Goal: Task Accomplishment & Management: Manage account settings

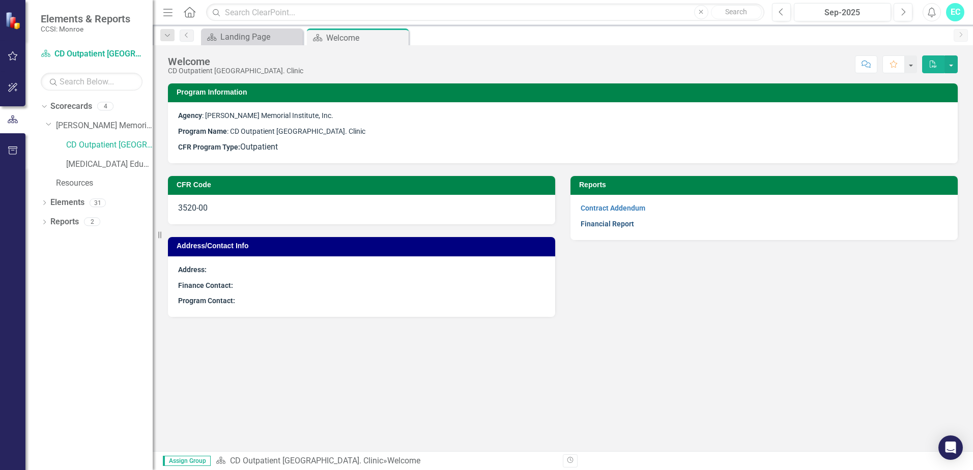
click at [600, 223] on link "Financial Report" at bounding box center [606, 224] width 53 height 8
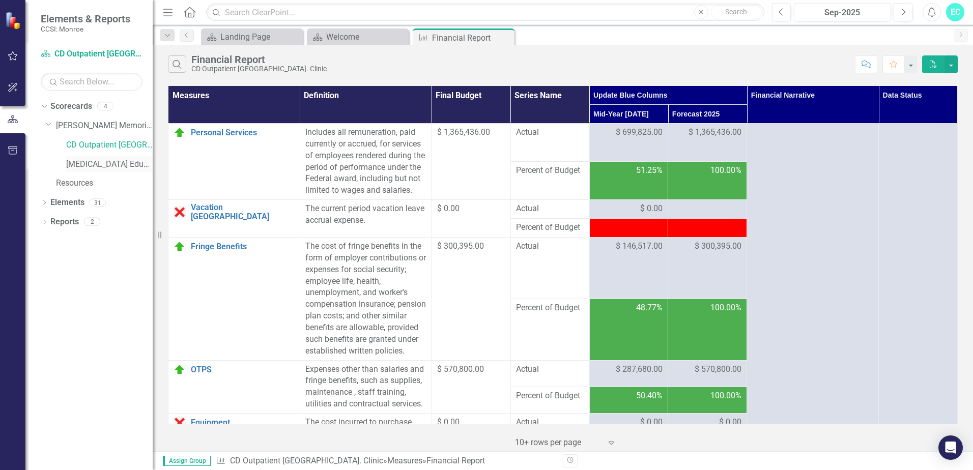
click at [116, 165] on link "[MEDICAL_DATA] Education Series" at bounding box center [109, 165] width 86 height 12
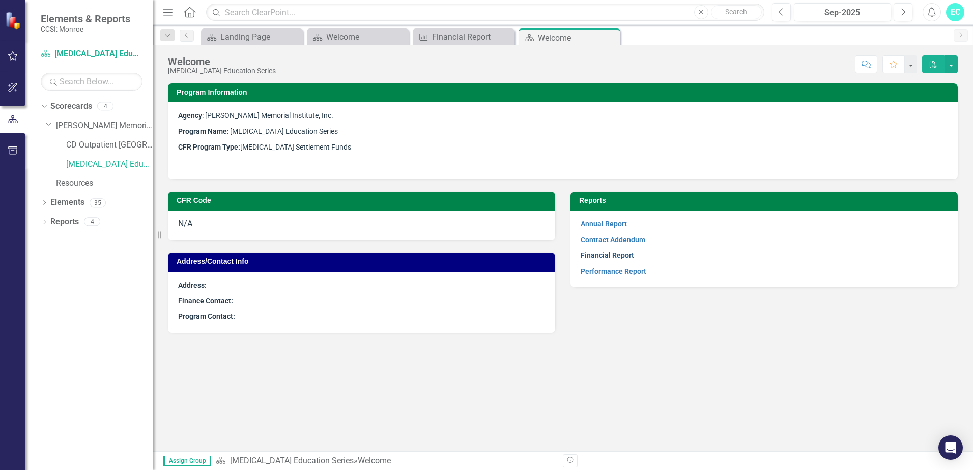
click at [616, 254] on link "Financial Report" at bounding box center [606, 255] width 53 height 8
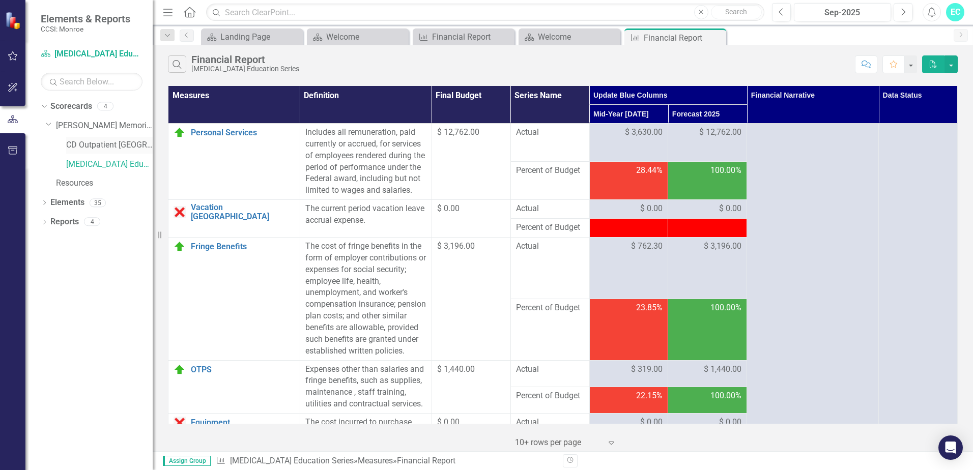
click at [79, 144] on link "CD Outpatient [GEOGRAPHIC_DATA]. Clinic" at bounding box center [109, 145] width 86 height 12
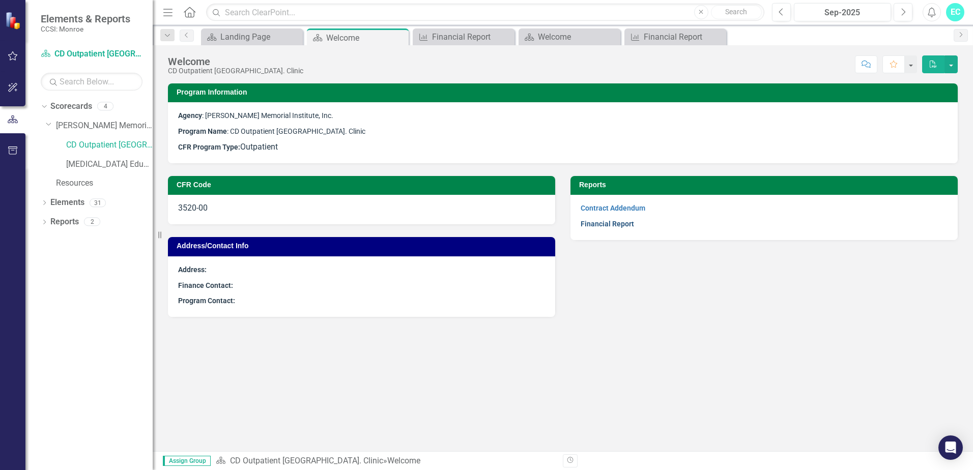
click at [603, 226] on link "Financial Report" at bounding box center [606, 224] width 53 height 8
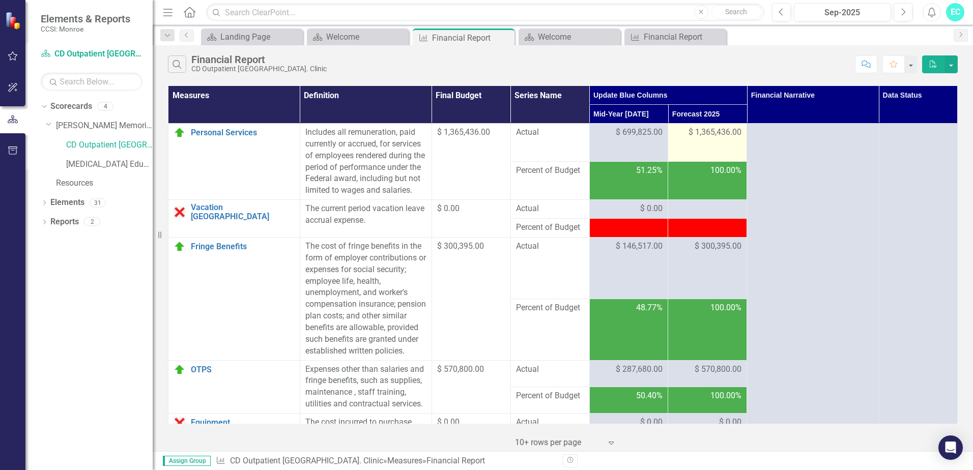
click at [709, 132] on span "$ 1,365,436.00" at bounding box center [714, 133] width 53 height 12
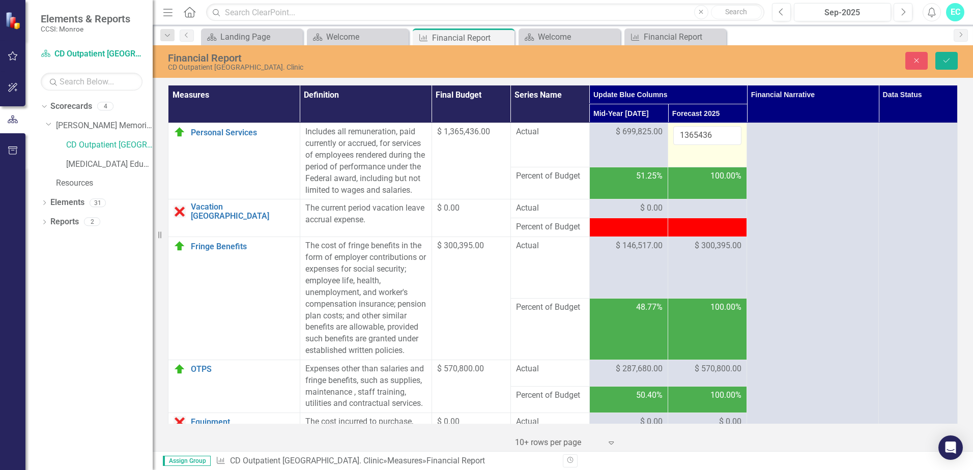
click at [444, 170] on td "$ 1,365,436.00" at bounding box center [470, 161] width 79 height 76
click at [694, 112] on th "Forecast 2025" at bounding box center [707, 113] width 79 height 19
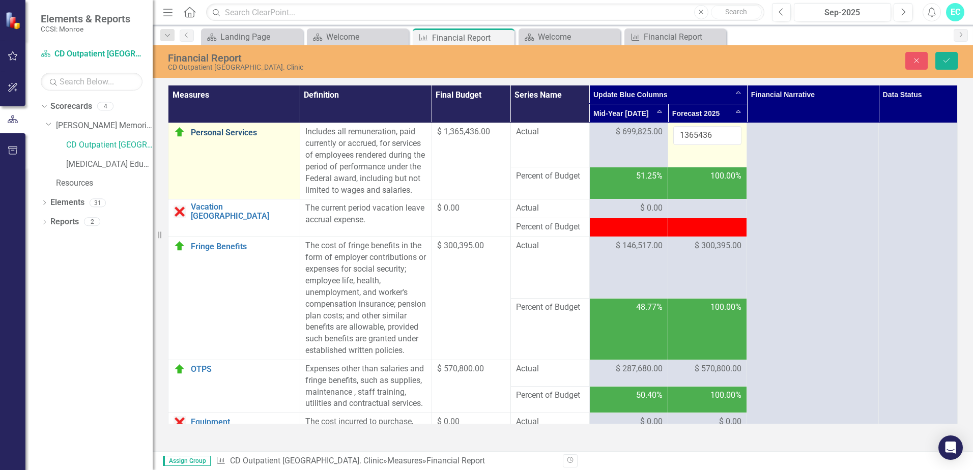
click at [207, 133] on link "Personal Services" at bounding box center [243, 132] width 104 height 9
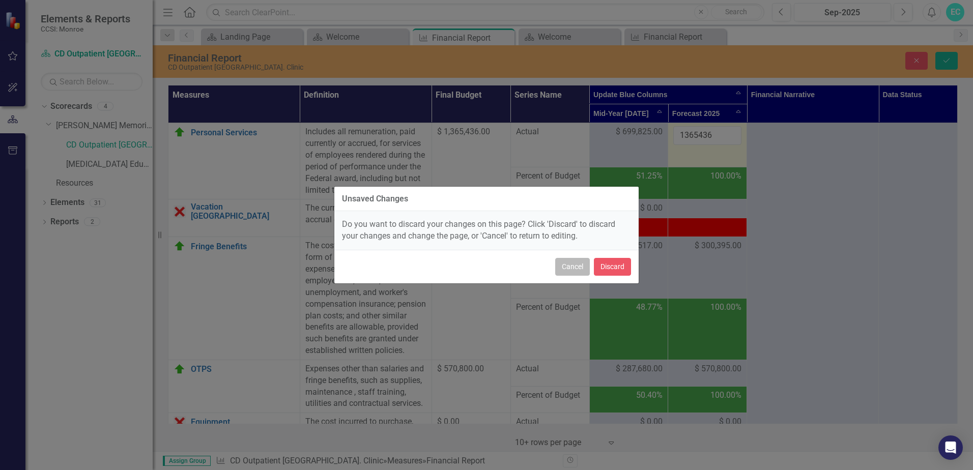
click at [570, 269] on button "Cancel" at bounding box center [572, 267] width 35 height 18
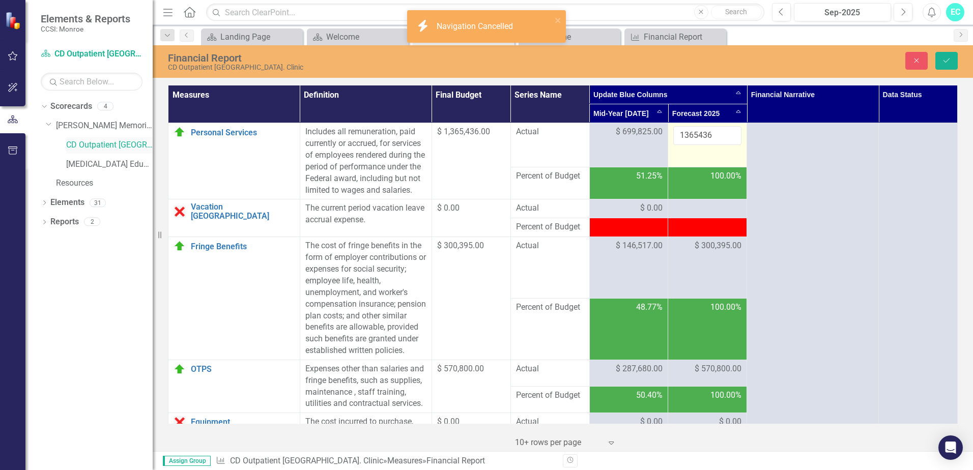
click at [107, 144] on link "CD Outpatient [GEOGRAPHIC_DATA]. Clinic" at bounding box center [109, 145] width 86 height 12
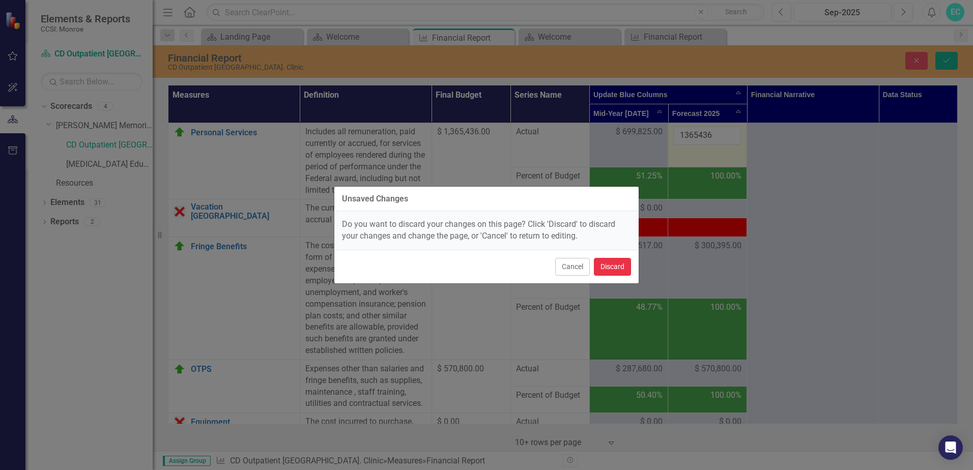
click at [620, 266] on button "Discard" at bounding box center [612, 267] width 37 height 18
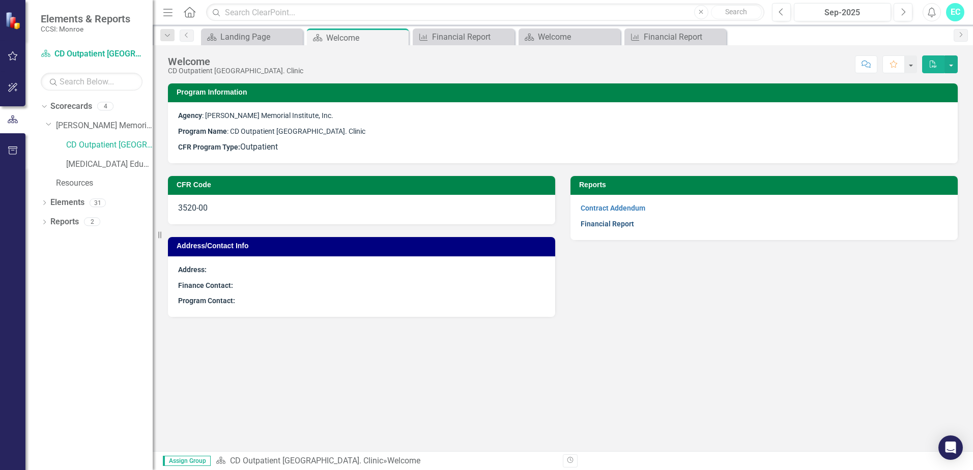
click at [599, 223] on link "Financial Report" at bounding box center [606, 224] width 53 height 8
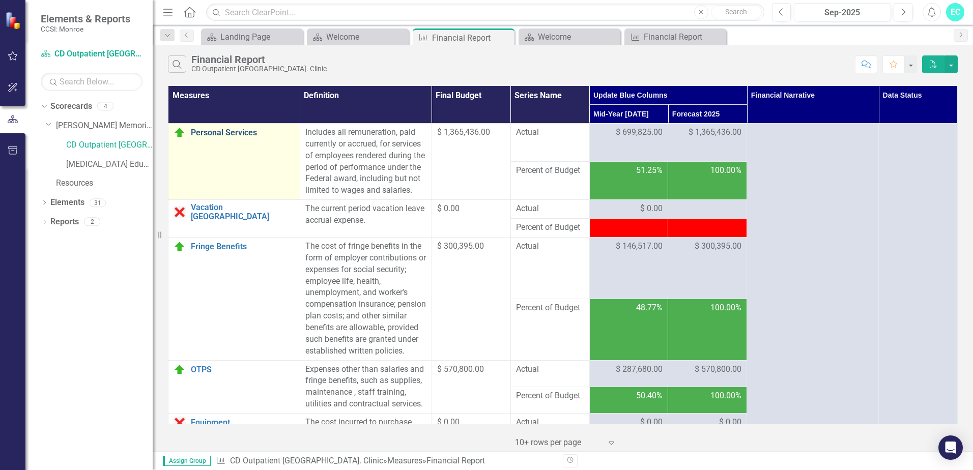
click at [203, 132] on link "Personal Services" at bounding box center [243, 132] width 104 height 9
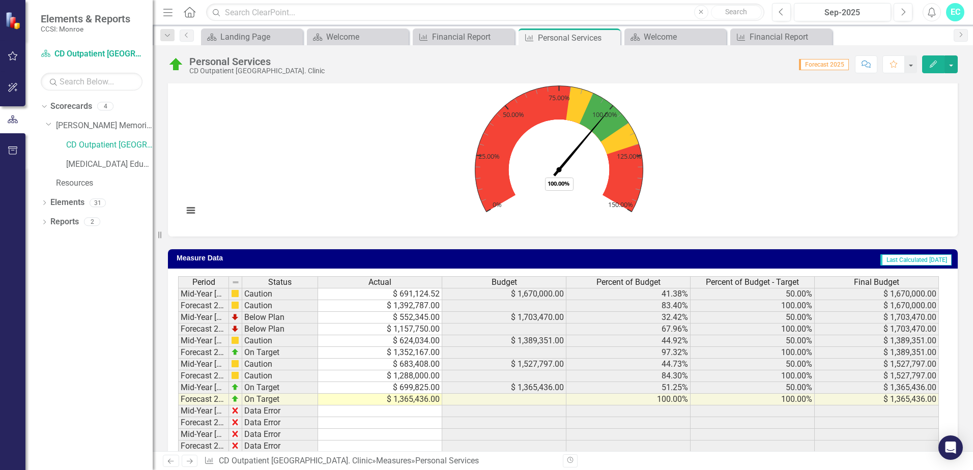
scroll to position [326, 0]
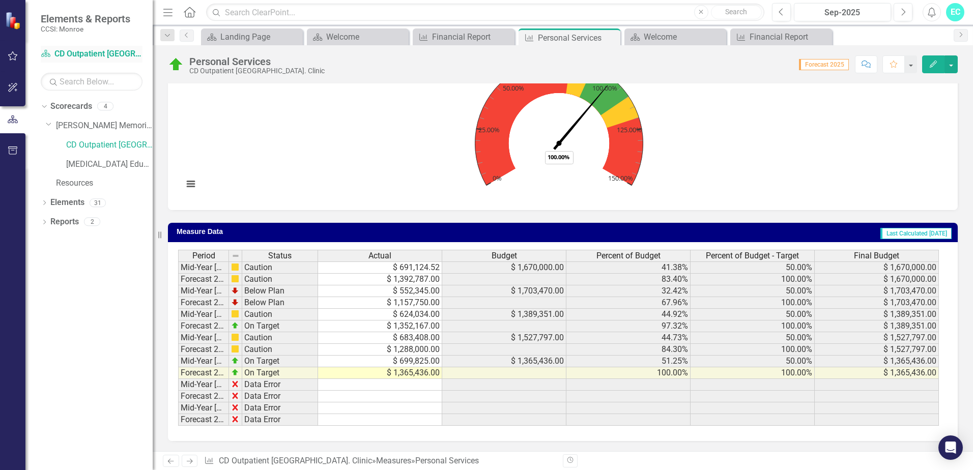
click at [80, 53] on link "Scorecard CD Outpatient [GEOGRAPHIC_DATA]. Clinic" at bounding box center [92, 54] width 102 height 12
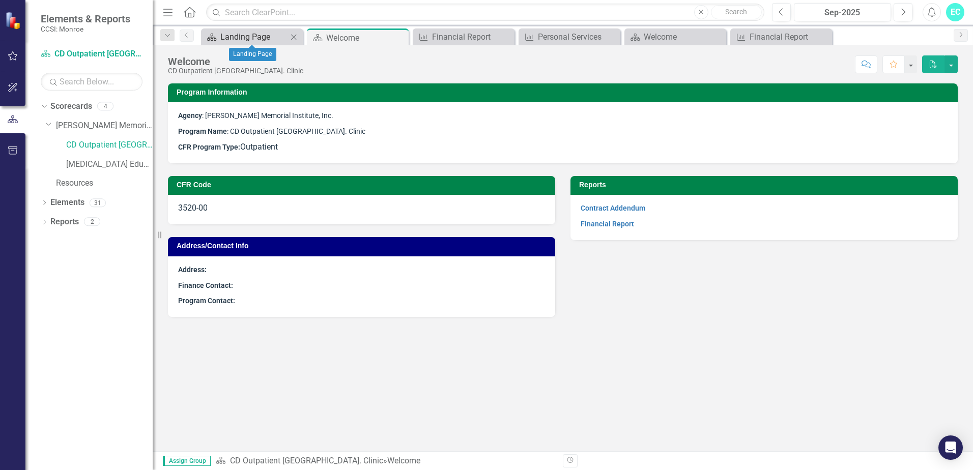
click at [256, 39] on div "Landing Page" at bounding box center [253, 37] width 67 height 13
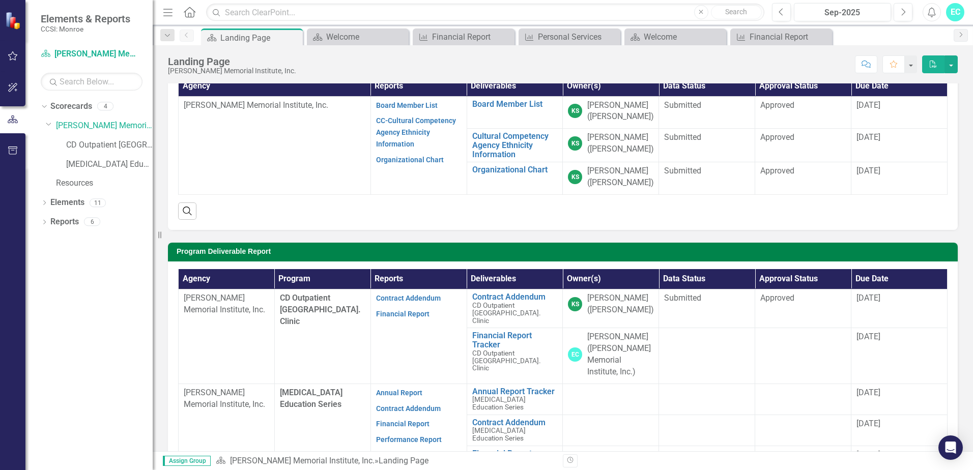
scroll to position [102, 0]
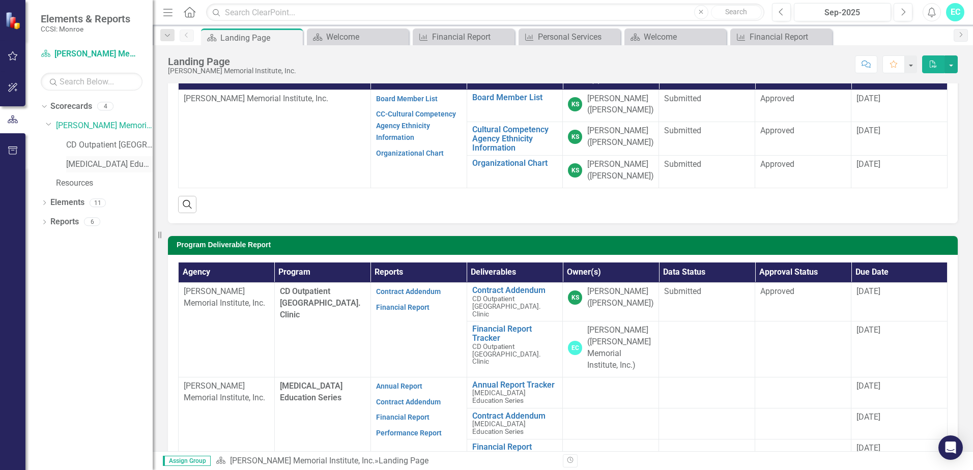
click at [92, 165] on link "[MEDICAL_DATA] Education Series" at bounding box center [109, 165] width 86 height 12
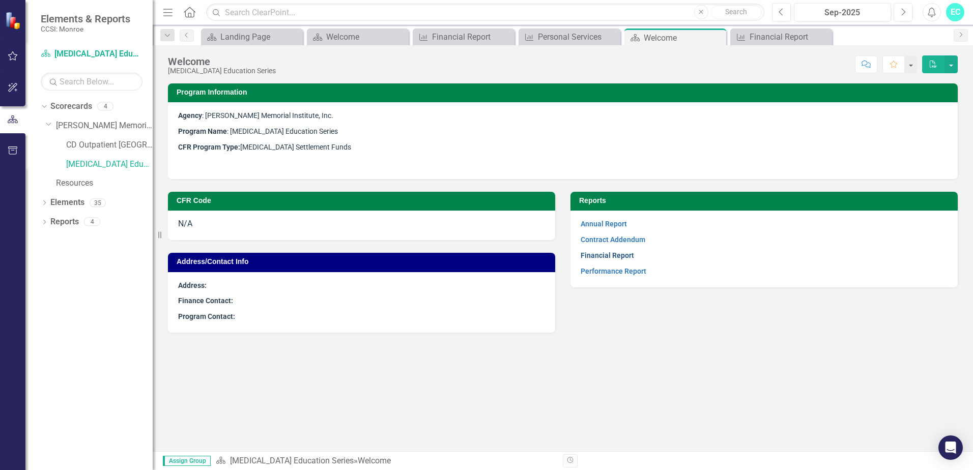
click at [601, 256] on link "Financial Report" at bounding box center [606, 255] width 53 height 8
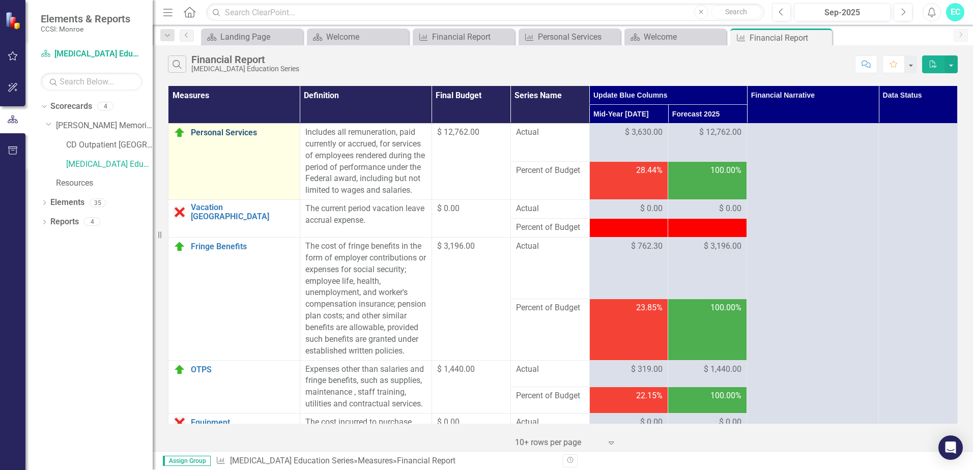
click at [235, 131] on link "Personal Services" at bounding box center [243, 132] width 104 height 9
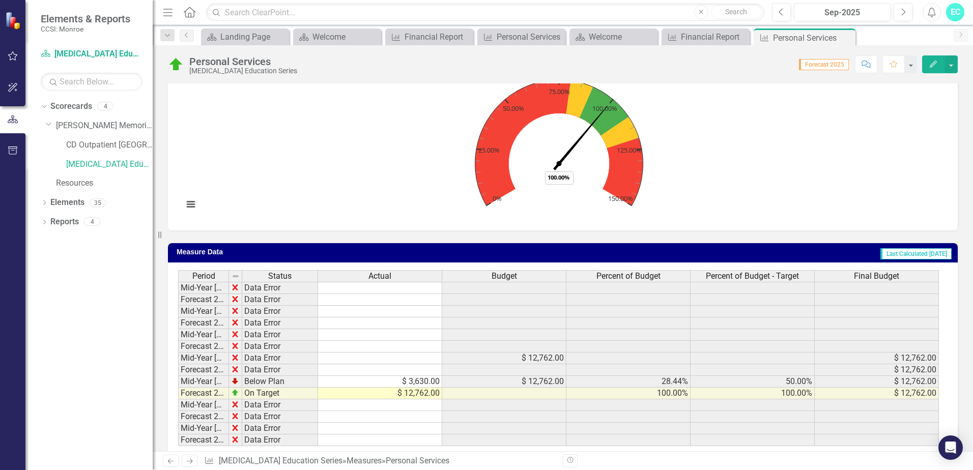
scroll to position [326, 0]
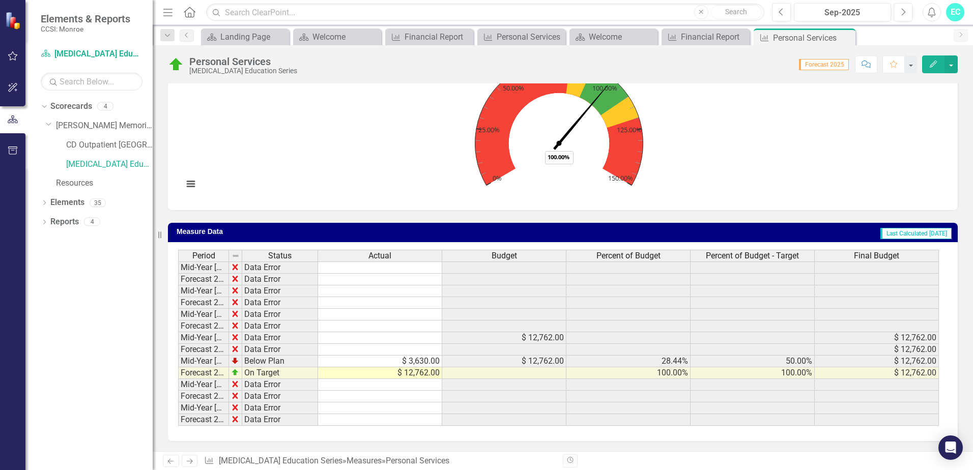
click at [411, 371] on td "$ 12,762.00" at bounding box center [380, 373] width 124 height 12
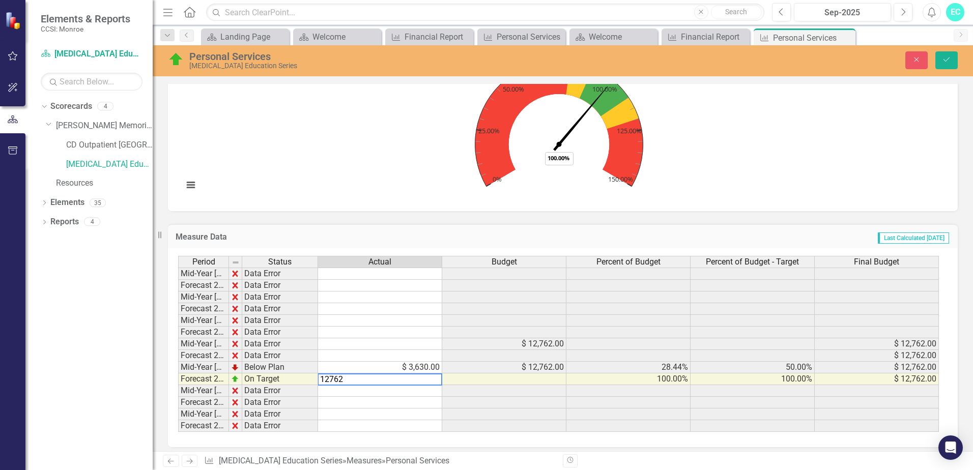
click at [331, 381] on textarea "12762" at bounding box center [379, 379] width 125 height 12
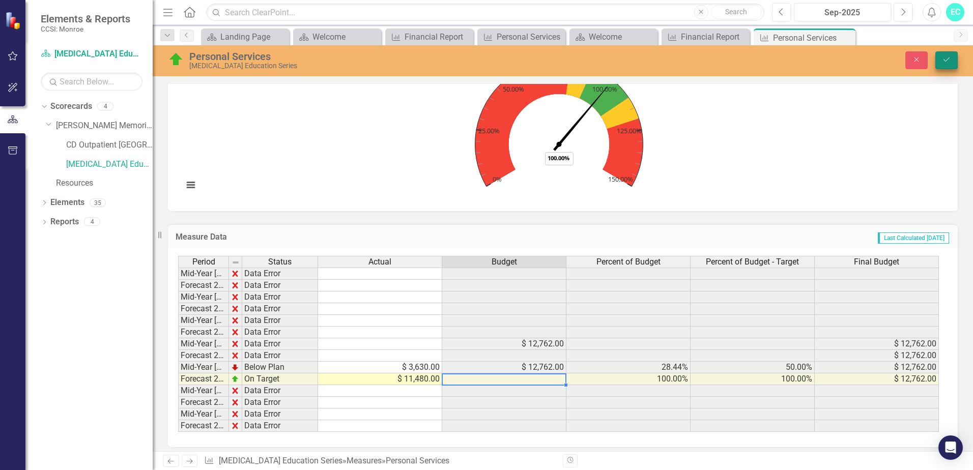
type textarea "11480"
click at [945, 58] on icon "Save" at bounding box center [945, 59] width 9 height 7
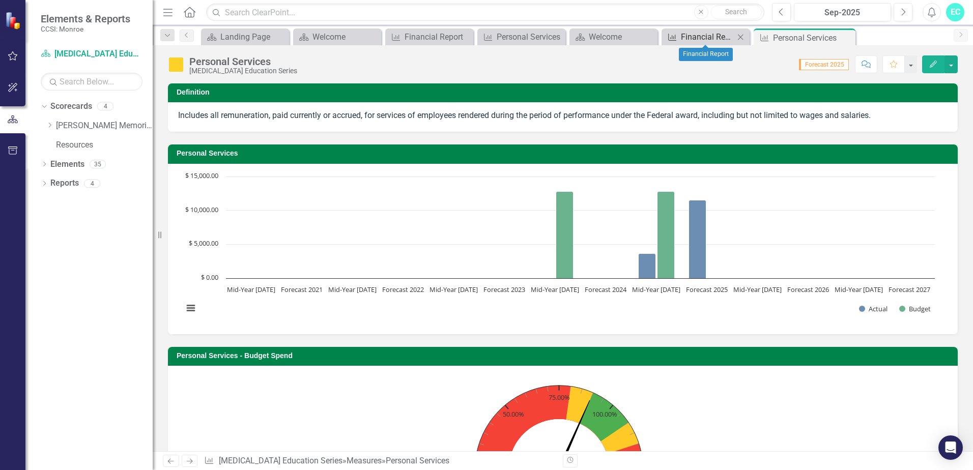
click at [700, 35] on div "Financial Report" at bounding box center [707, 37] width 53 height 13
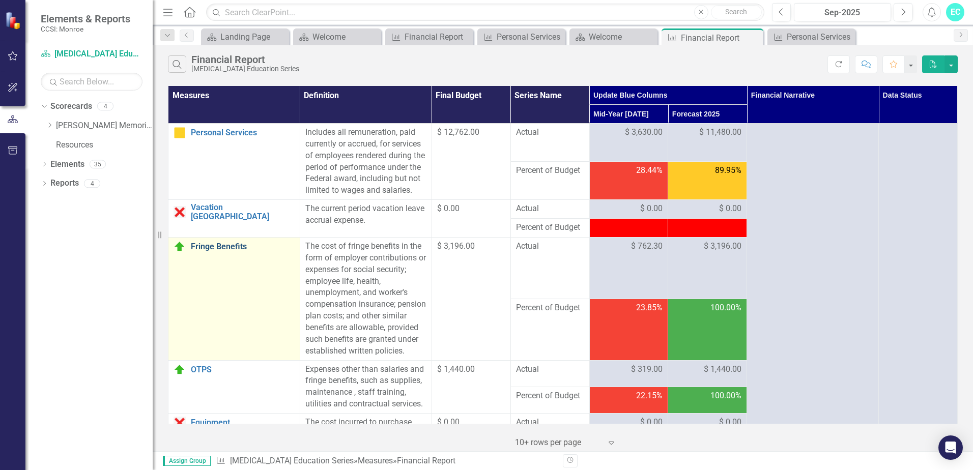
click at [212, 251] on link "Fringe Benefits" at bounding box center [243, 246] width 104 height 9
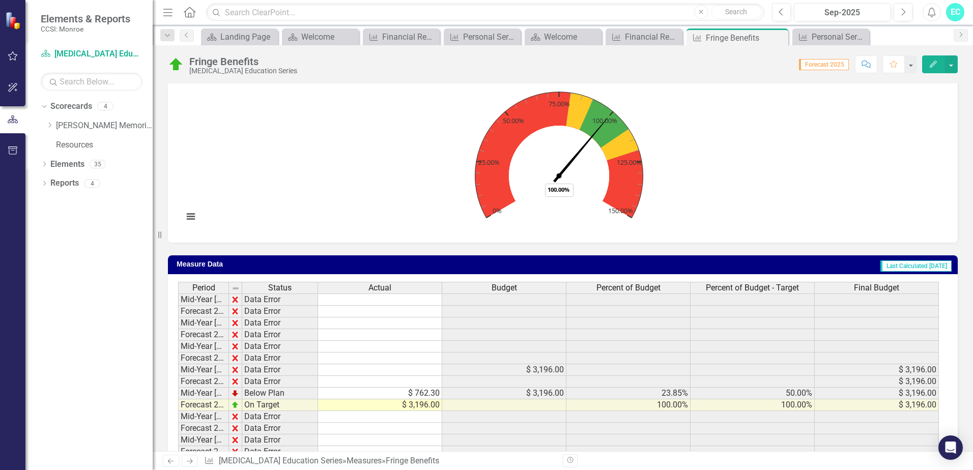
scroll to position [337, 0]
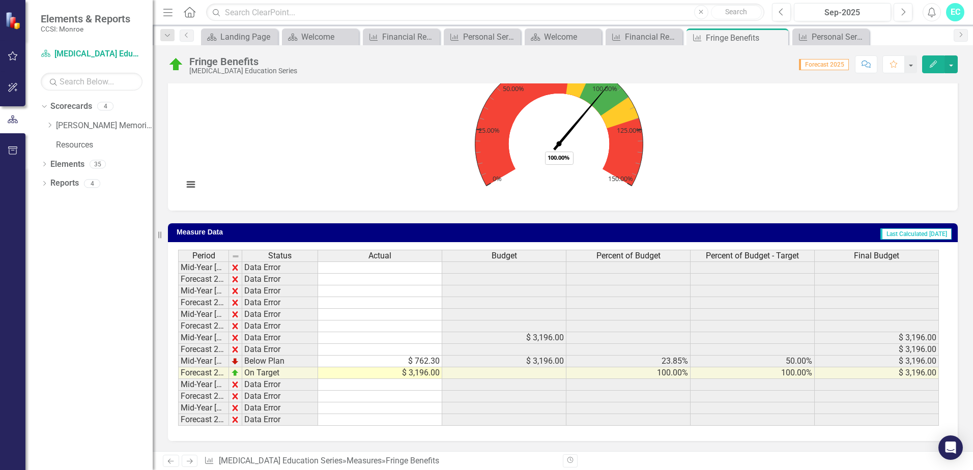
click at [407, 374] on td "$ 3,196.00" at bounding box center [380, 373] width 124 height 12
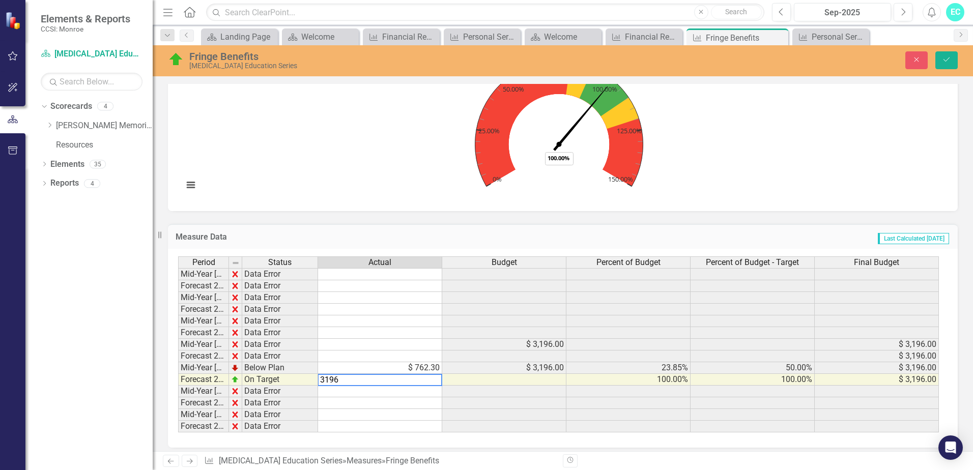
click at [328, 379] on textarea "3196" at bounding box center [379, 380] width 125 height 12
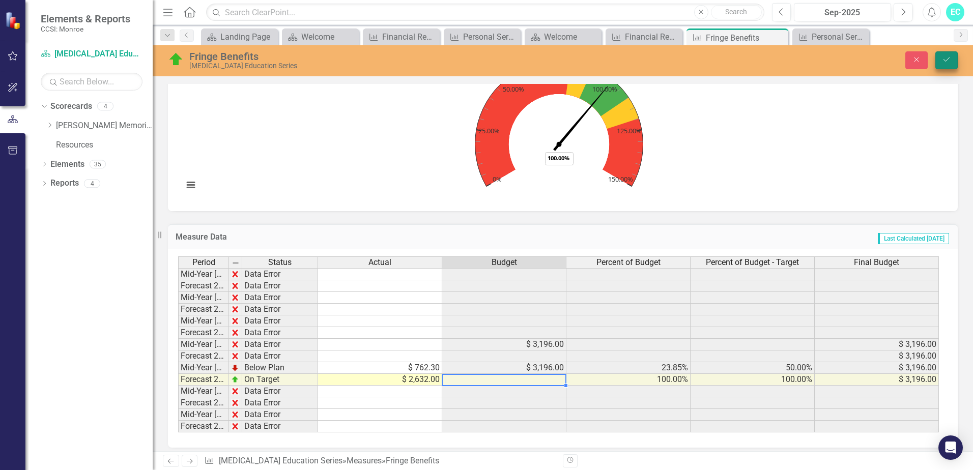
type textarea "2632"
click at [948, 62] on icon "Save" at bounding box center [945, 59] width 9 height 7
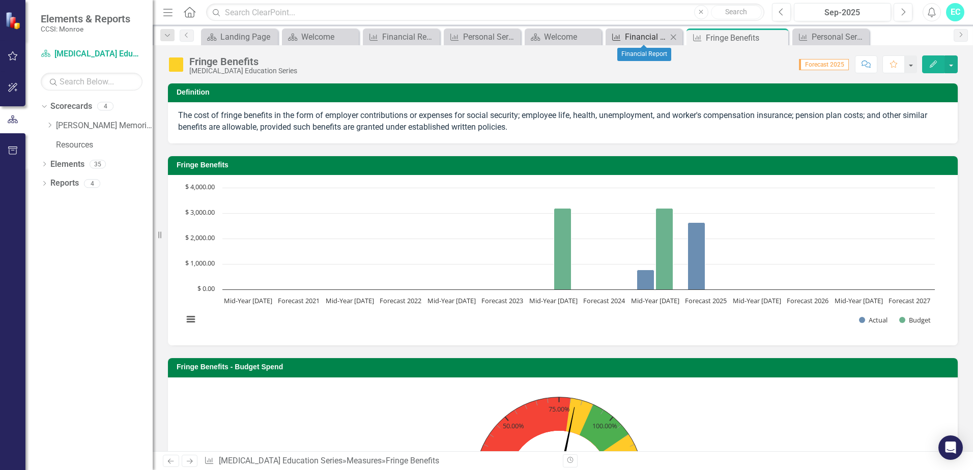
click at [631, 40] on div "Financial Report" at bounding box center [646, 37] width 42 height 13
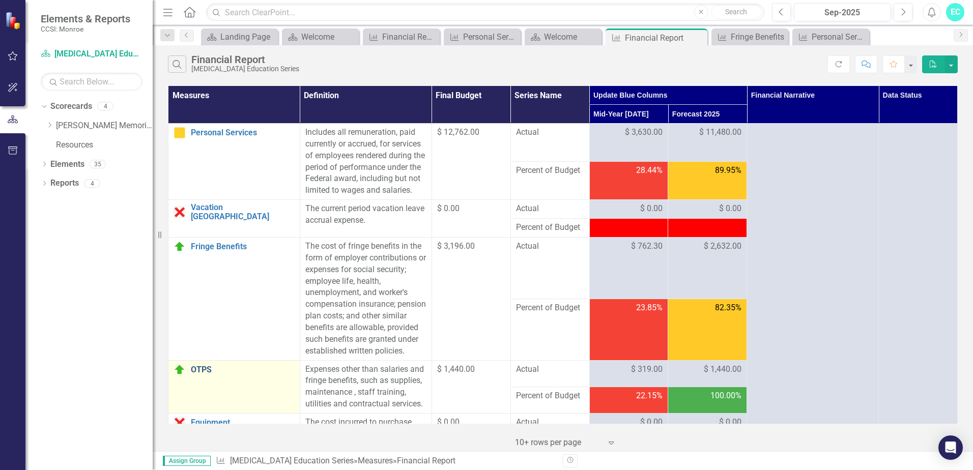
click at [203, 374] on link "OTPS" at bounding box center [243, 369] width 104 height 9
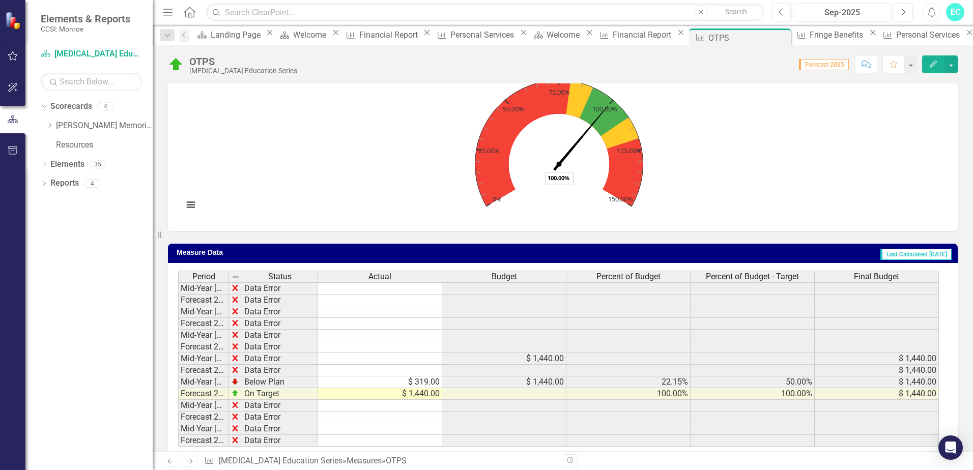
scroll to position [326, 0]
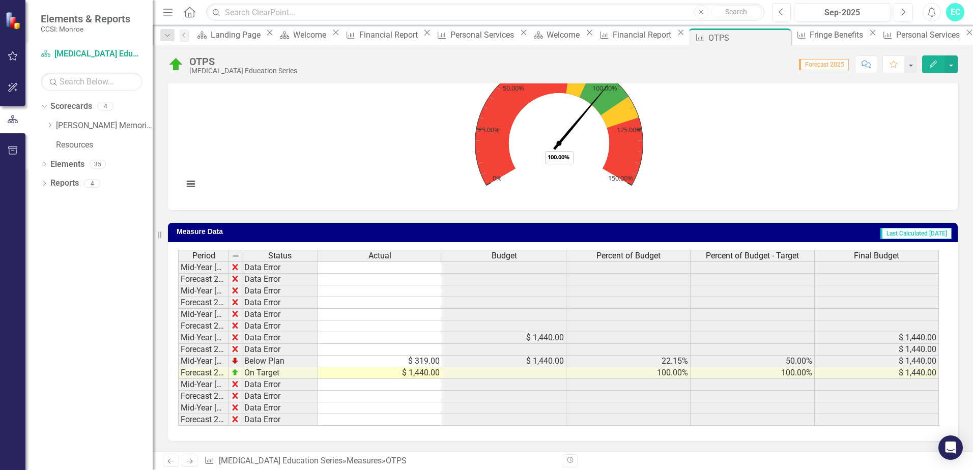
click at [419, 375] on td "$ 1,440.00" at bounding box center [380, 373] width 124 height 12
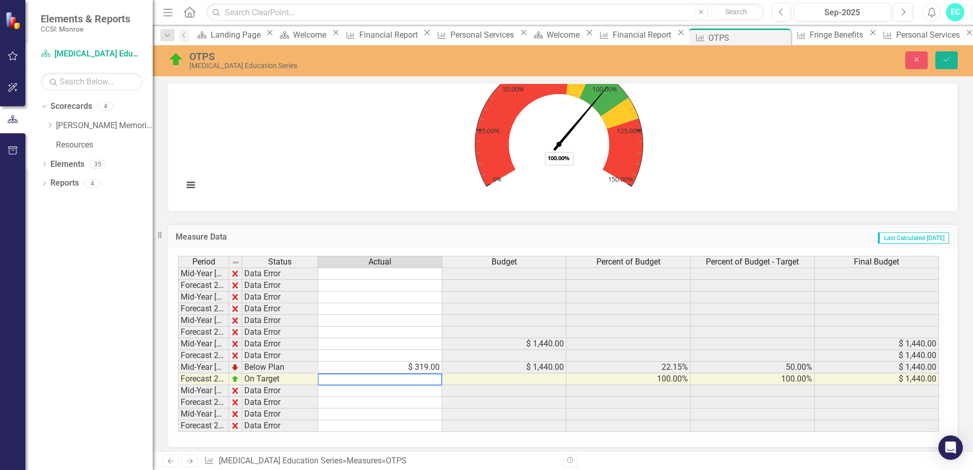
click at [330, 380] on textarea at bounding box center [379, 379] width 125 height 12
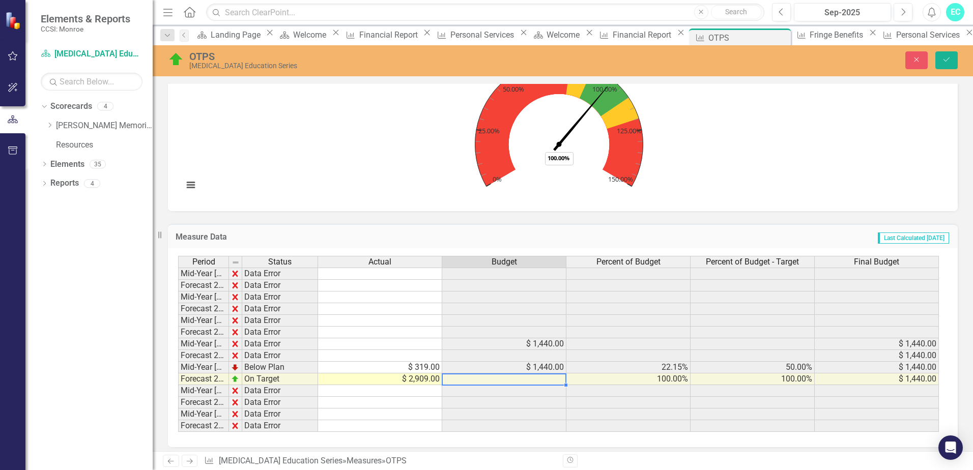
type textarea "2909"
click at [402, 377] on td "$ 2,909.00" at bounding box center [380, 379] width 124 height 12
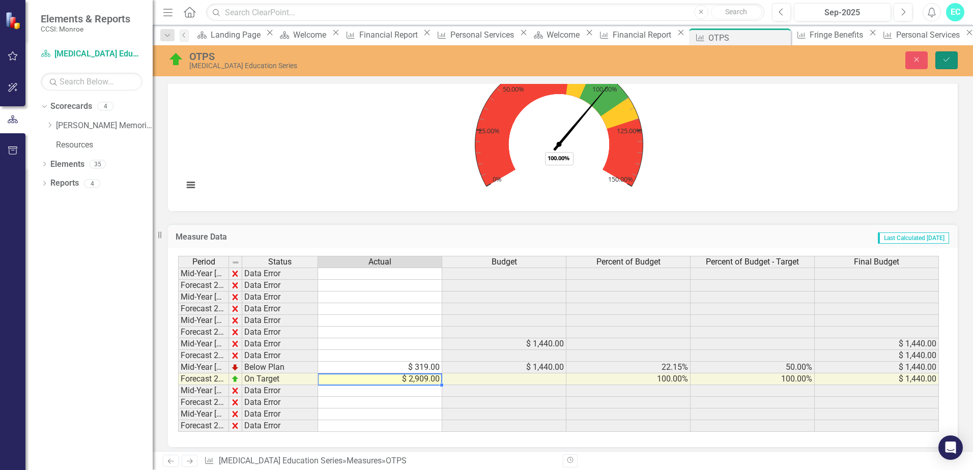
click at [943, 55] on button "Save" at bounding box center [946, 60] width 22 height 18
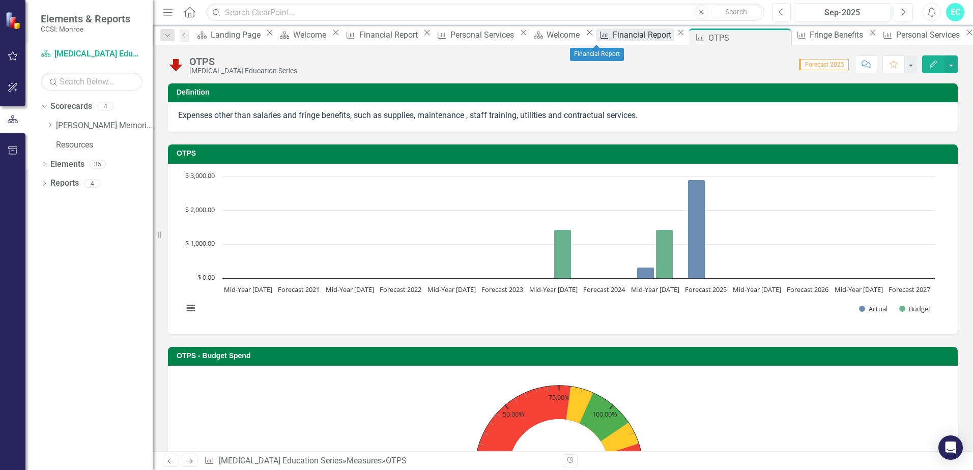
click at [612, 41] on div "Financial Report" at bounding box center [643, 34] width 62 height 13
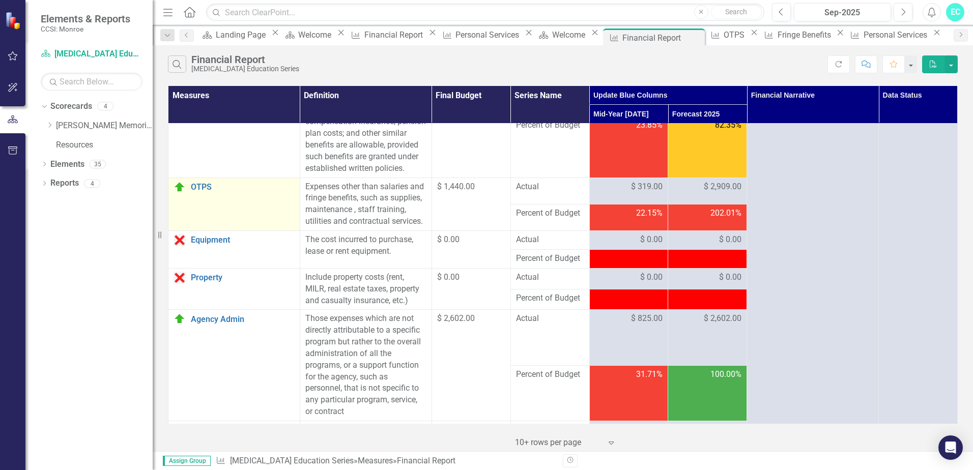
scroll to position [203, 0]
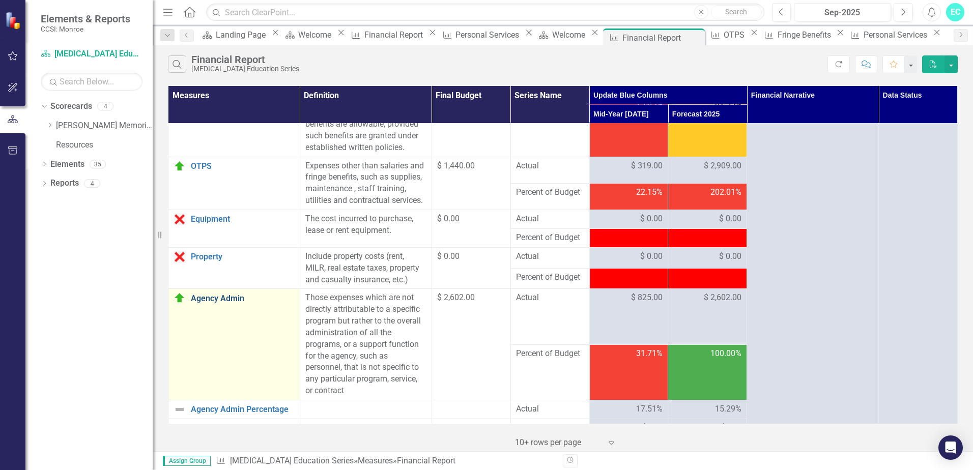
click at [203, 303] on link "Agency Admin" at bounding box center [243, 298] width 104 height 9
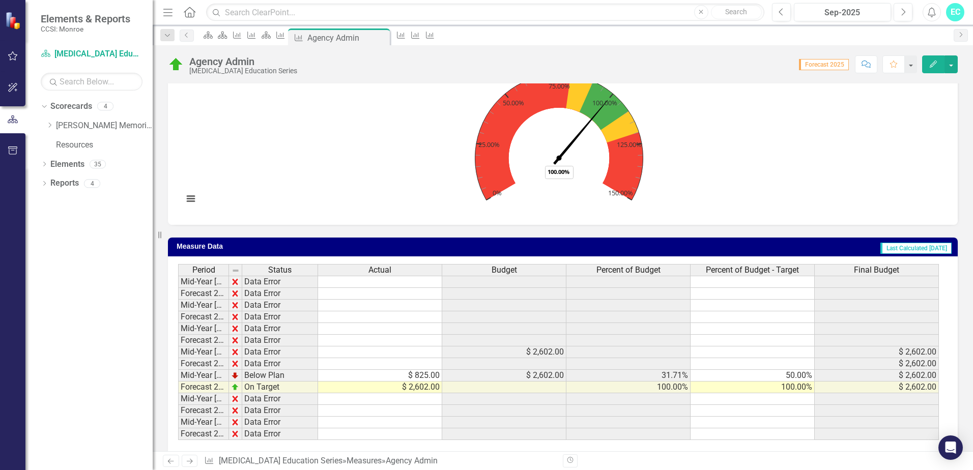
scroll to position [337, 0]
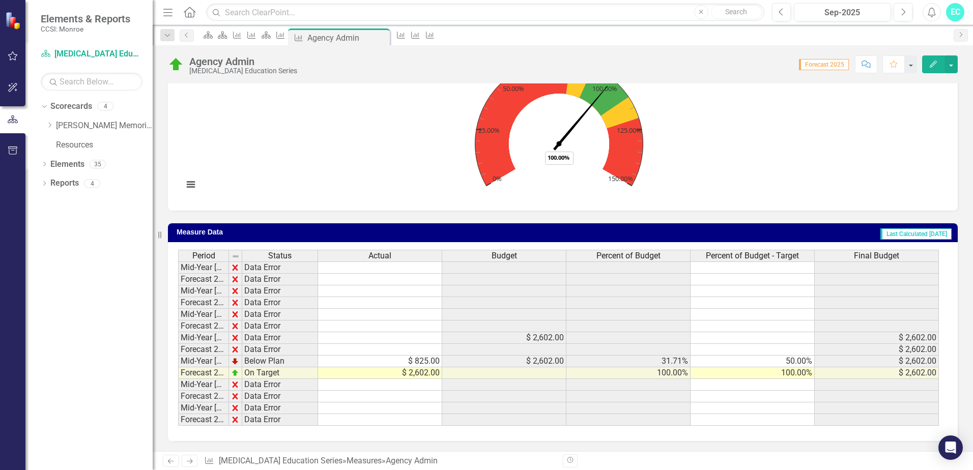
click at [415, 375] on td "$ 2,602.00" at bounding box center [380, 373] width 124 height 12
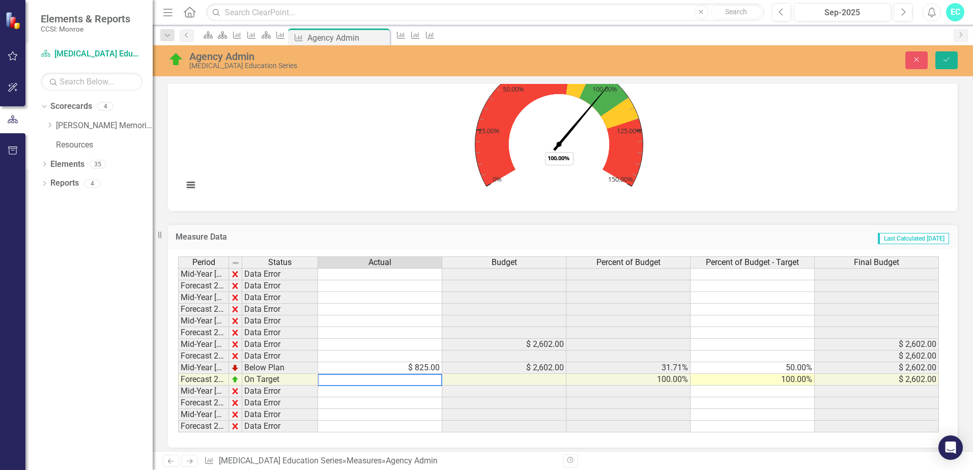
click at [324, 380] on textarea at bounding box center [379, 380] width 125 height 12
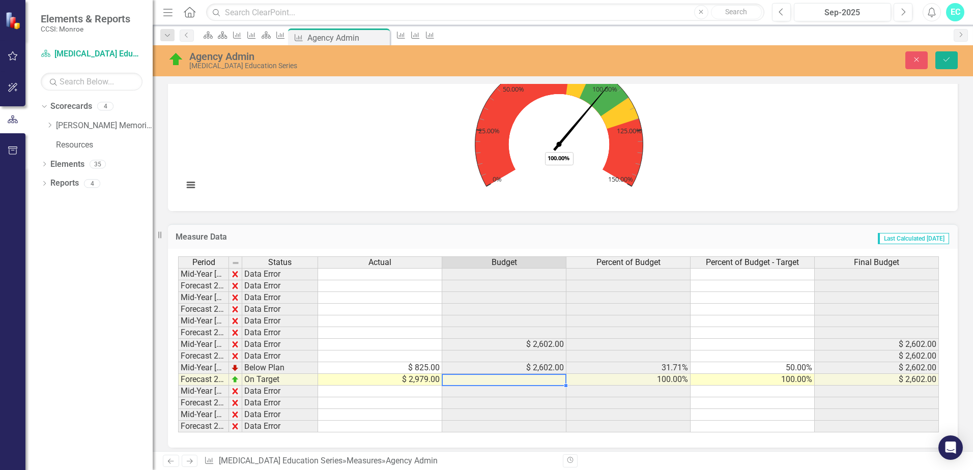
type textarea "2979"
click at [413, 378] on td "$ 2,979.00" at bounding box center [380, 380] width 124 height 12
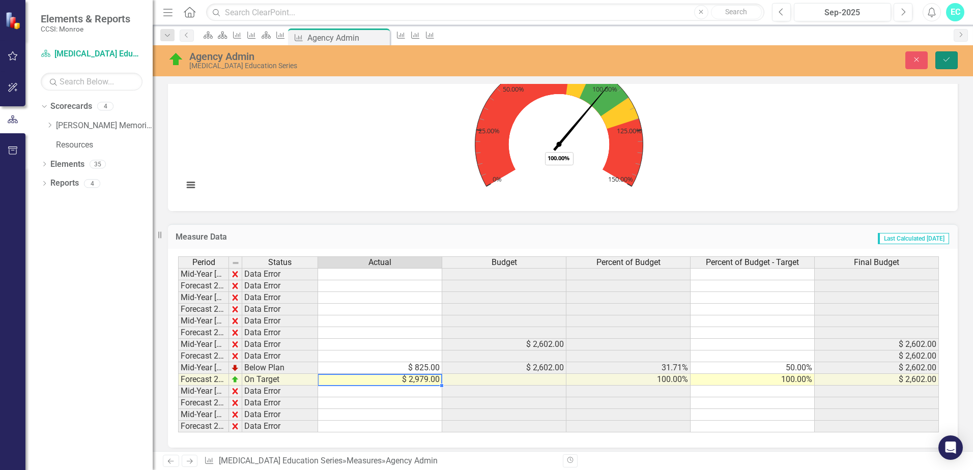
click at [949, 62] on icon "Save" at bounding box center [945, 59] width 9 height 7
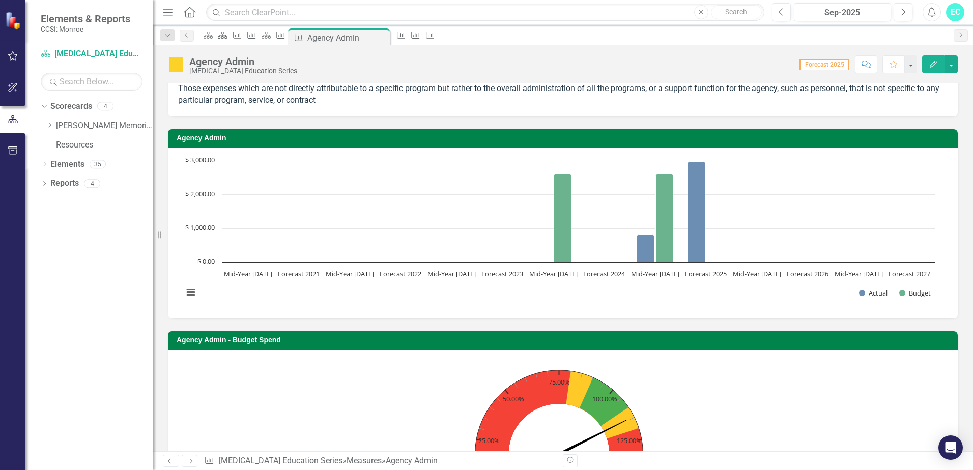
scroll to position [0, 0]
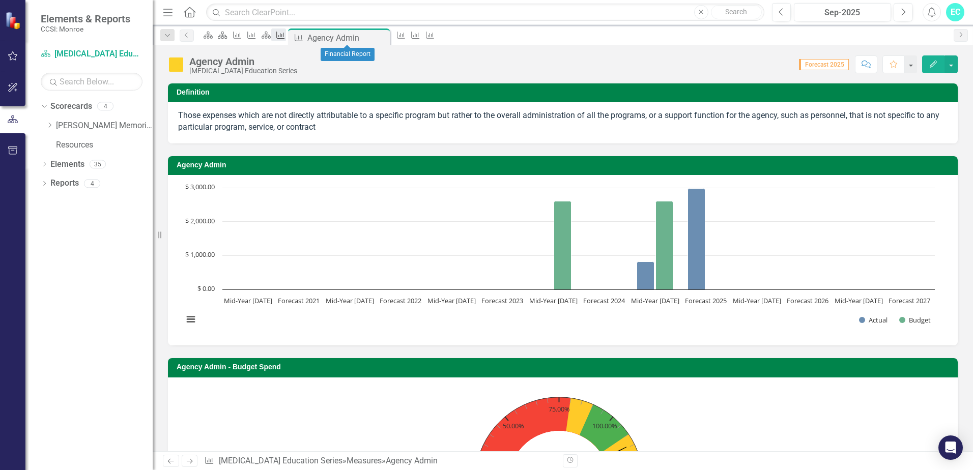
click at [285, 33] on icon "Measure" at bounding box center [280, 35] width 10 height 8
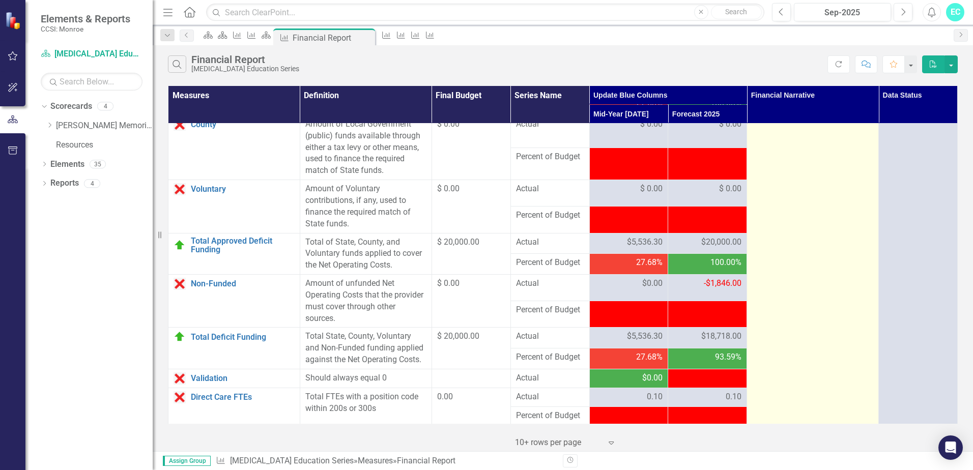
scroll to position [1174, 0]
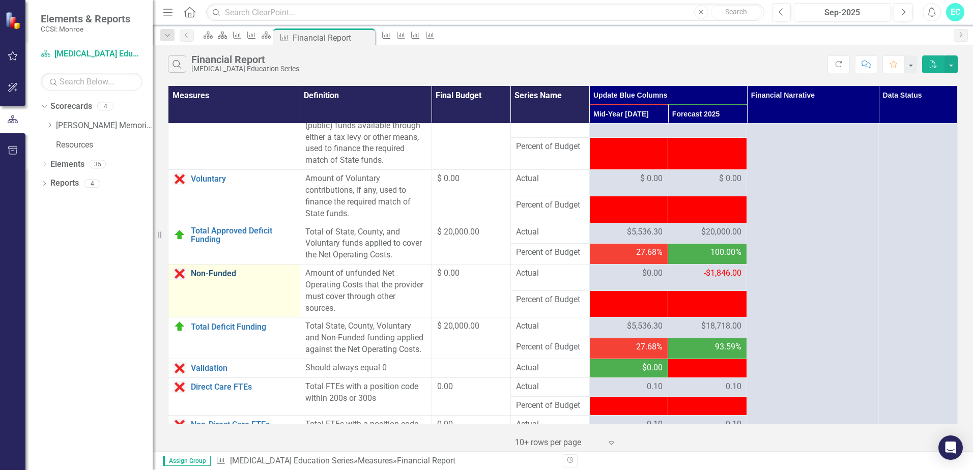
click at [222, 278] on link "Non-Funded" at bounding box center [243, 273] width 104 height 9
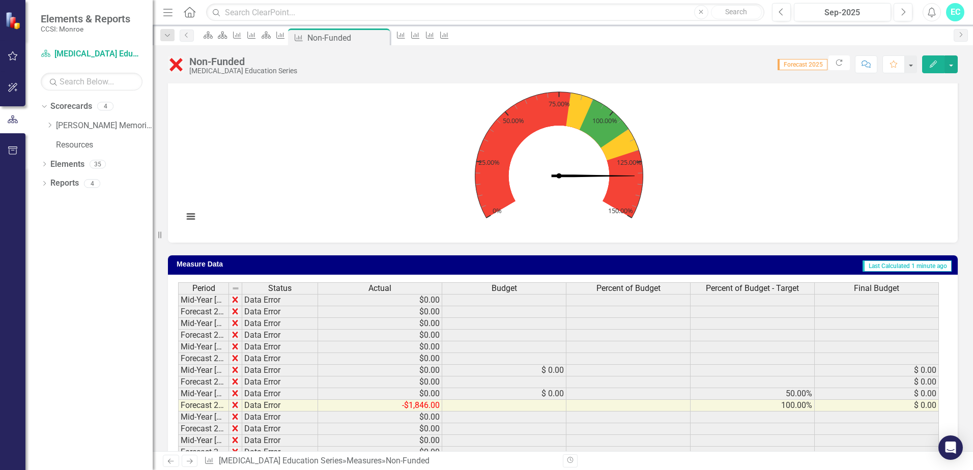
scroll to position [326, 0]
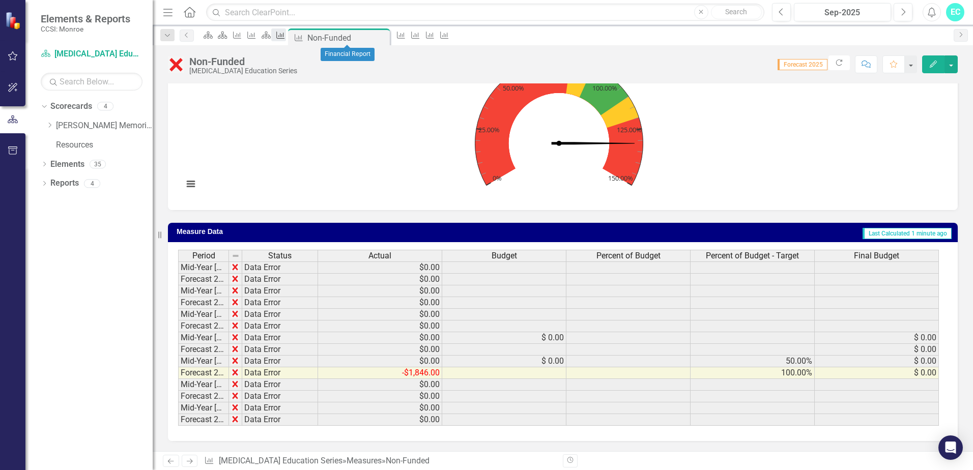
click at [285, 35] on icon "Measure" at bounding box center [280, 35] width 10 height 8
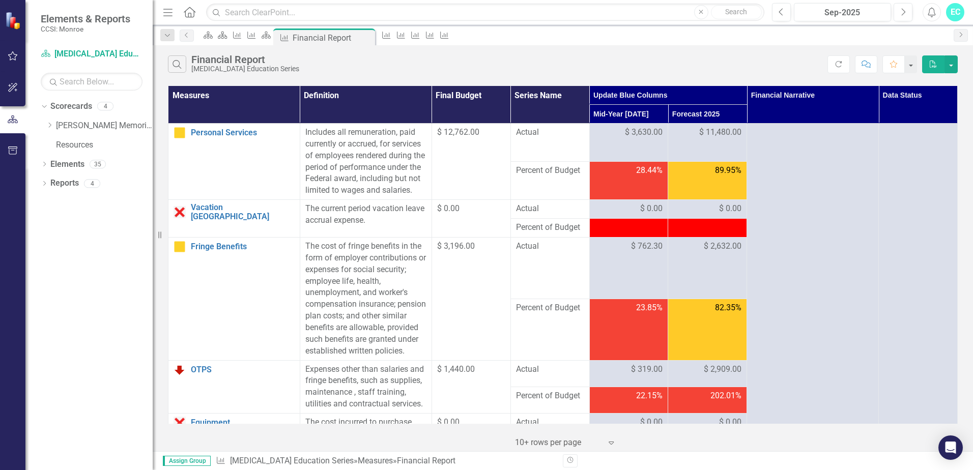
click at [188, 15] on icon at bounding box center [190, 12] width 12 height 11
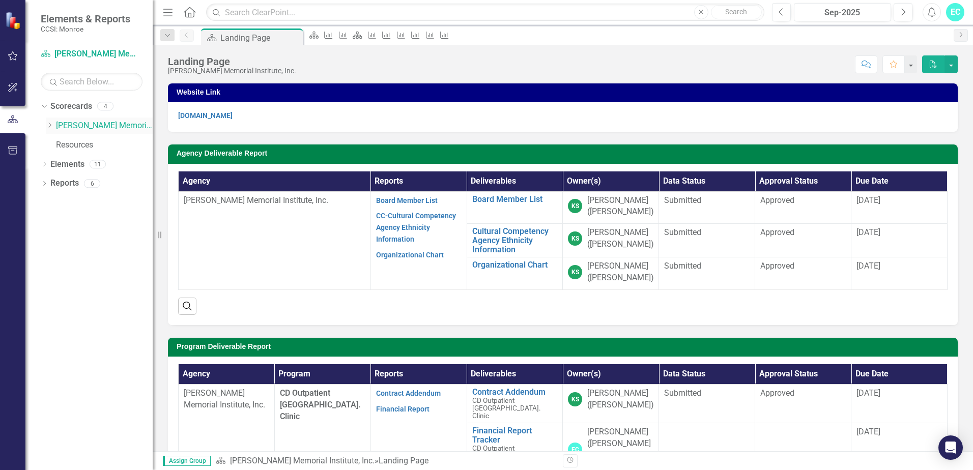
click at [70, 125] on link "[PERSON_NAME] Memorial Institute, Inc." at bounding box center [104, 126] width 97 height 12
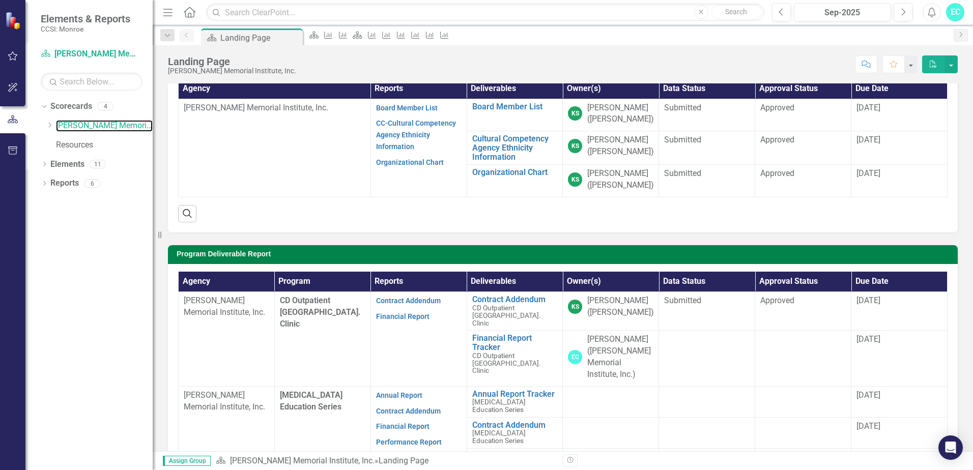
scroll to position [102, 0]
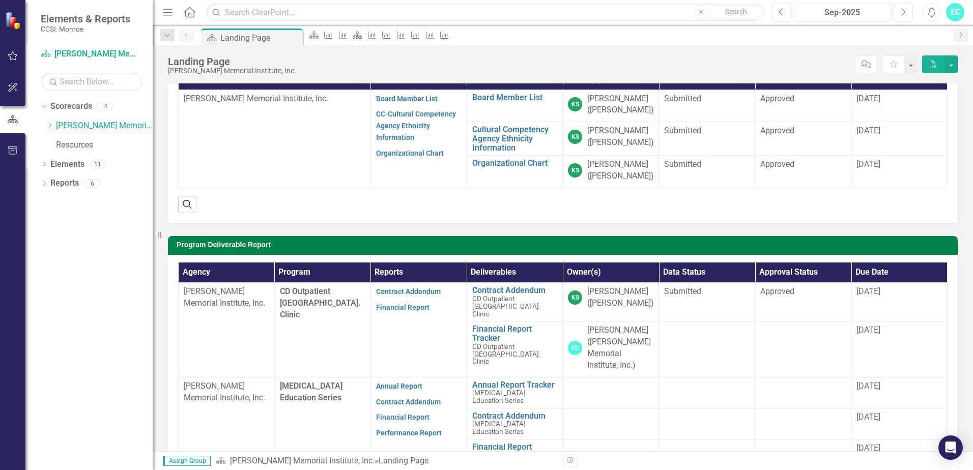
click at [81, 125] on link "[PERSON_NAME] Memorial Institute, Inc." at bounding box center [104, 126] width 97 height 12
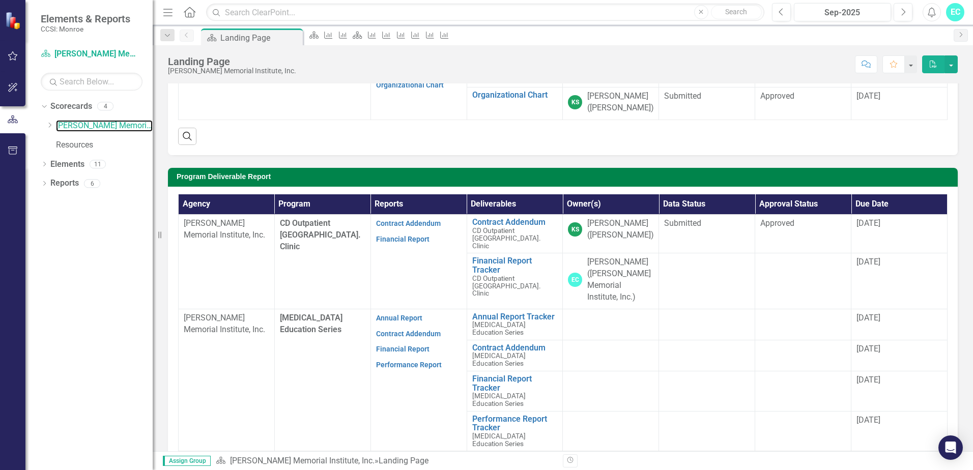
scroll to position [203, 0]
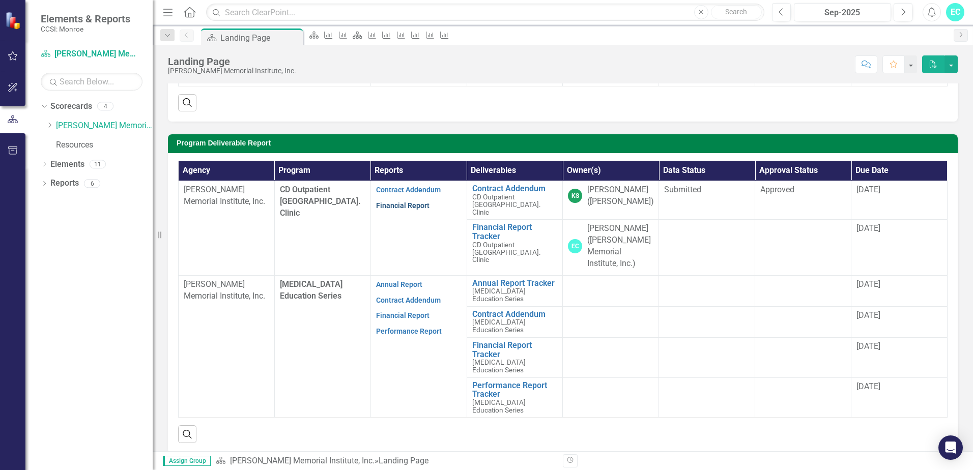
click at [393, 208] on link "Financial Report" at bounding box center [402, 205] width 53 height 8
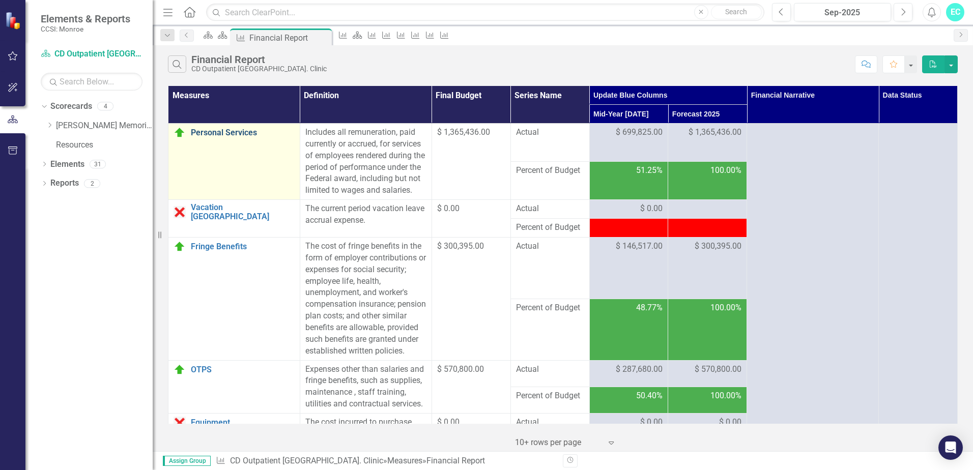
click at [216, 132] on link "Personal Services" at bounding box center [243, 132] width 104 height 9
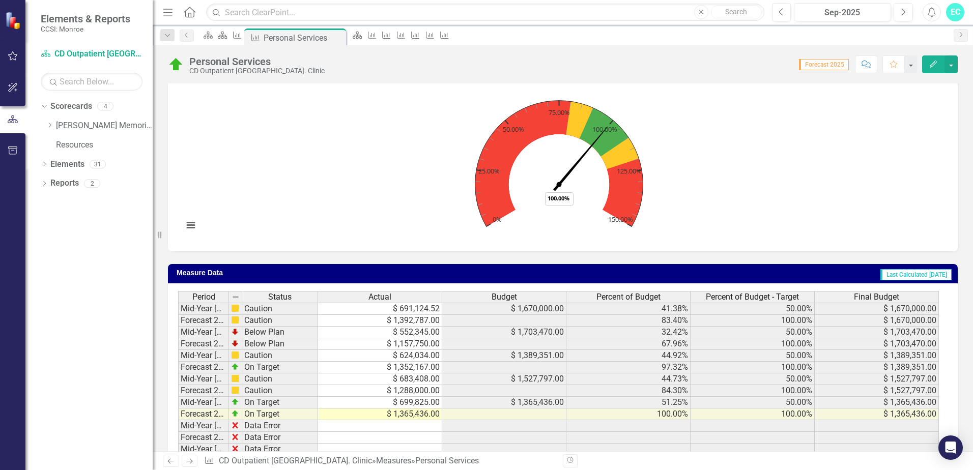
scroll to position [326, 0]
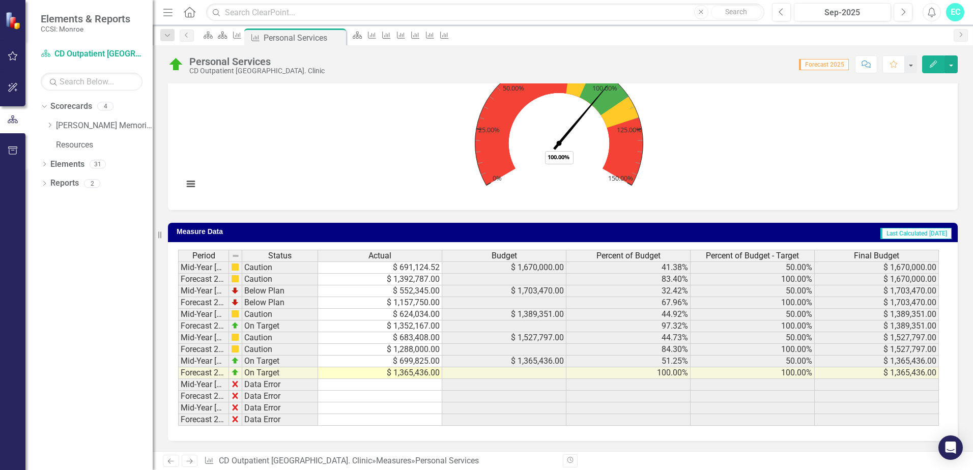
click at [414, 373] on td "$ 1,365,436.00" at bounding box center [380, 373] width 124 height 12
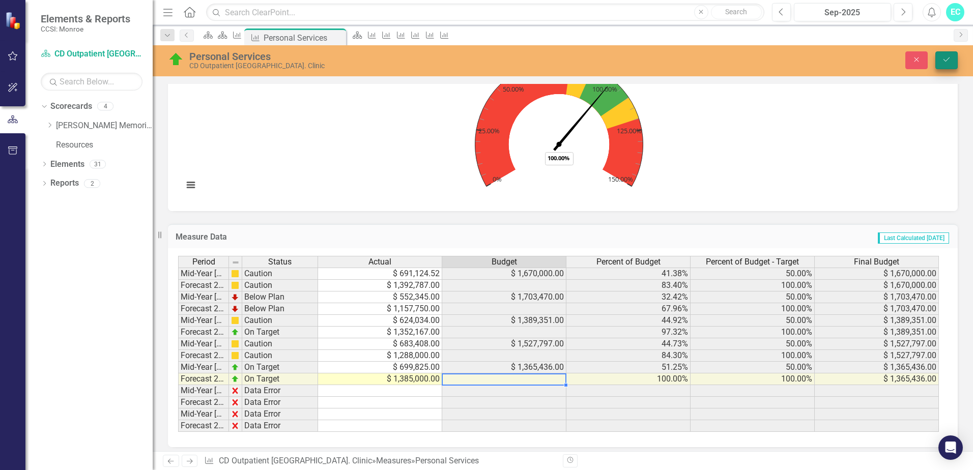
type textarea "1385000"
click at [946, 57] on icon "Save" at bounding box center [945, 59] width 9 height 7
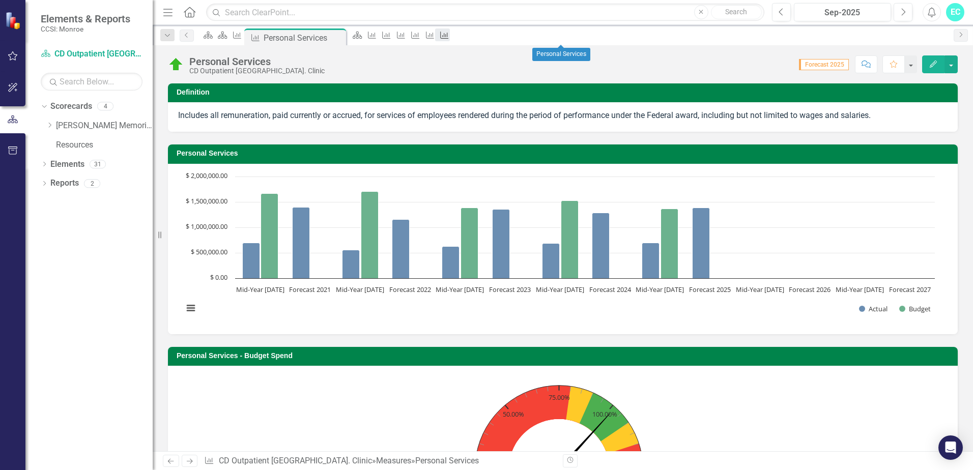
click at [449, 37] on icon "Measure" at bounding box center [444, 35] width 10 height 8
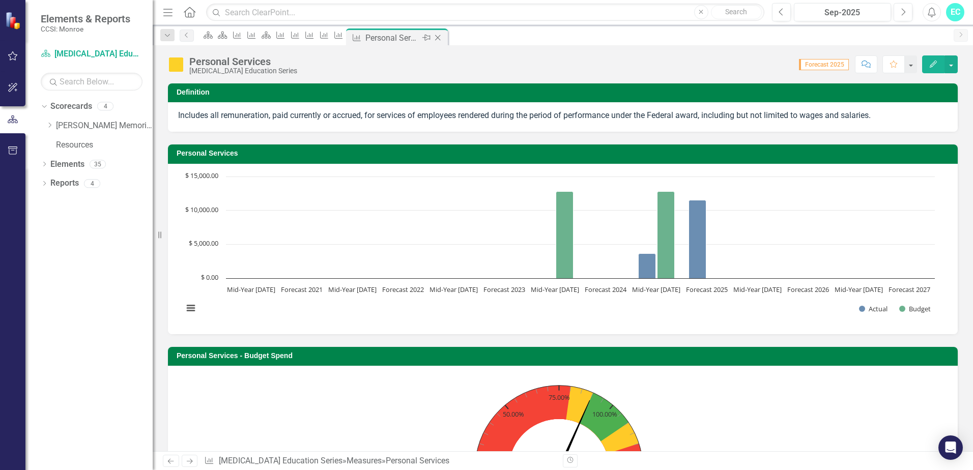
click at [443, 37] on icon "Close" at bounding box center [437, 38] width 10 height 8
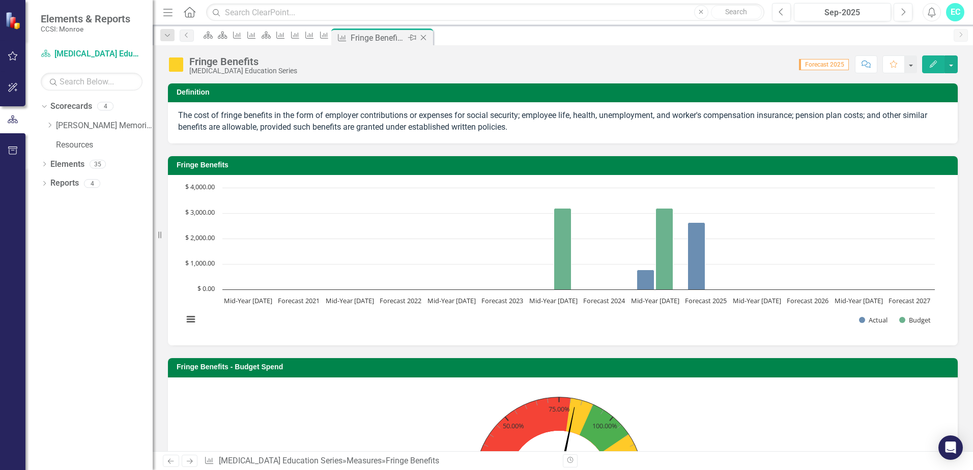
click at [428, 37] on icon "Close" at bounding box center [423, 38] width 10 height 8
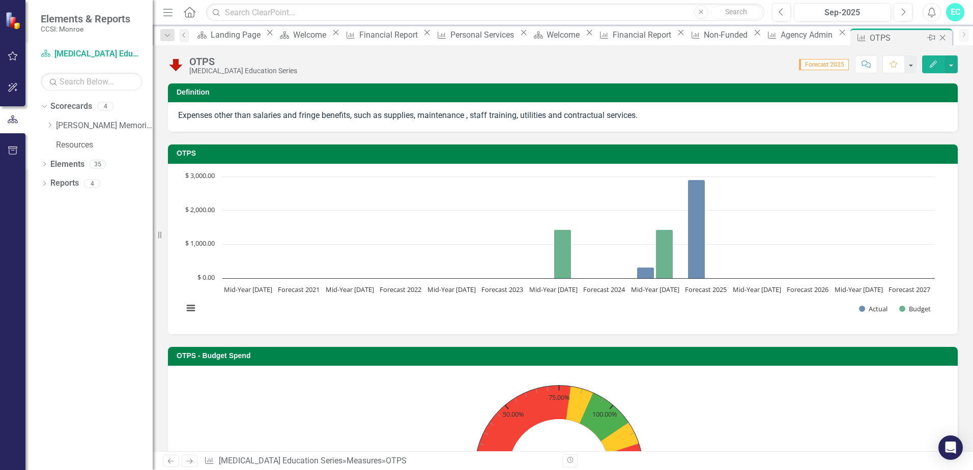
click at [939, 36] on icon at bounding box center [942, 38] width 6 height 6
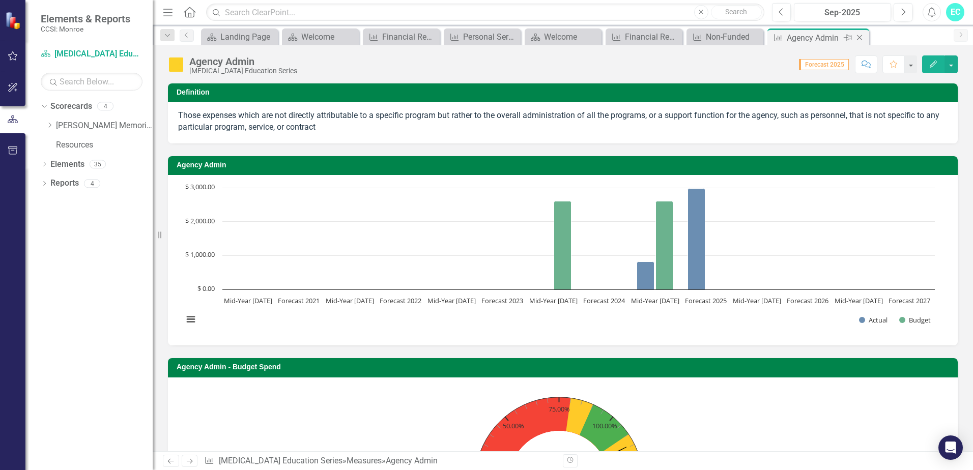
click at [857, 38] on icon "Close" at bounding box center [859, 38] width 10 height 8
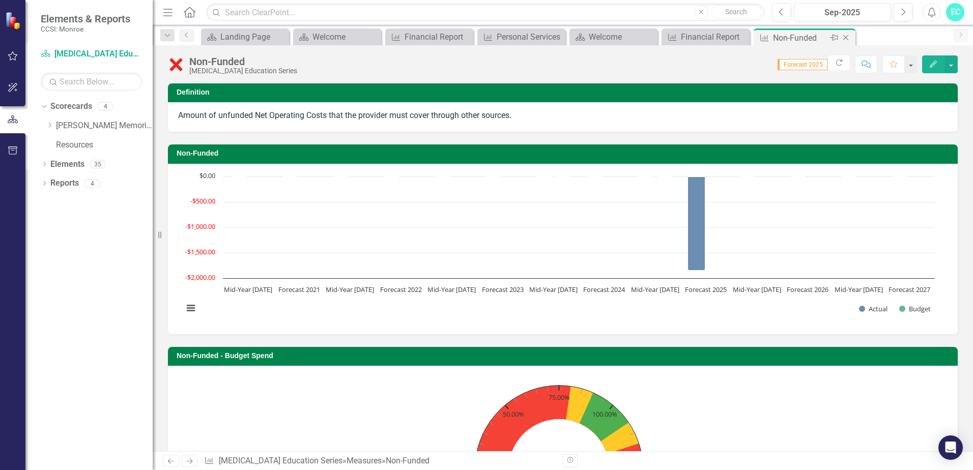
click at [844, 36] on icon "Close" at bounding box center [845, 38] width 10 height 8
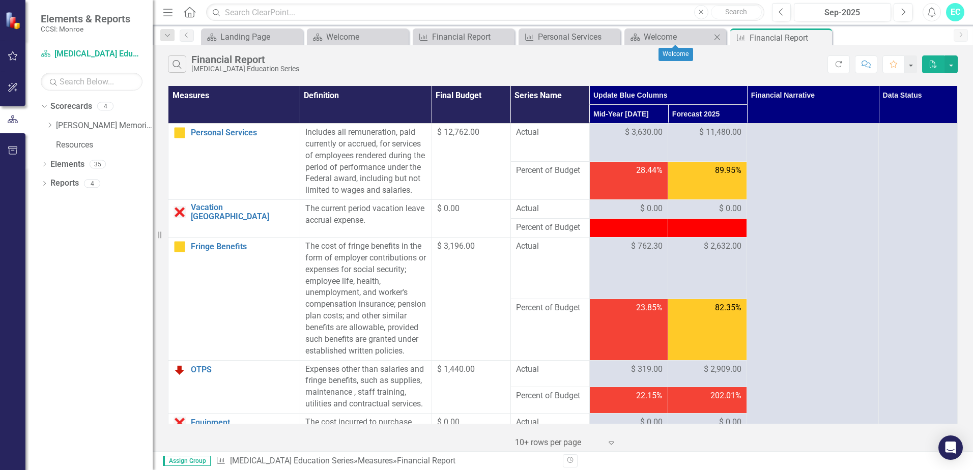
click at [718, 35] on icon "Close" at bounding box center [717, 37] width 10 height 8
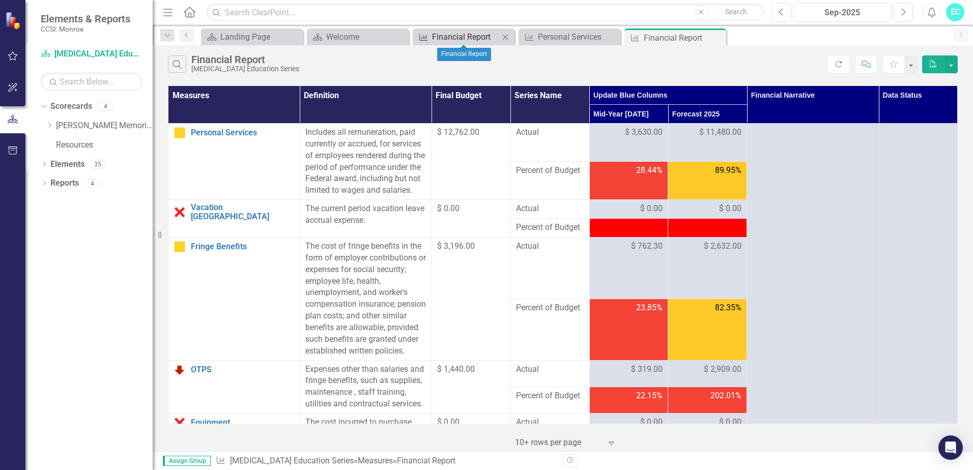
click at [453, 41] on div "Financial Report" at bounding box center [465, 37] width 67 height 13
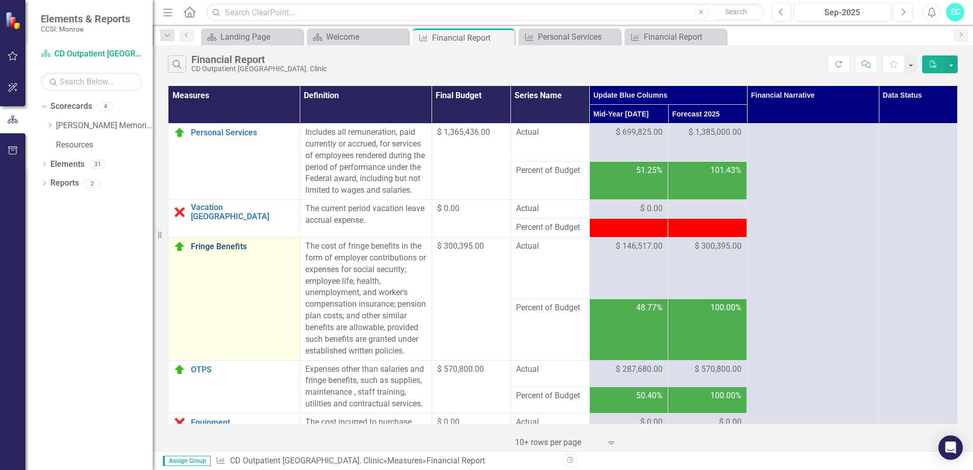
click at [228, 251] on link "Fringe Benefits" at bounding box center [243, 246] width 104 height 9
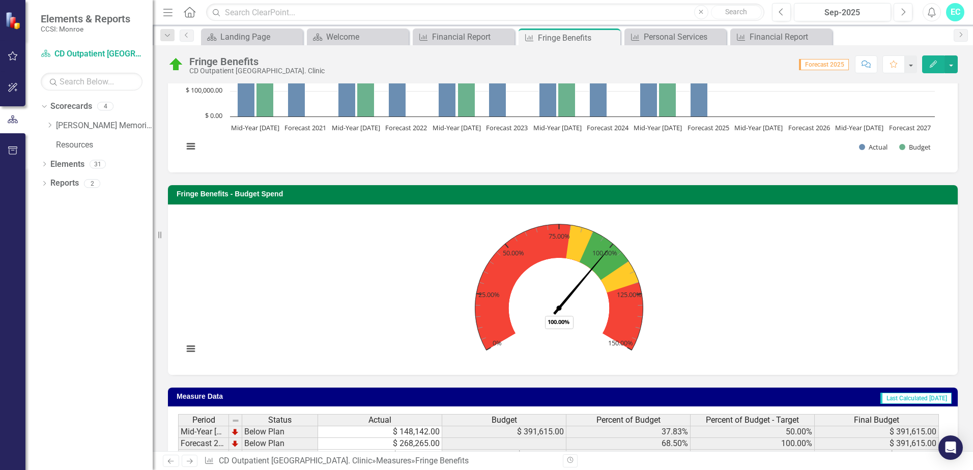
scroll to position [337, 0]
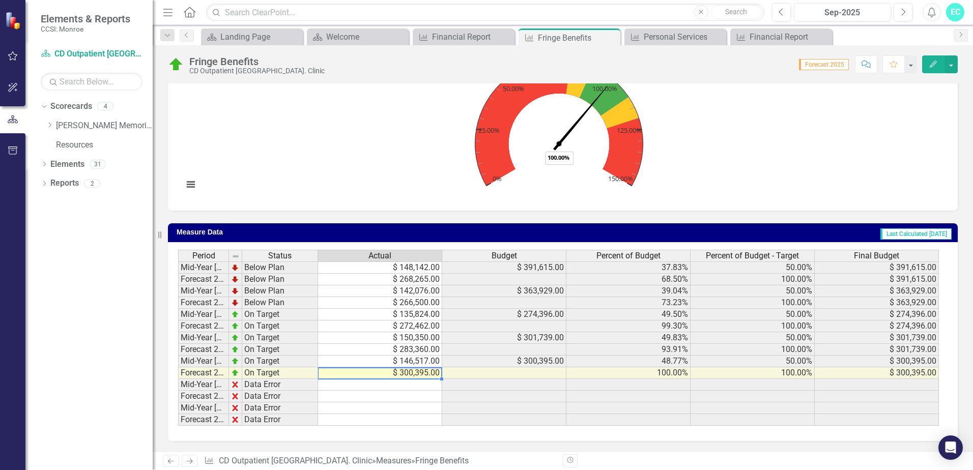
click at [407, 372] on td "$ 300,395.00" at bounding box center [380, 373] width 124 height 12
click at [406, 372] on td "$ 300,395.00" at bounding box center [380, 373] width 124 height 12
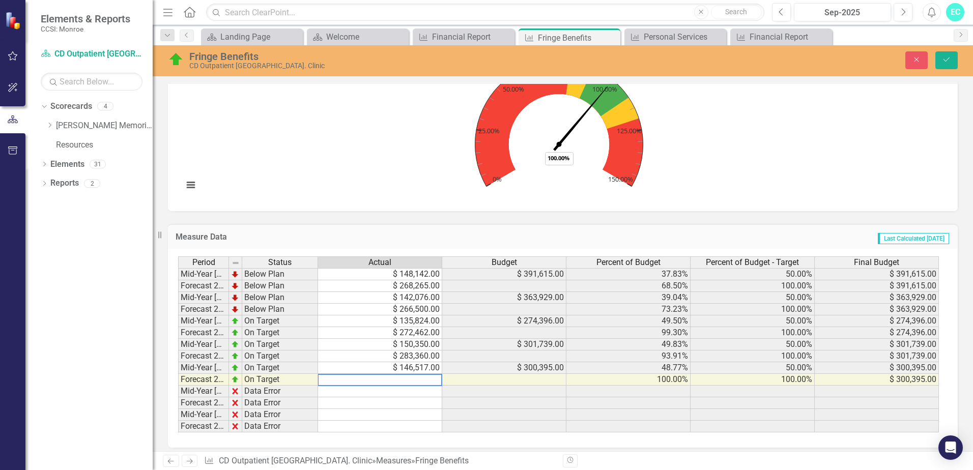
click at [334, 382] on textarea at bounding box center [379, 380] width 125 height 12
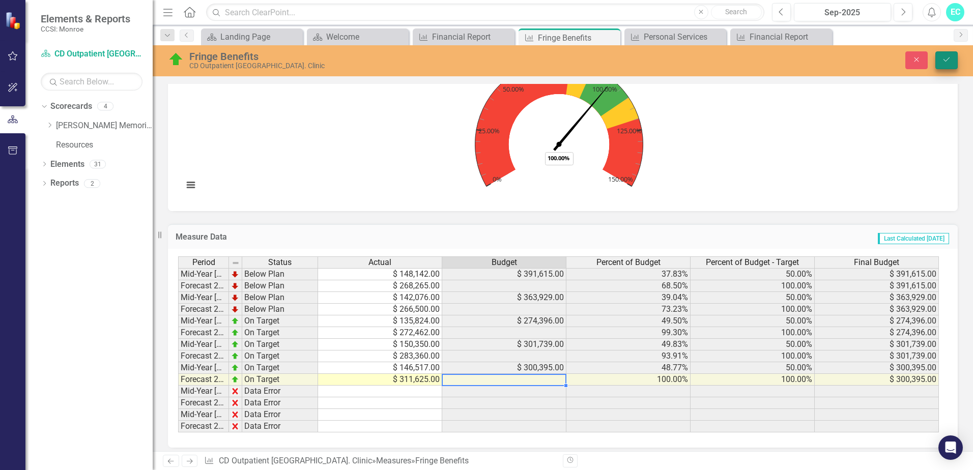
type textarea "311625"
click at [941, 58] on icon "Save" at bounding box center [945, 59] width 9 height 7
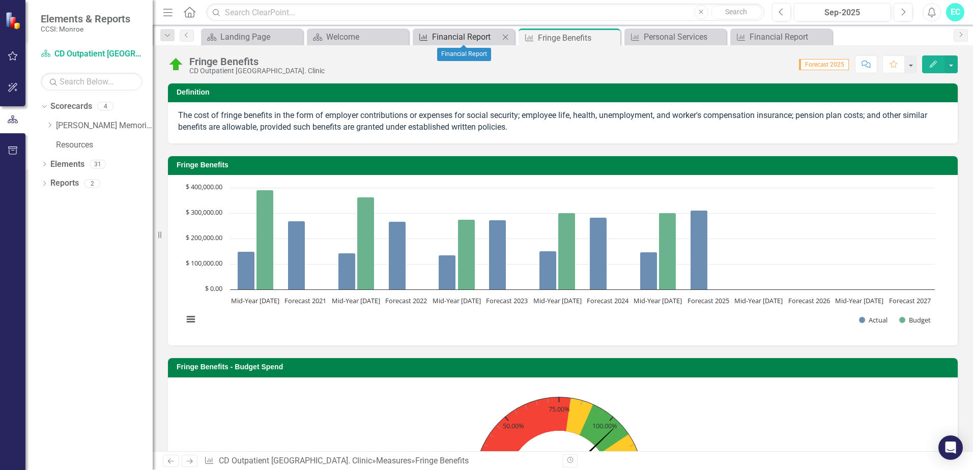
click at [466, 37] on div "Financial Report" at bounding box center [465, 37] width 67 height 13
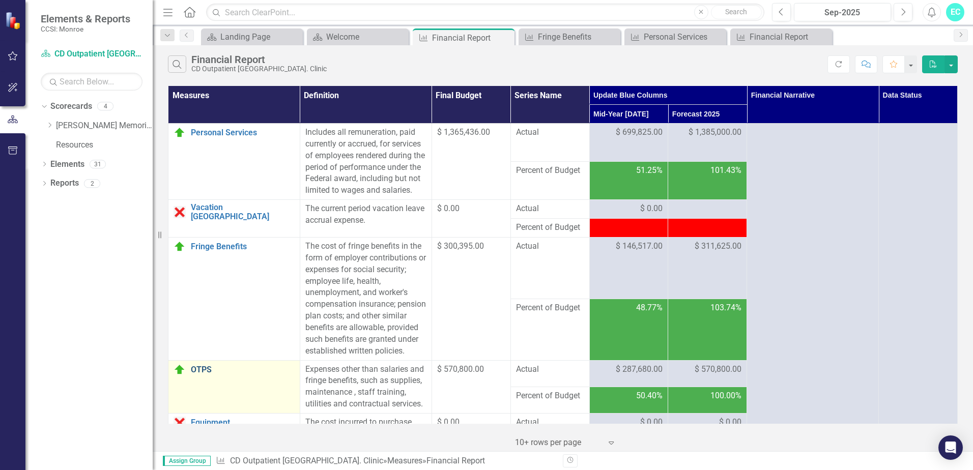
click at [197, 374] on link "OTPS" at bounding box center [243, 369] width 104 height 9
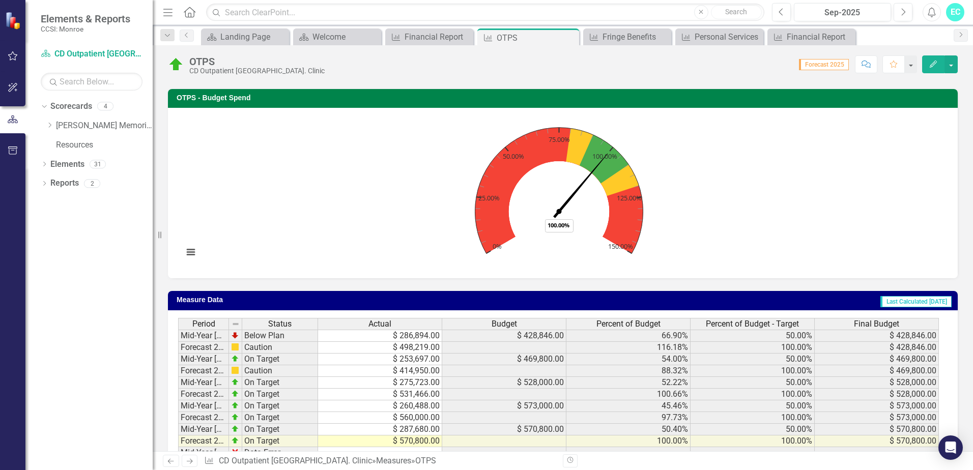
scroll to position [305, 0]
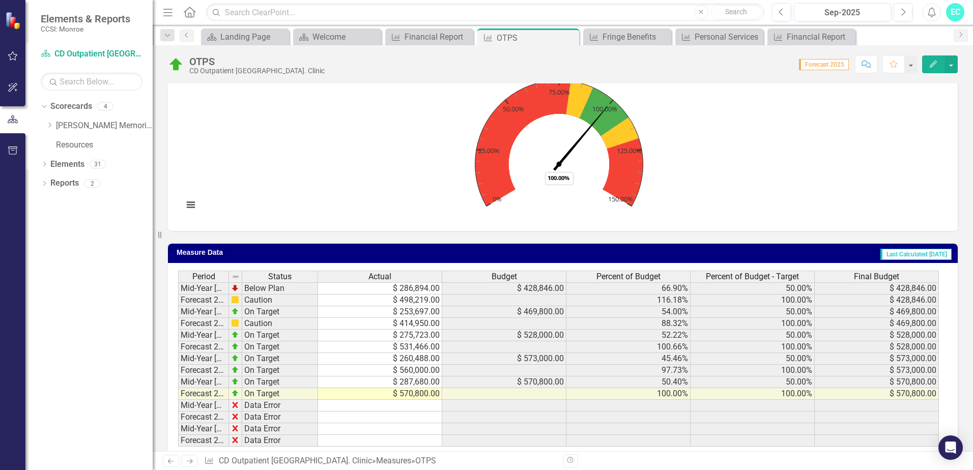
click at [417, 397] on td "$ 570,800.00" at bounding box center [380, 394] width 124 height 12
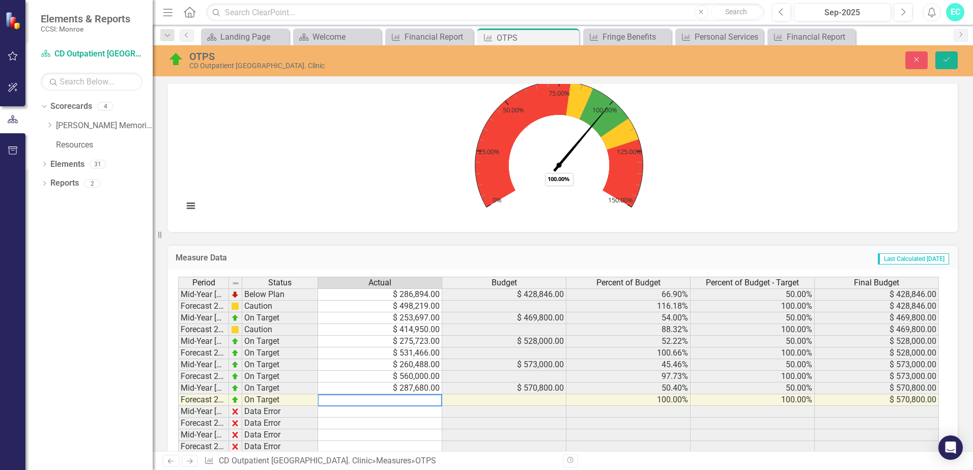
click at [339, 401] on textarea at bounding box center [379, 400] width 125 height 12
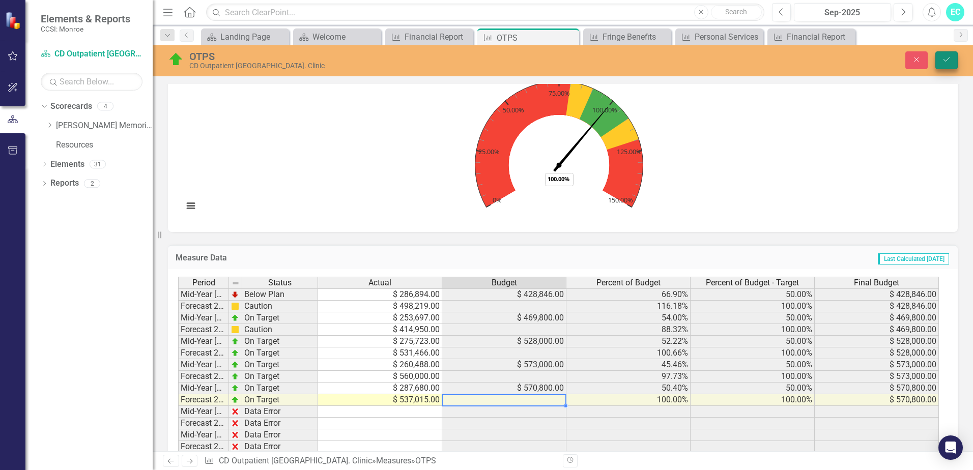
type textarea "537015"
click at [948, 60] on icon "Save" at bounding box center [945, 59] width 9 height 7
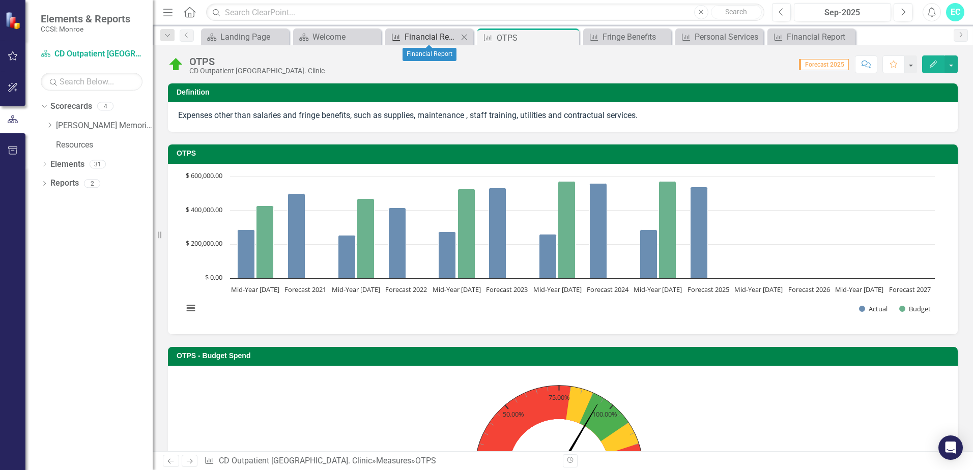
click at [431, 37] on div "Financial Report" at bounding box center [430, 37] width 53 height 13
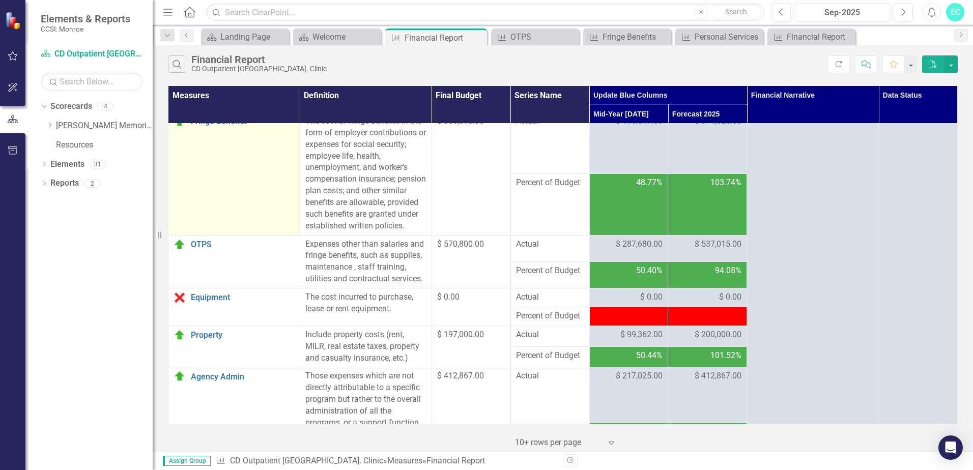
scroll to position [203, 0]
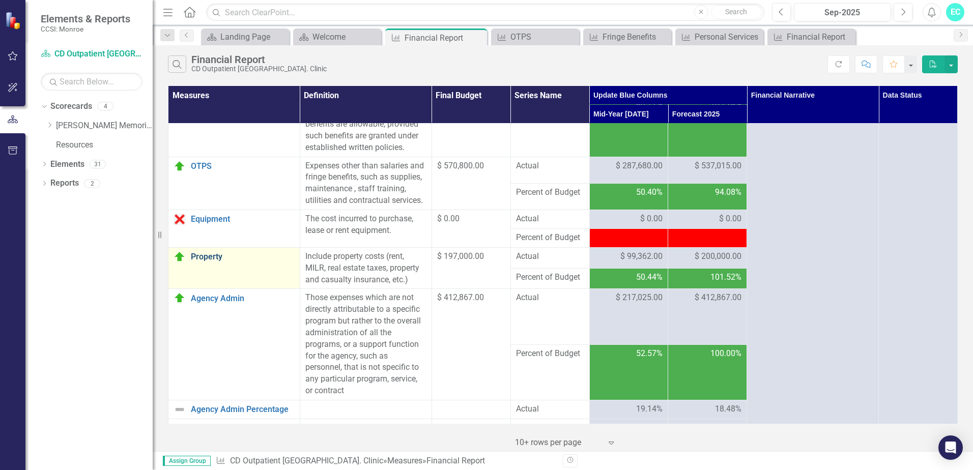
click at [198, 261] on link "Property" at bounding box center [243, 256] width 104 height 9
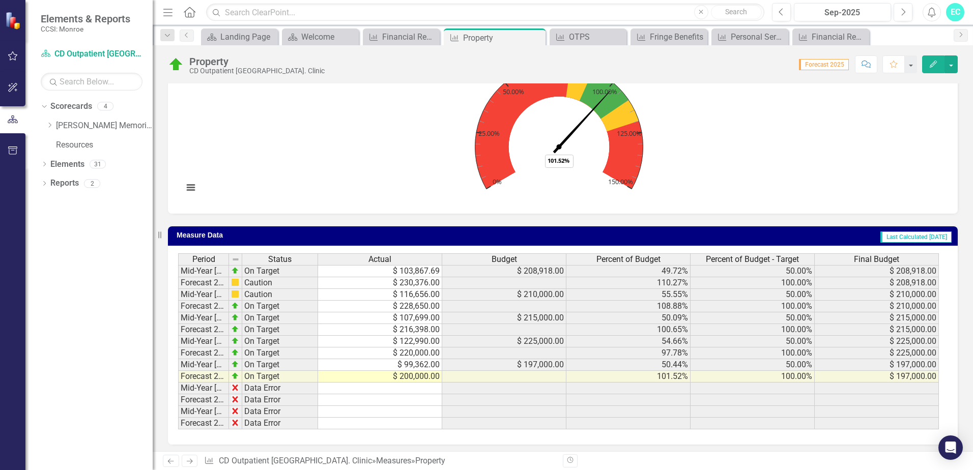
scroll to position [326, 0]
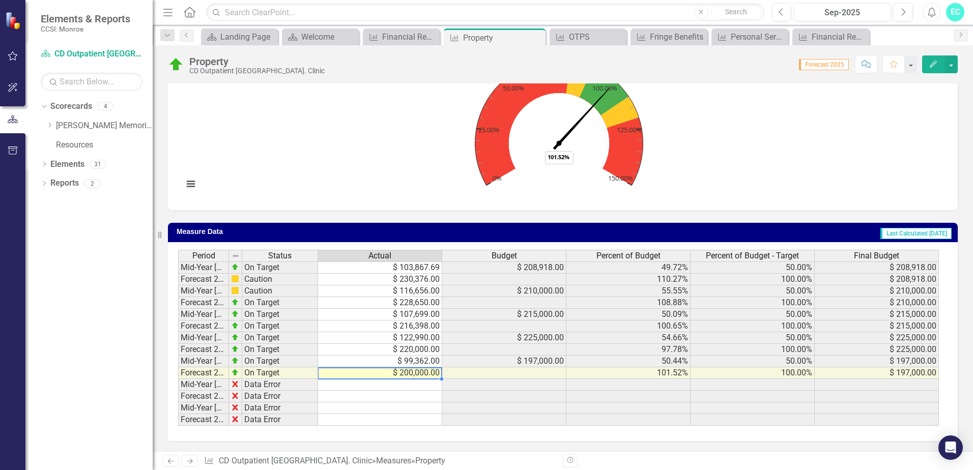
click at [411, 373] on td "$ 200,000.00" at bounding box center [380, 373] width 124 height 12
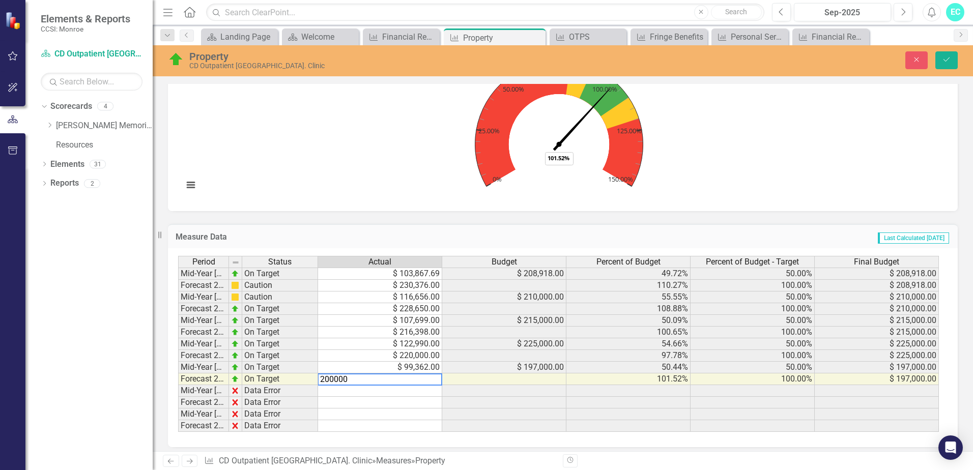
click at [335, 380] on textarea "200000" at bounding box center [379, 379] width 125 height 12
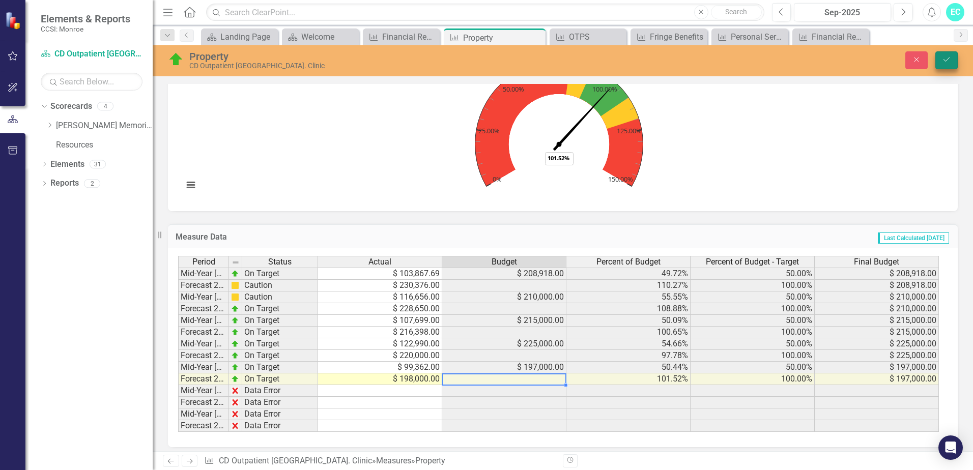
type textarea "198000"
click at [946, 54] on button "Save" at bounding box center [946, 60] width 22 height 18
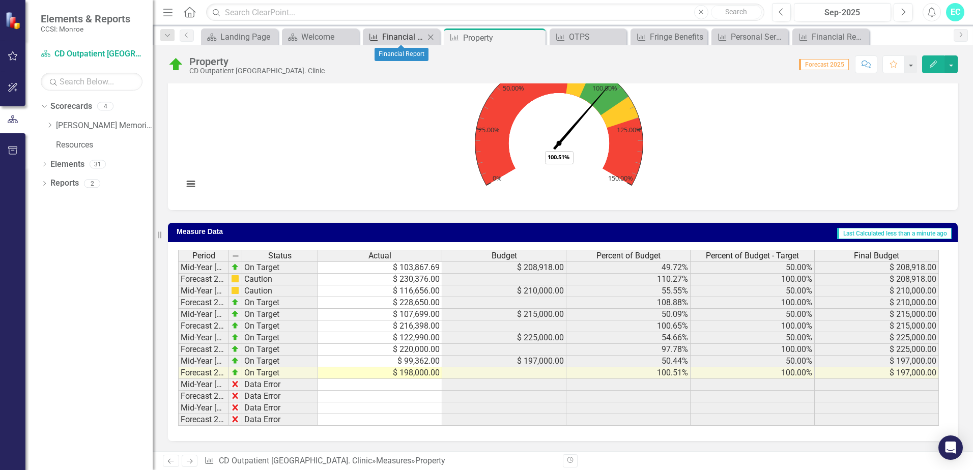
click at [406, 37] on div "Financial Report" at bounding box center [403, 37] width 42 height 13
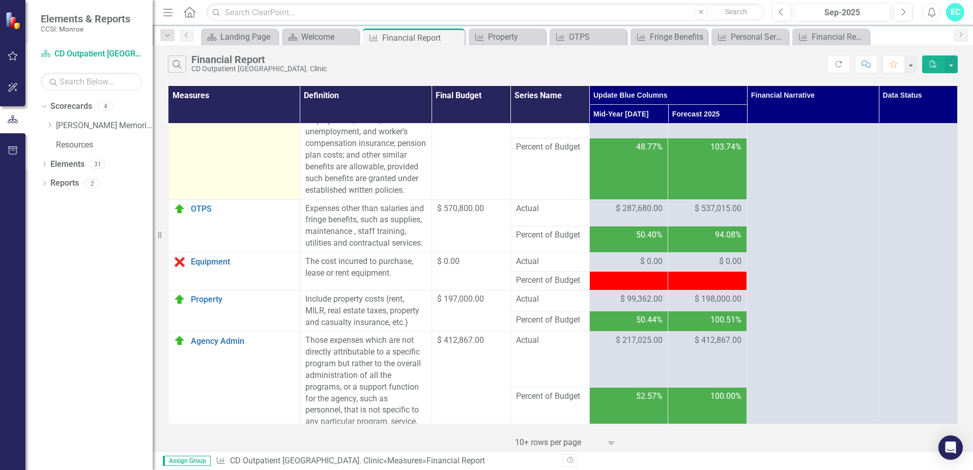
scroll to position [203, 0]
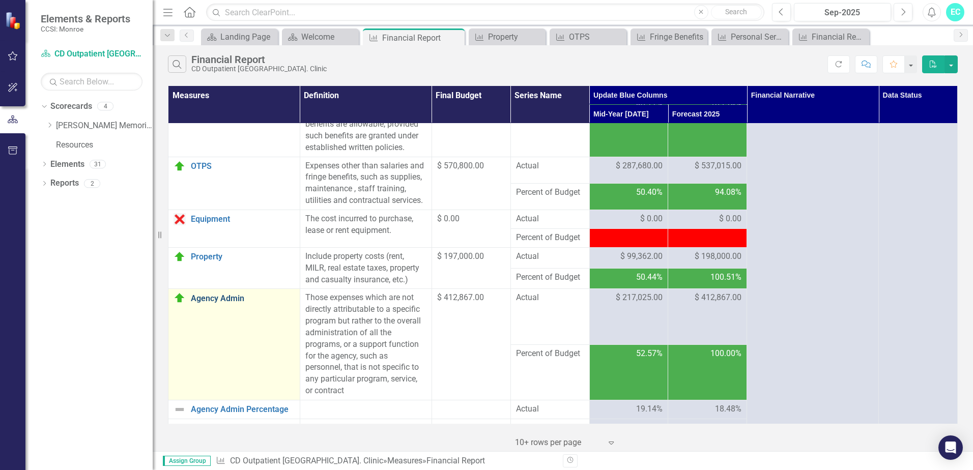
click at [223, 303] on link "Agency Admin" at bounding box center [243, 298] width 104 height 9
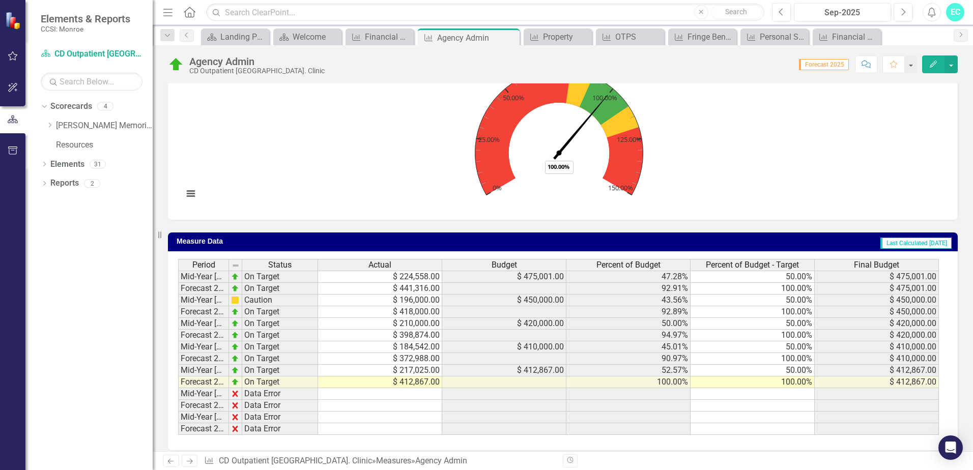
scroll to position [337, 0]
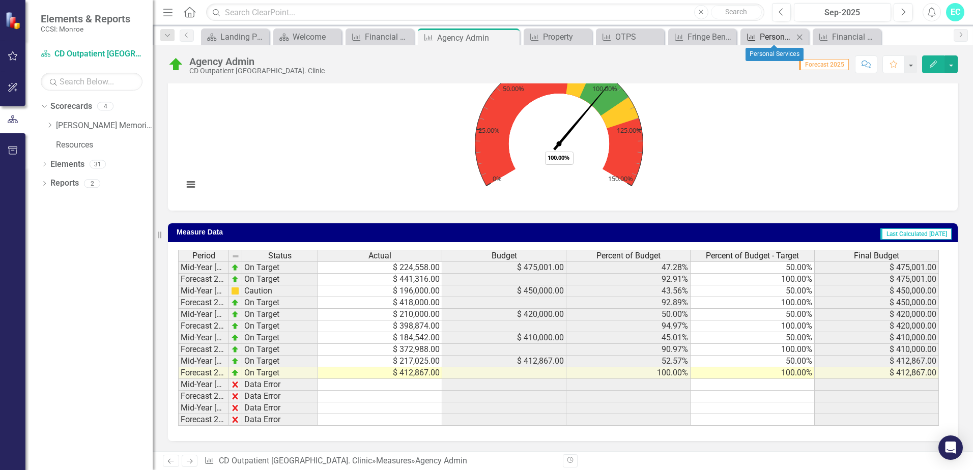
click at [775, 35] on div "Personal Services" at bounding box center [776, 37] width 34 height 13
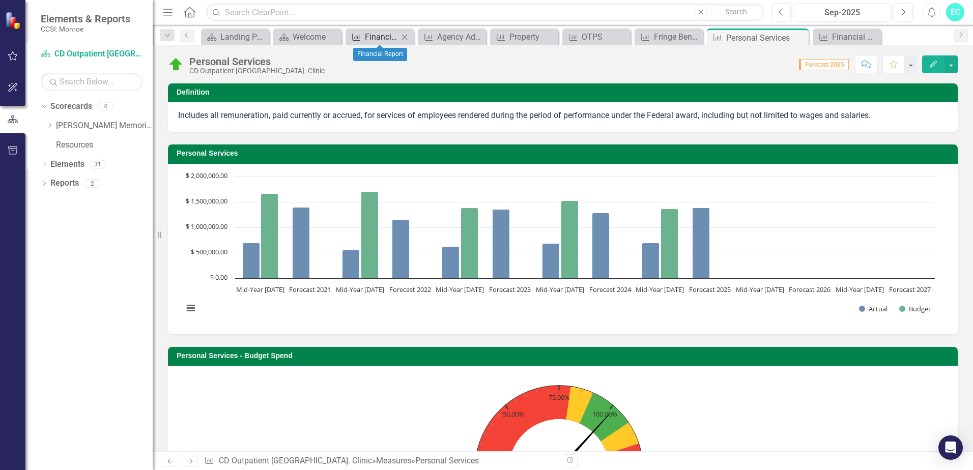
click at [363, 33] on link "Measure Financial Report" at bounding box center [373, 37] width 50 height 13
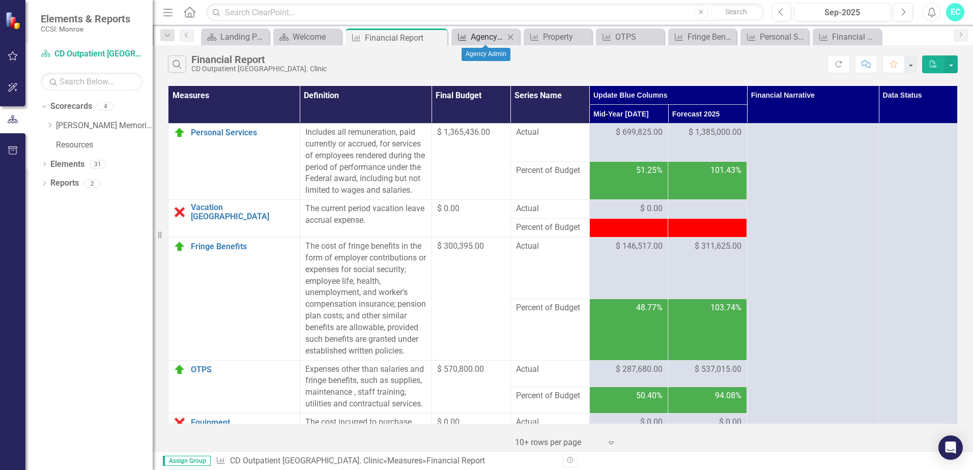
click at [496, 39] on div "Agency Admin" at bounding box center [487, 37] width 34 height 13
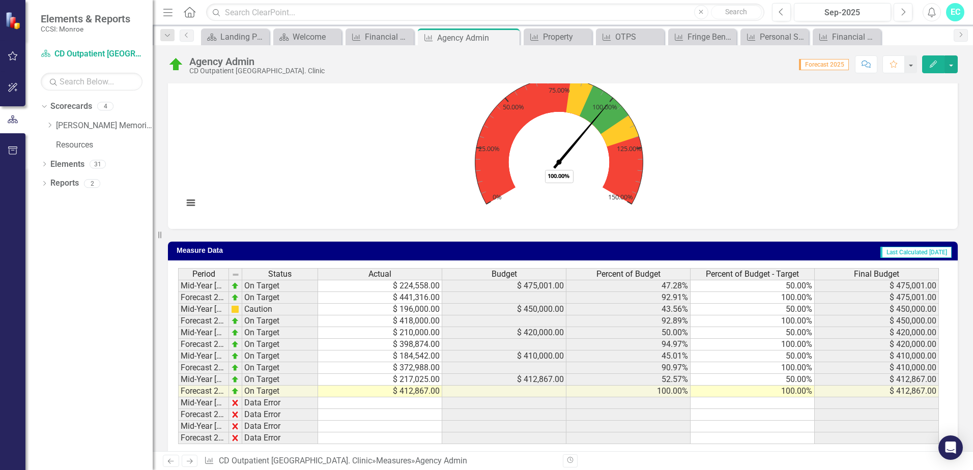
scroll to position [337, 0]
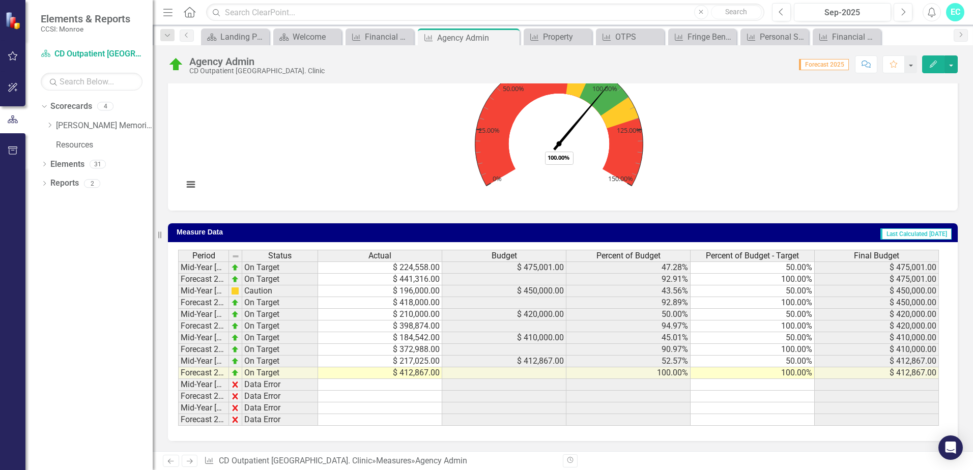
click at [410, 374] on td "$ 412,867.00" at bounding box center [380, 373] width 124 height 12
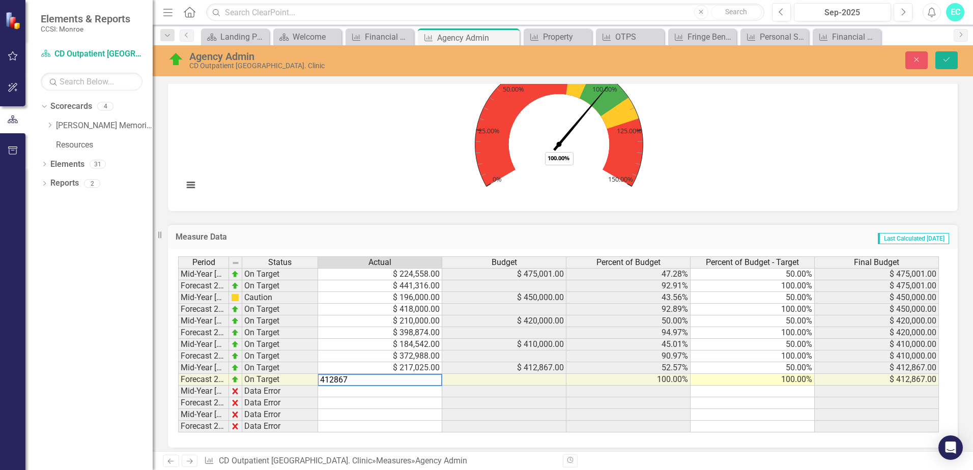
click at [337, 379] on textarea "412867" at bounding box center [379, 380] width 125 height 12
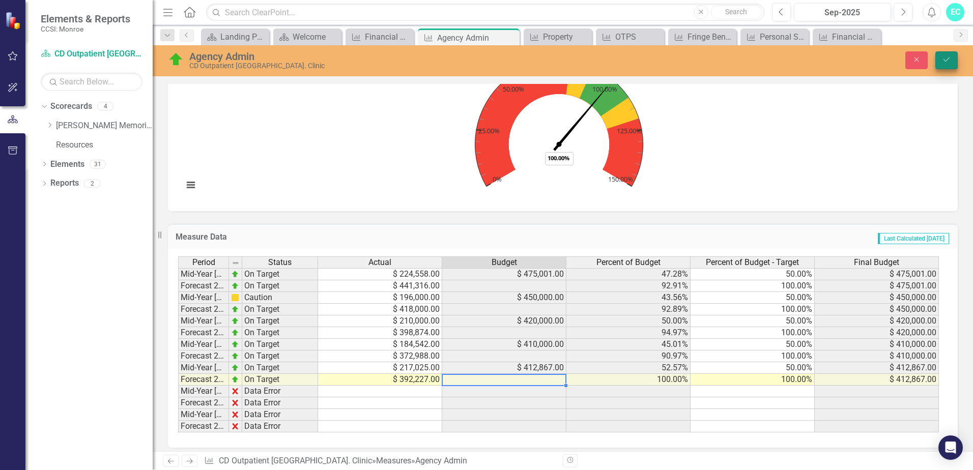
type textarea "392227"
click at [952, 62] on button "Save" at bounding box center [946, 60] width 22 height 18
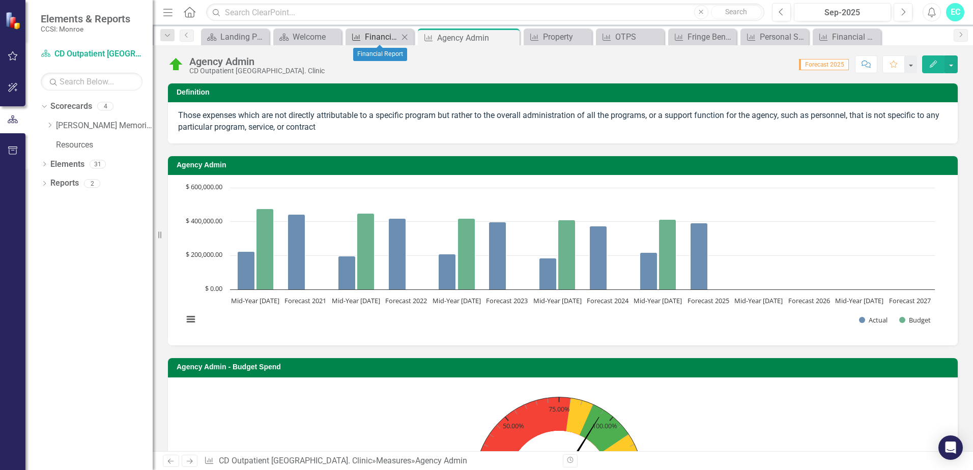
click at [372, 39] on div "Financial Report" at bounding box center [382, 37] width 34 height 13
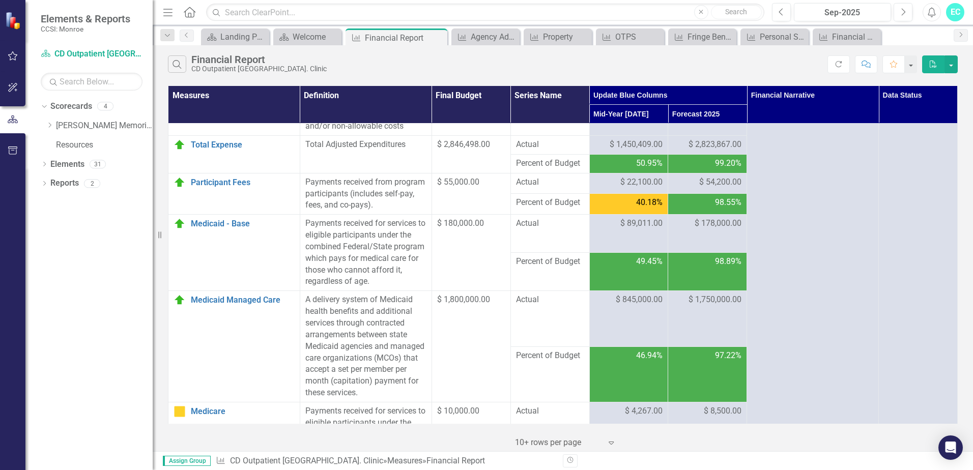
scroll to position [509, 0]
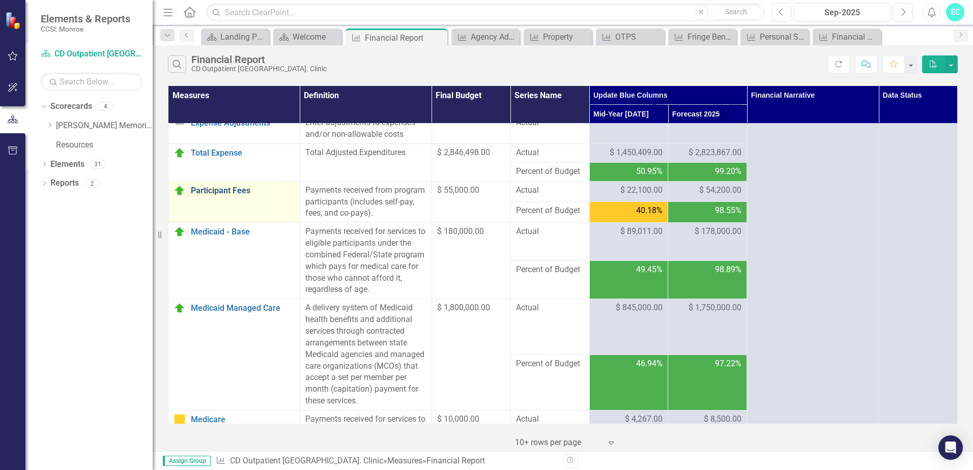
click at [210, 195] on link "Participant Fees" at bounding box center [243, 190] width 104 height 9
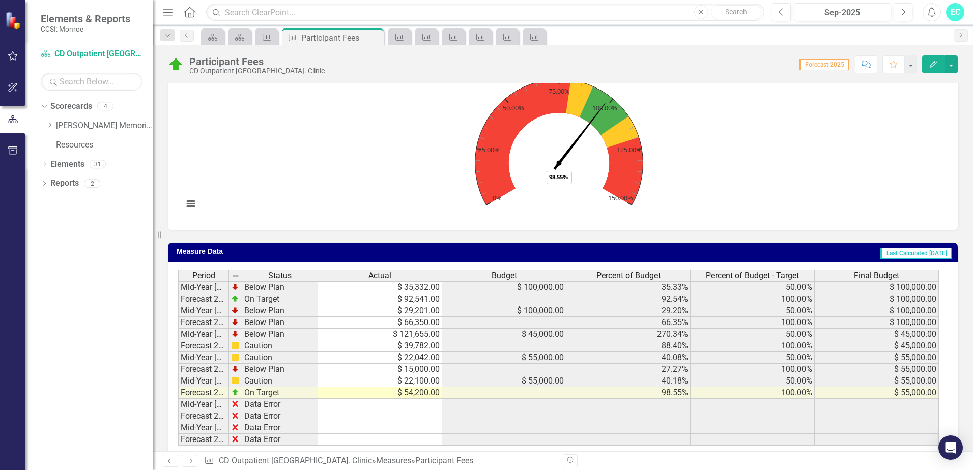
scroll to position [326, 0]
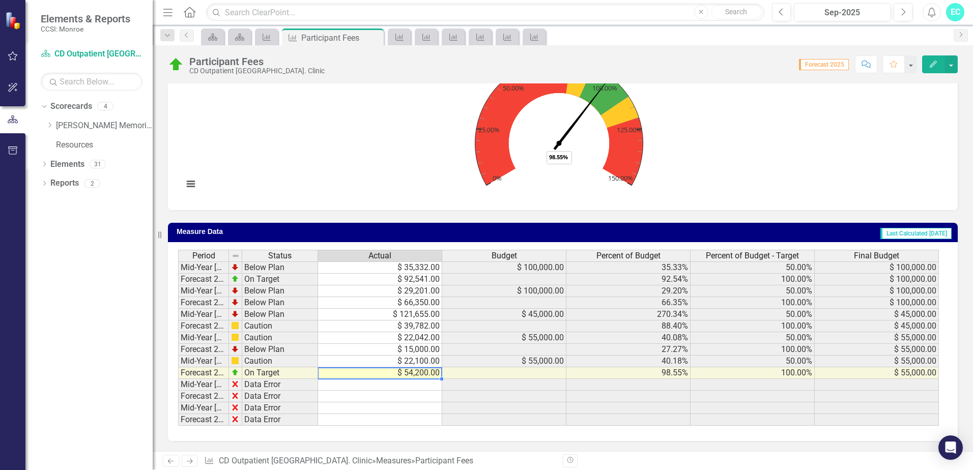
click at [405, 372] on td "$ 54,200.00" at bounding box center [380, 373] width 124 height 12
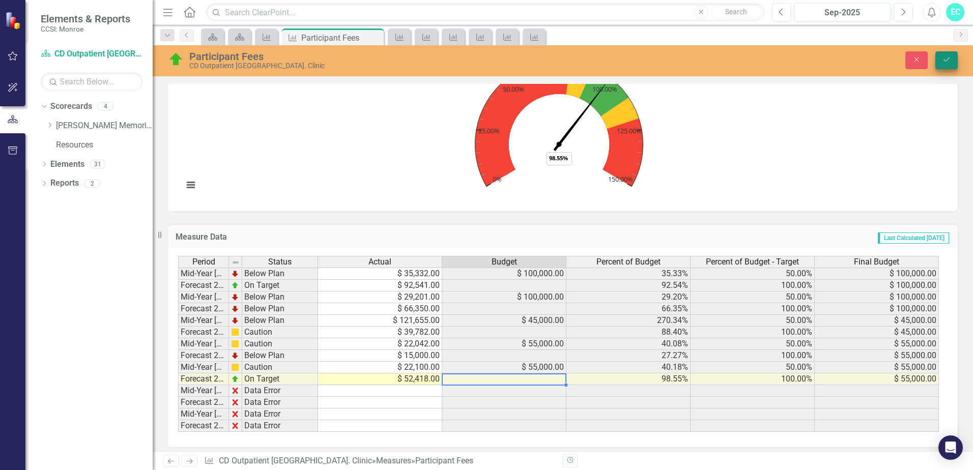
type textarea "52418"
click at [944, 56] on icon "Save" at bounding box center [945, 59] width 9 height 7
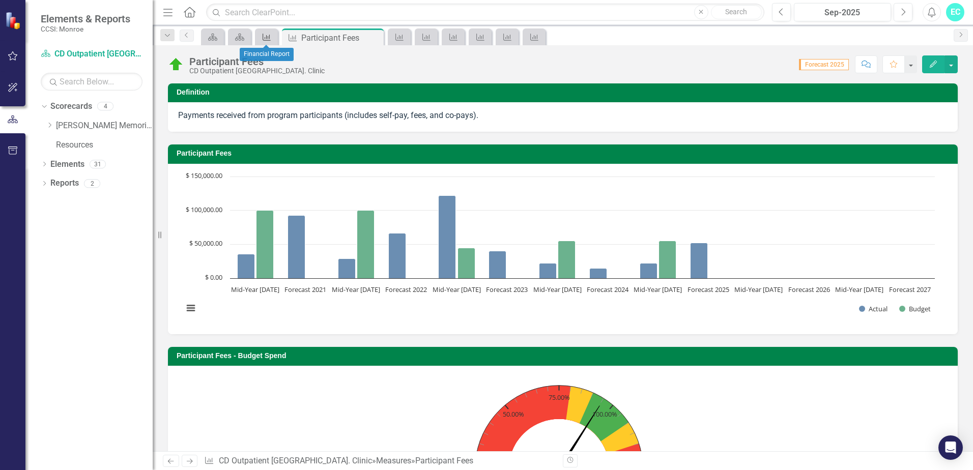
click at [270, 38] on icon "Measure" at bounding box center [266, 37] width 10 height 8
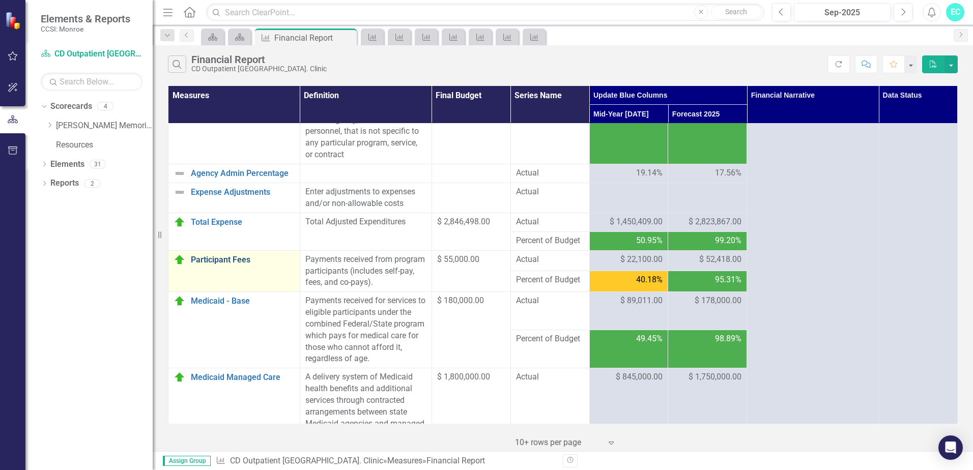
scroll to position [458, 0]
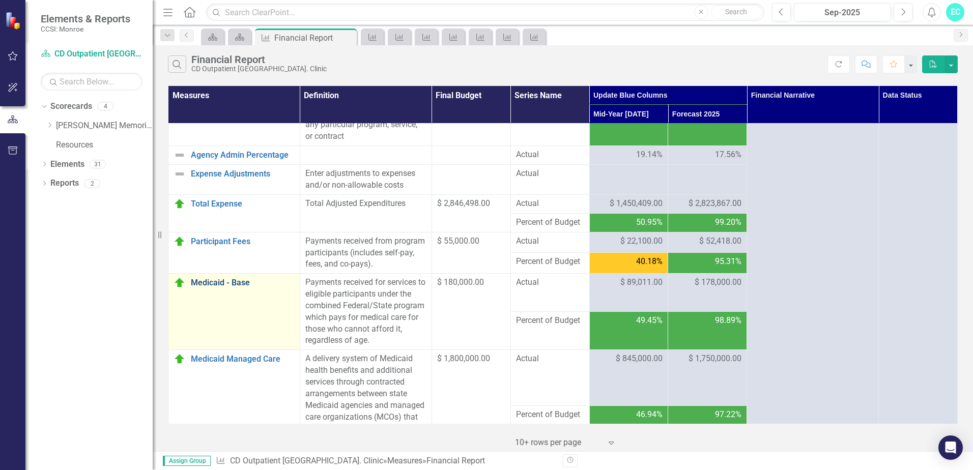
click at [215, 287] on link "Medicaid - Base" at bounding box center [243, 282] width 104 height 9
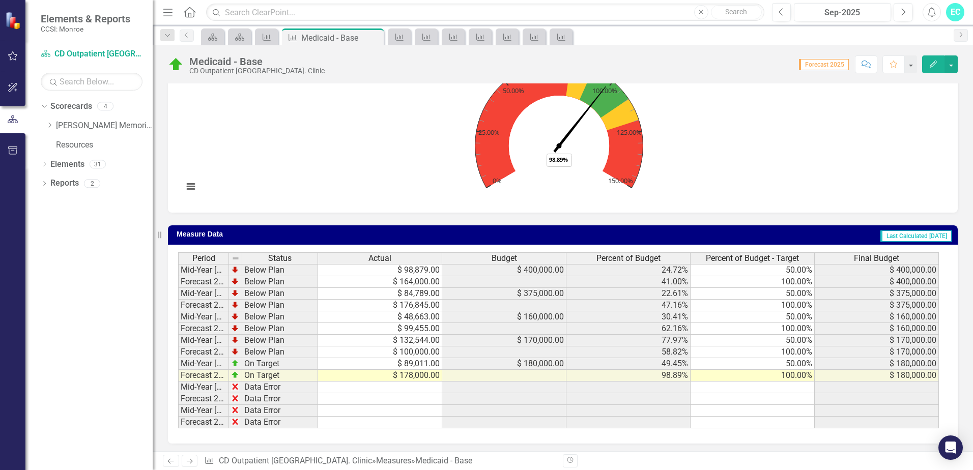
scroll to position [326, 0]
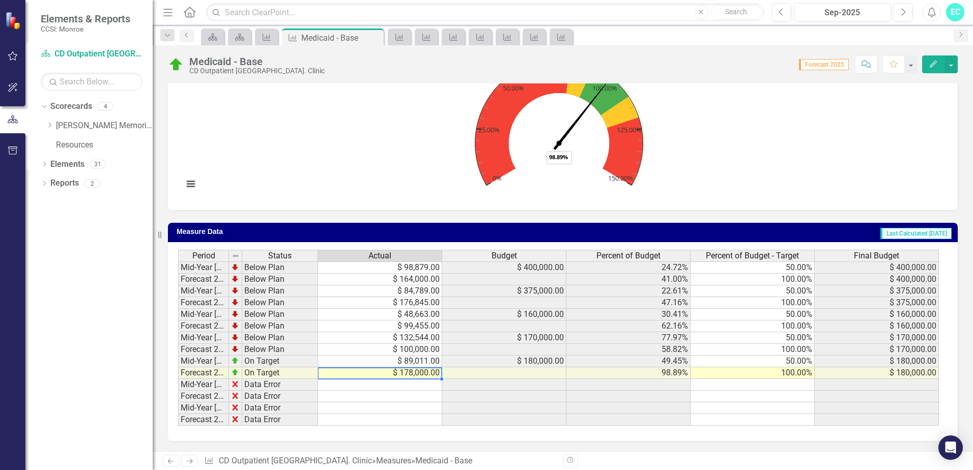
click at [408, 374] on td "$ 178,000.00" at bounding box center [380, 373] width 124 height 12
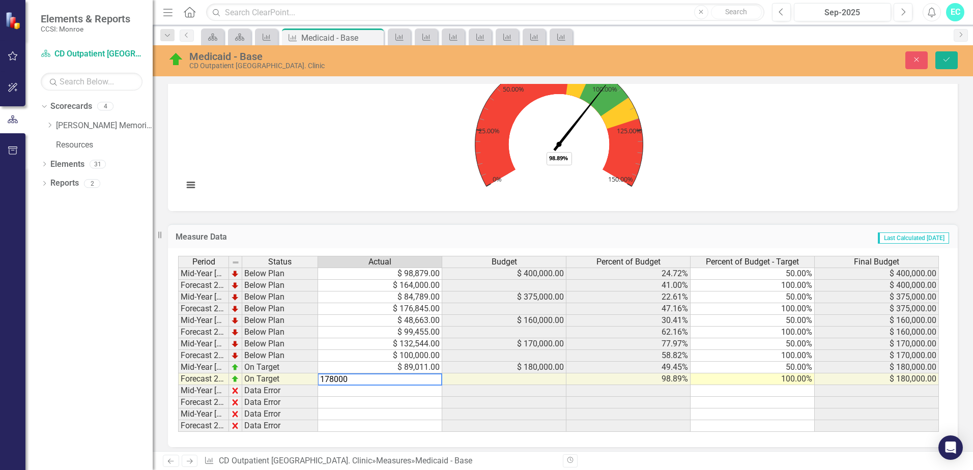
click at [408, 374] on textarea "178000" at bounding box center [379, 379] width 125 height 12
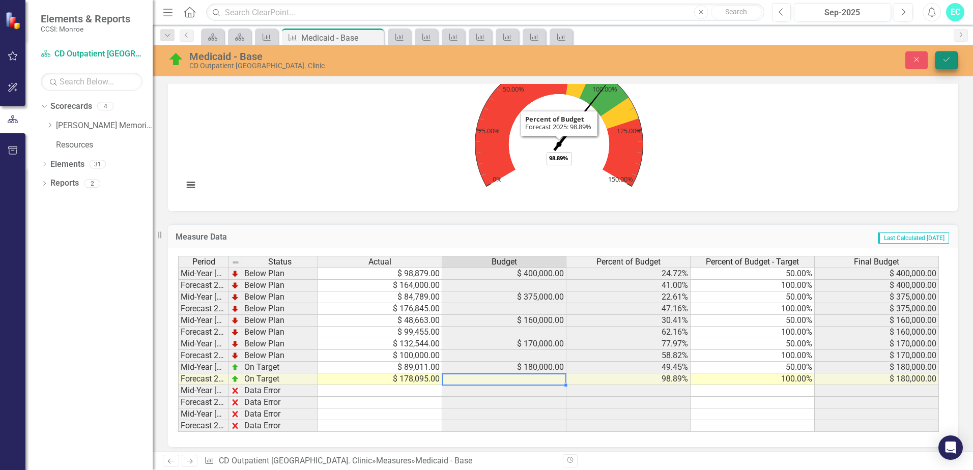
type textarea "178095"
click at [951, 61] on button "Save" at bounding box center [946, 60] width 22 height 18
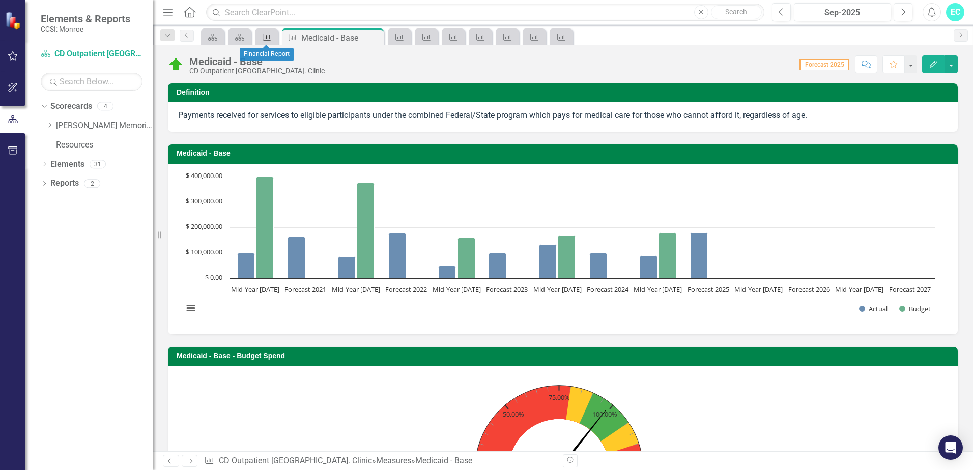
click at [261, 33] on icon "Measure" at bounding box center [266, 37] width 10 height 8
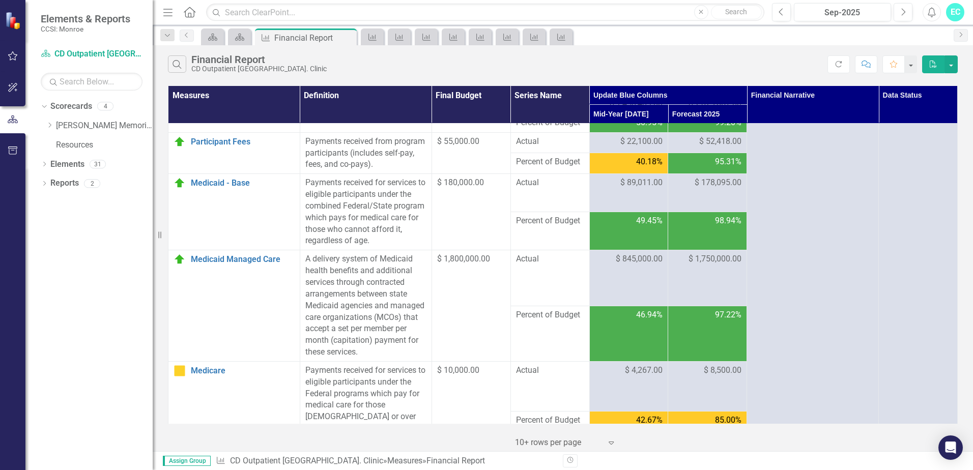
scroll to position [559, 0]
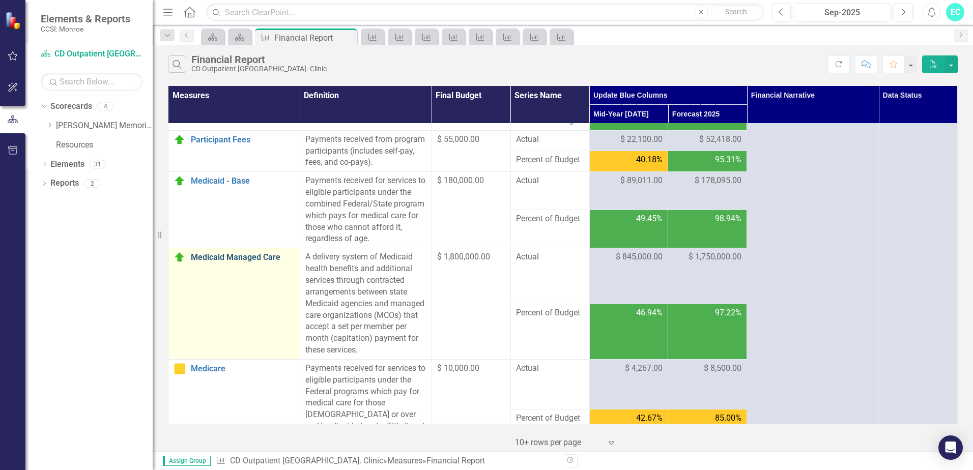
click at [229, 262] on link "Medicaid Managed Care" at bounding box center [243, 257] width 104 height 9
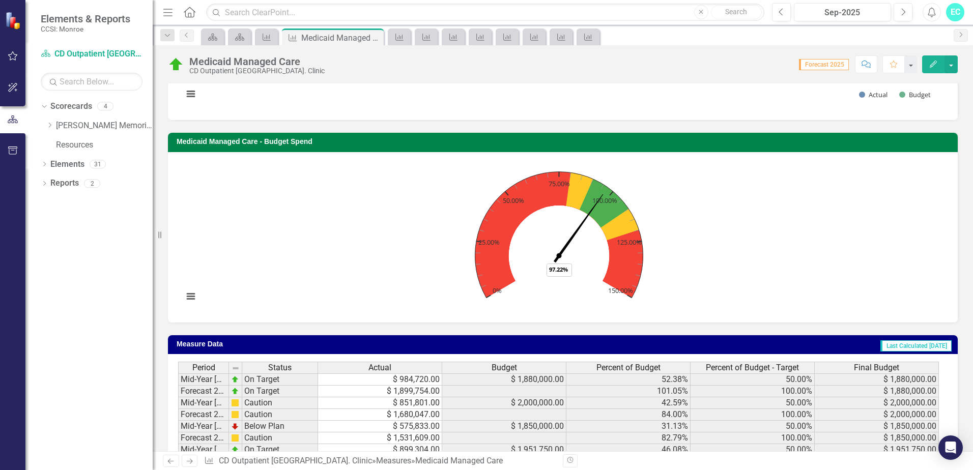
scroll to position [337, 0]
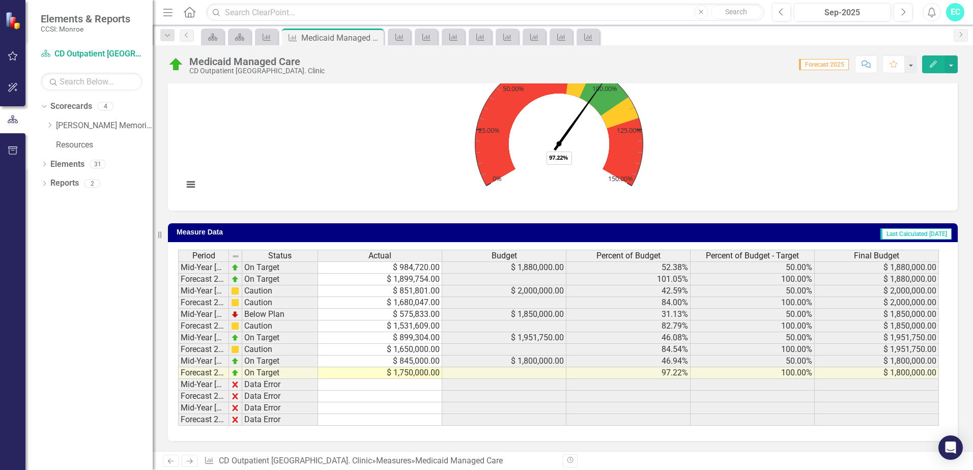
click at [405, 374] on td "$ 1,750,000.00" at bounding box center [380, 373] width 124 height 12
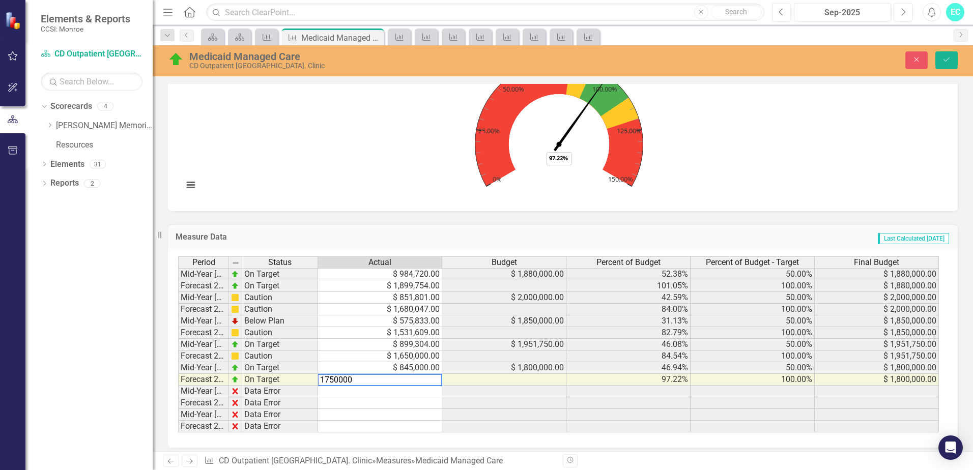
click at [333, 380] on textarea "1750000" at bounding box center [379, 380] width 125 height 12
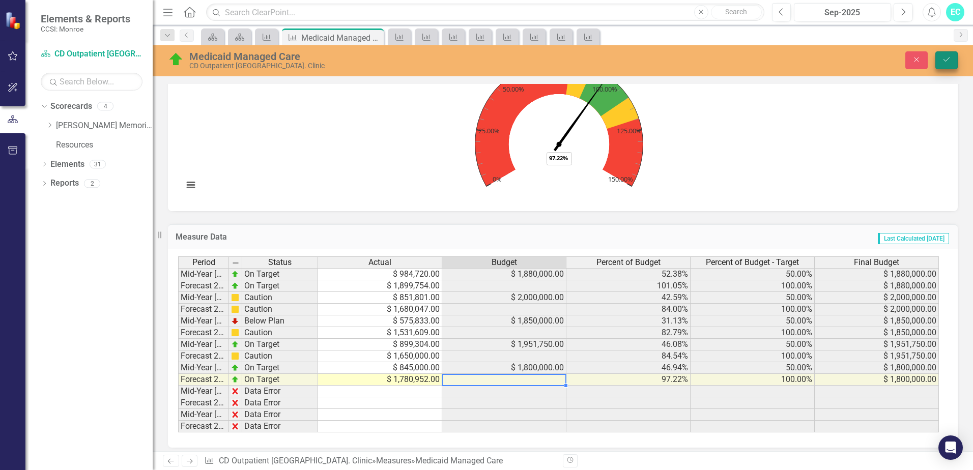
type textarea "1780952"
click at [939, 58] on button "Save" at bounding box center [946, 60] width 22 height 18
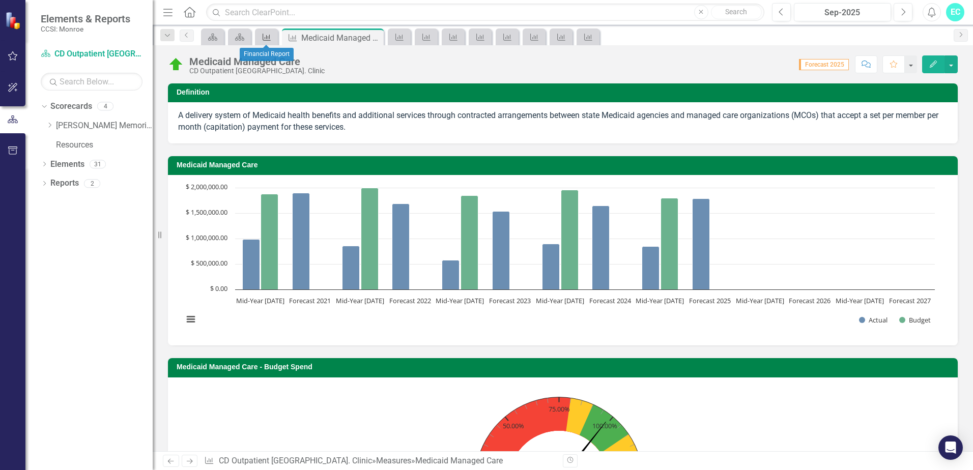
click at [263, 36] on icon "Measure" at bounding box center [266, 37] width 10 height 8
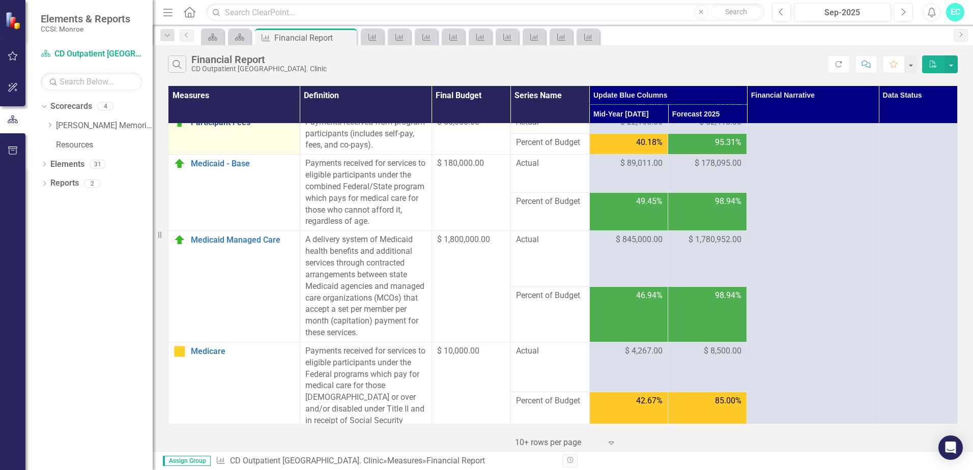
scroll to position [610, 0]
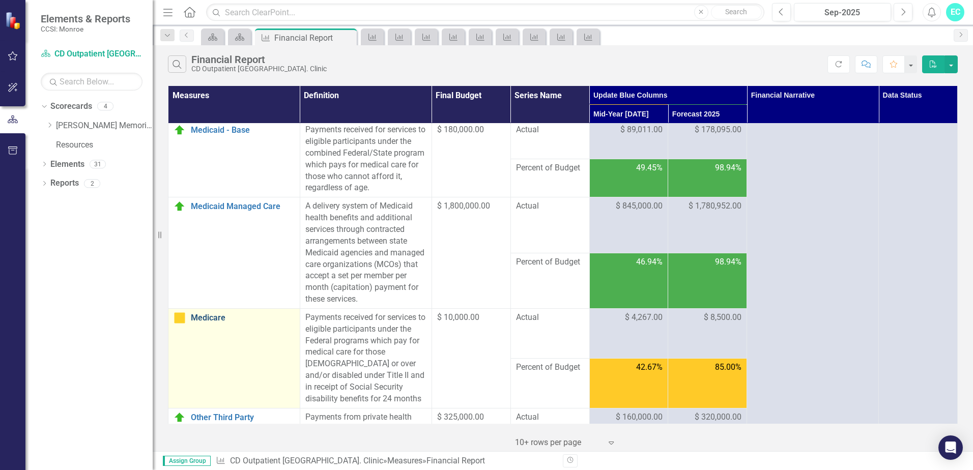
click at [208, 322] on link "Medicare" at bounding box center [243, 317] width 104 height 9
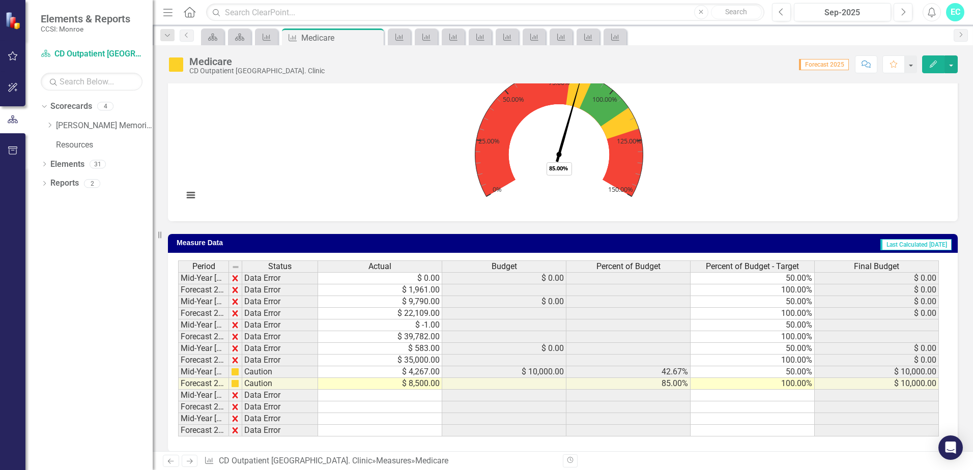
scroll to position [337, 0]
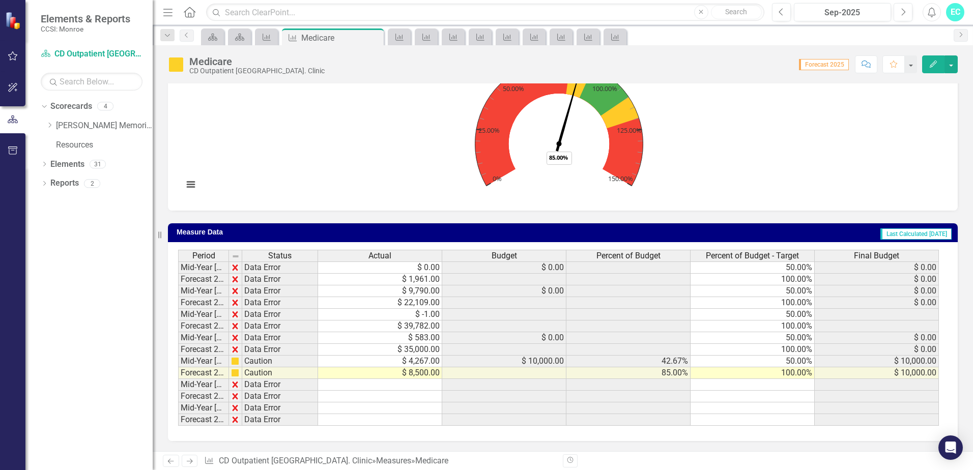
click at [413, 374] on td "$ 8,500.00" at bounding box center [380, 373] width 124 height 12
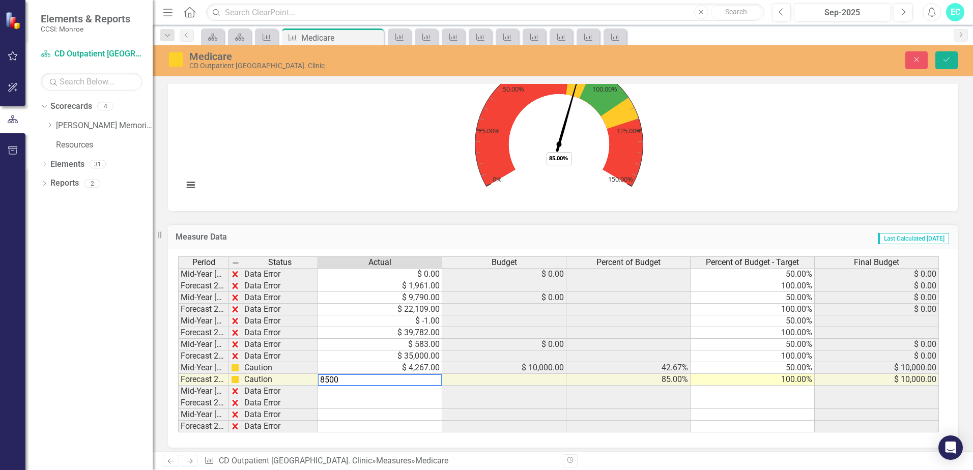
click at [325, 379] on textarea "8500" at bounding box center [379, 380] width 125 height 12
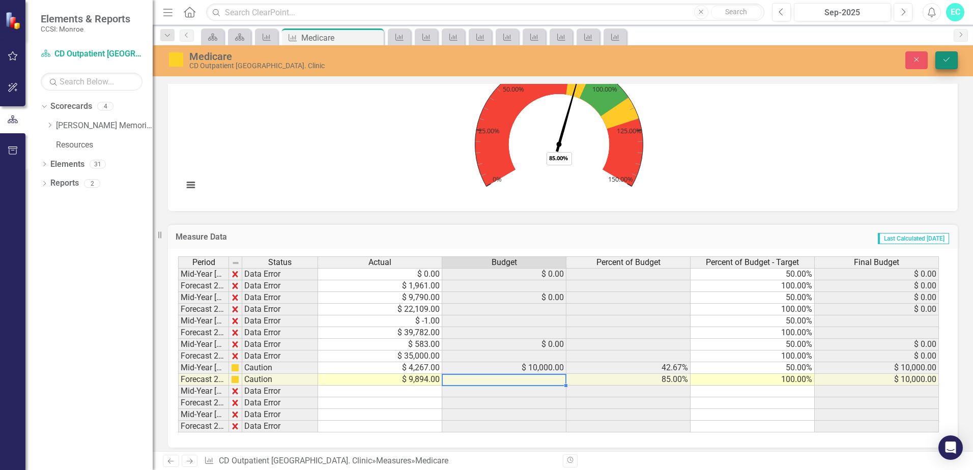
type textarea "9894"
click at [949, 58] on icon "submit" at bounding box center [946, 59] width 6 height 4
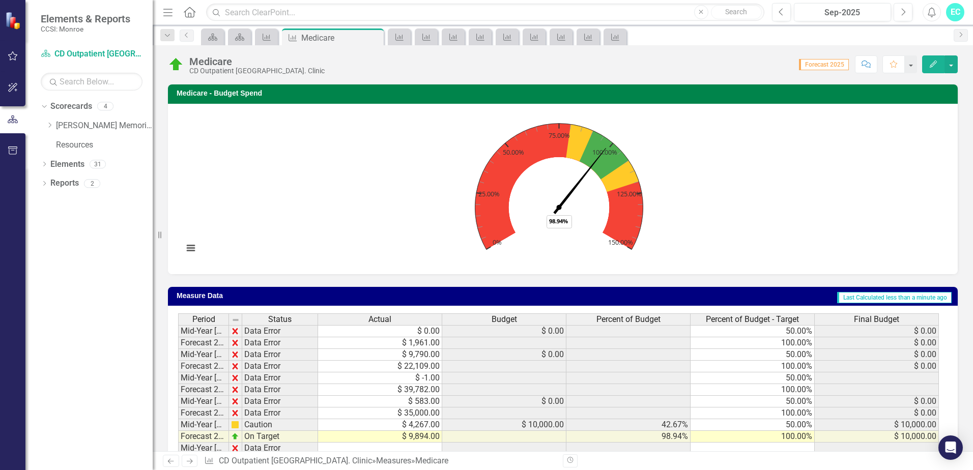
scroll to position [235, 0]
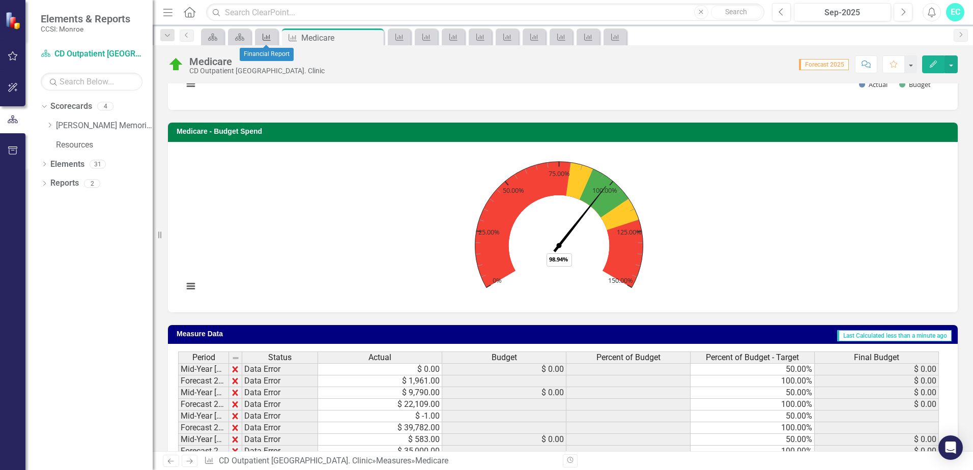
click at [270, 37] on icon "Measure" at bounding box center [266, 37] width 10 height 8
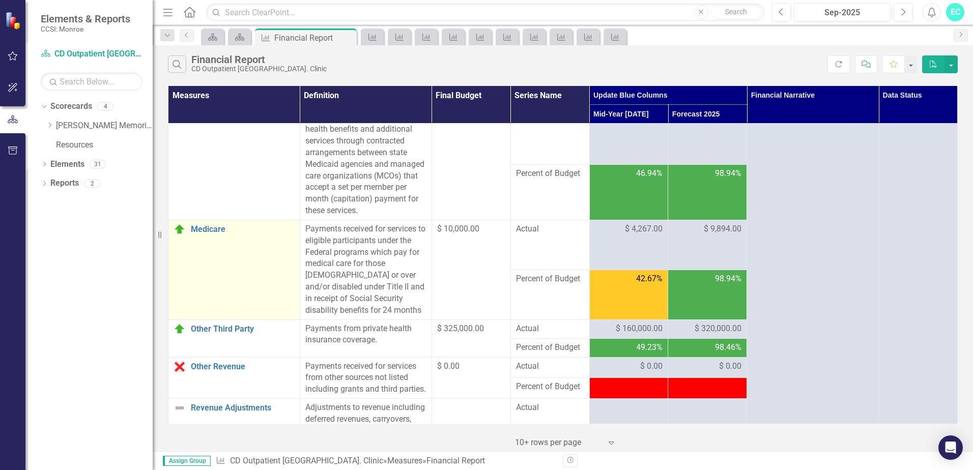
scroll to position [814, 0]
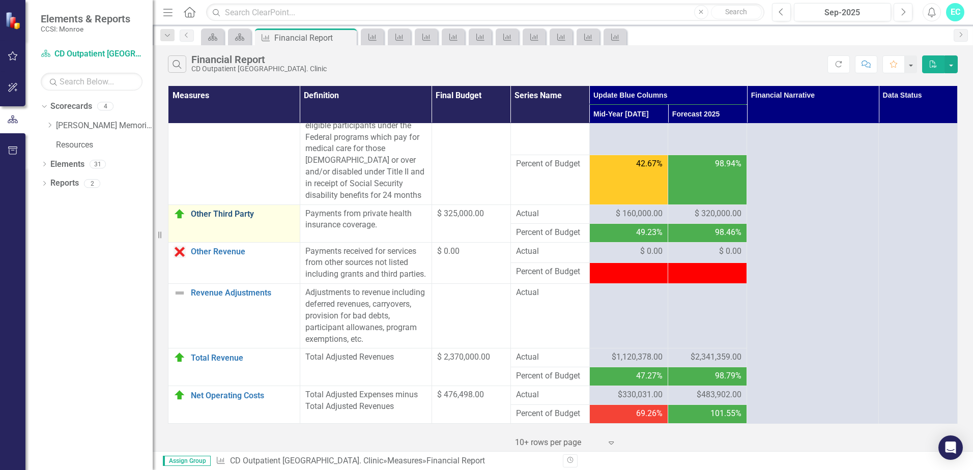
click at [210, 219] on link "Other Third Party" at bounding box center [243, 214] width 104 height 9
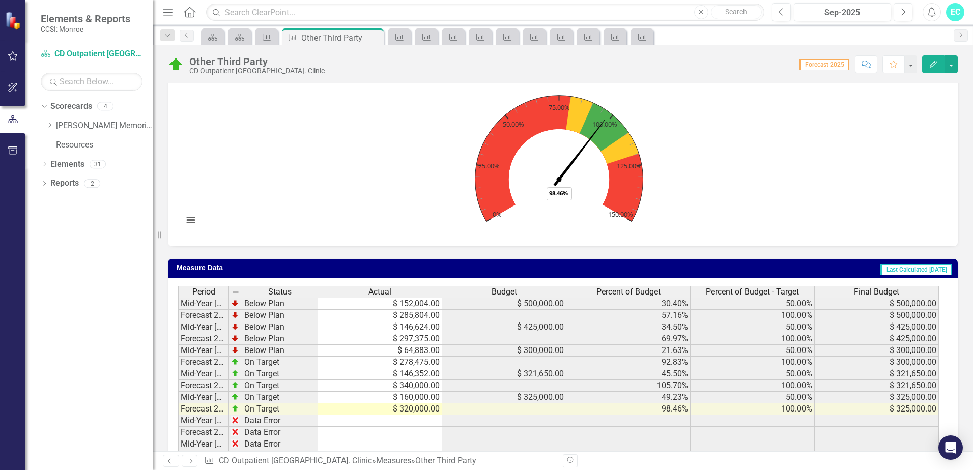
scroll to position [326, 0]
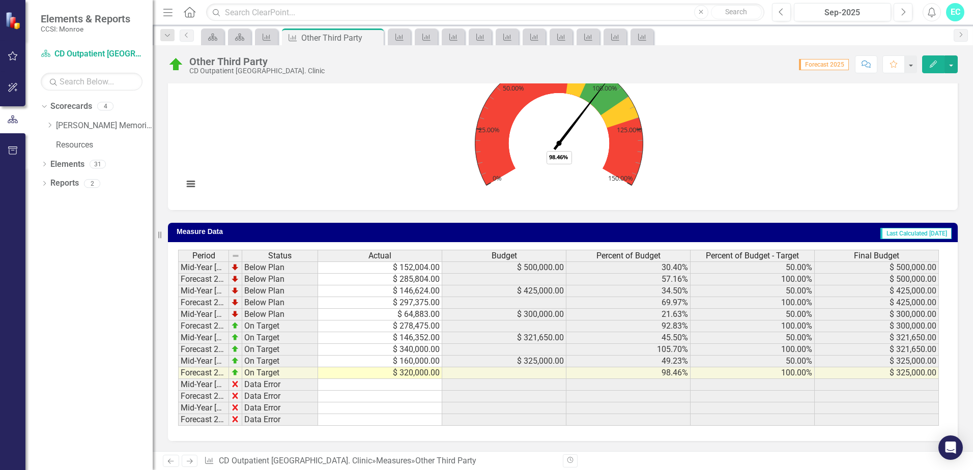
click at [416, 374] on td "$ 320,000.00" at bounding box center [380, 373] width 124 height 12
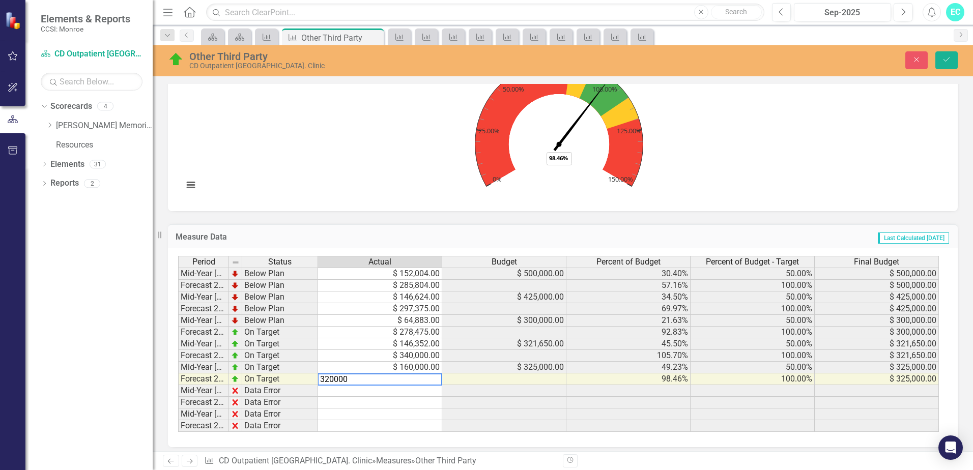
click at [329, 381] on textarea "320000" at bounding box center [379, 379] width 125 height 12
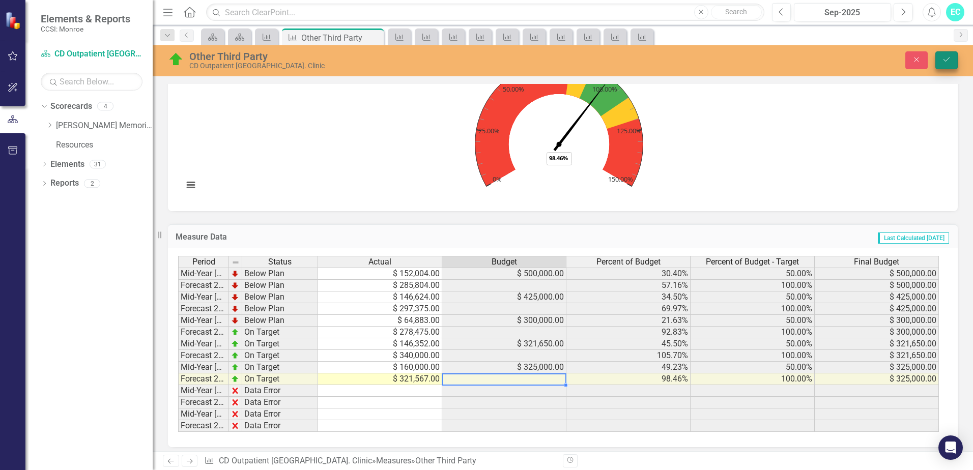
type textarea "321567"
click at [942, 61] on icon "Save" at bounding box center [945, 59] width 9 height 7
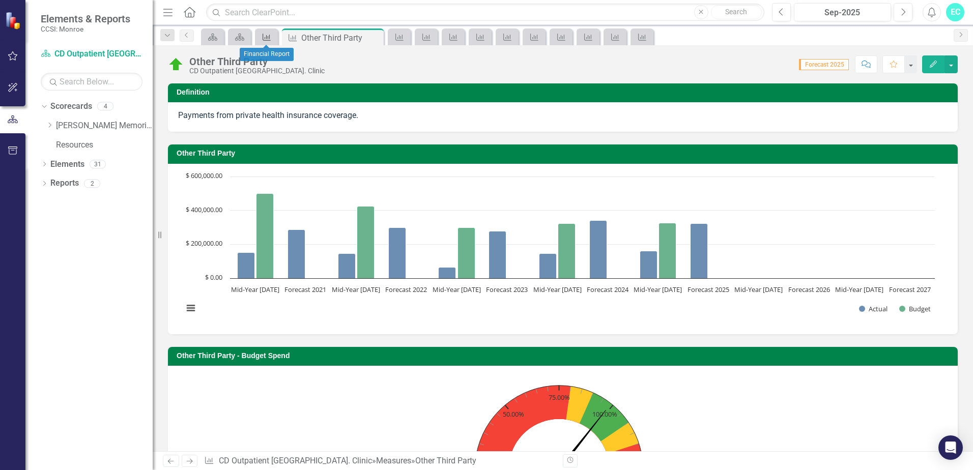
click at [269, 37] on icon "Measure" at bounding box center [266, 37] width 10 height 8
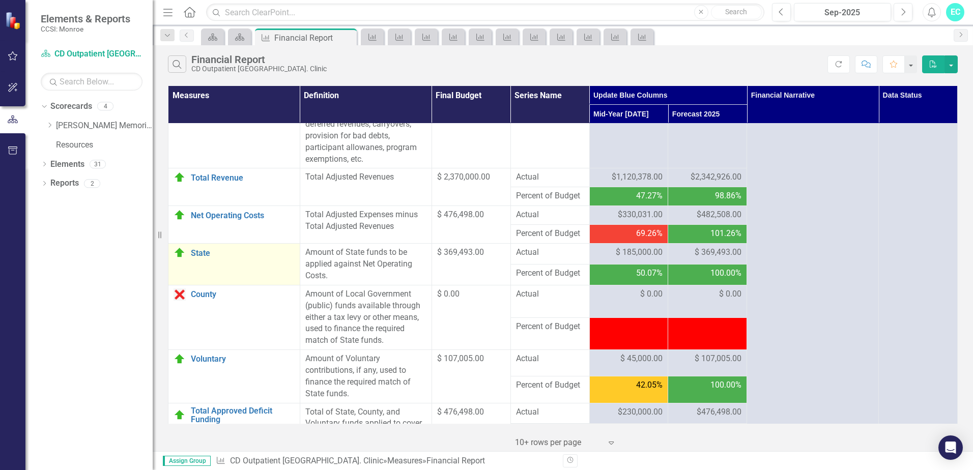
scroll to position [1068, 0]
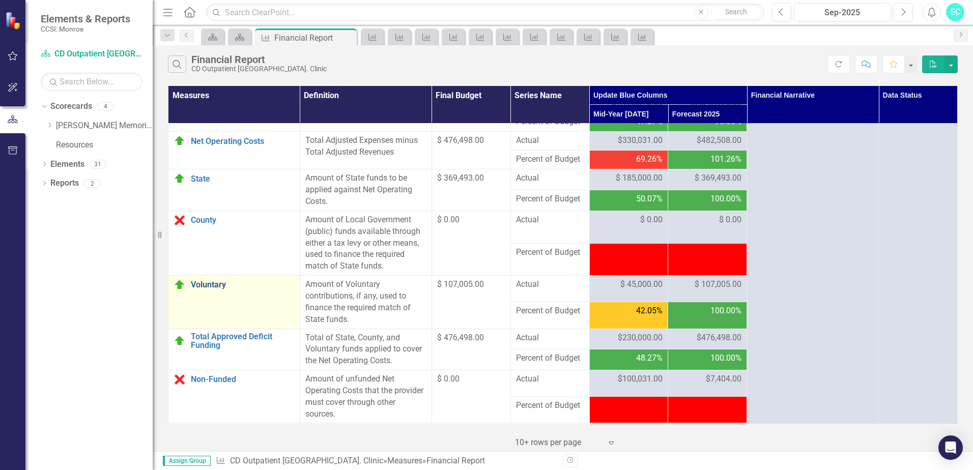
click at [210, 289] on link "Voluntary" at bounding box center [243, 284] width 104 height 9
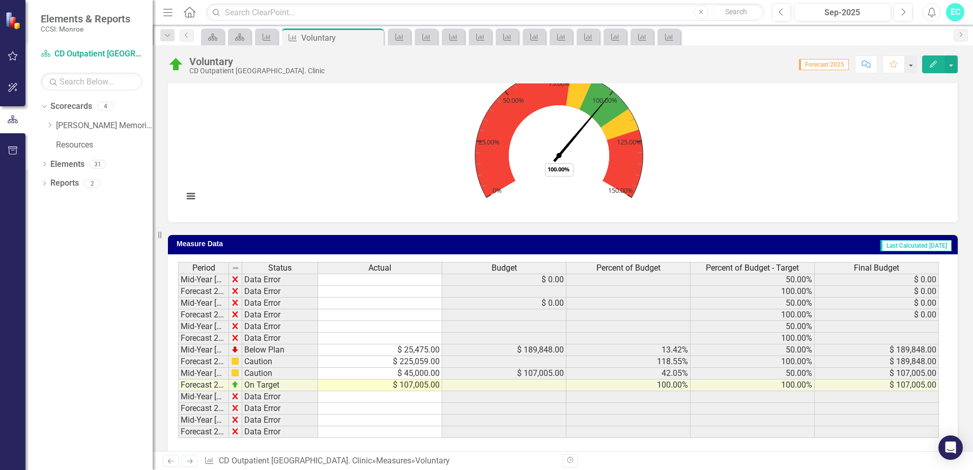
scroll to position [326, 0]
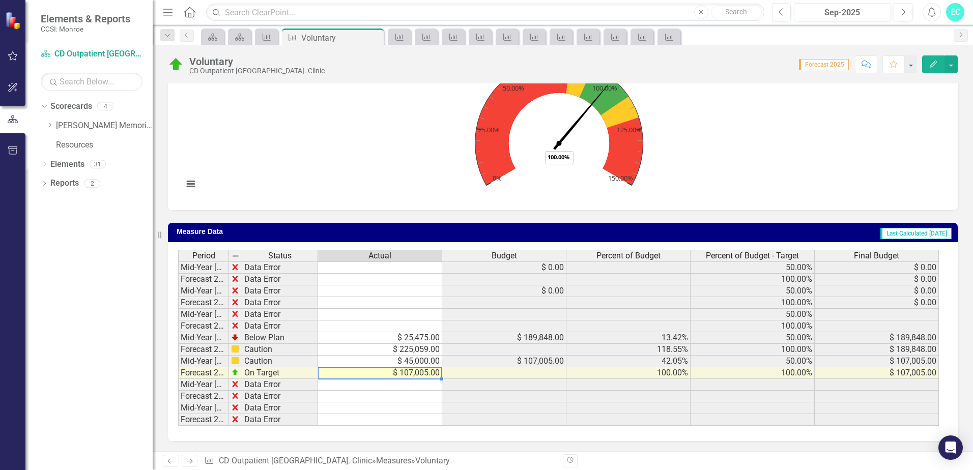
click at [412, 373] on td "$ 107,005.00" at bounding box center [380, 373] width 124 height 12
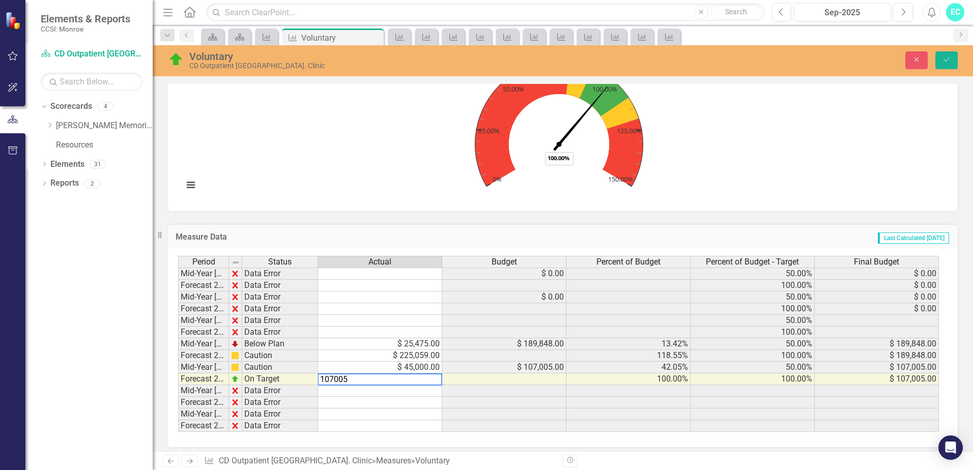
click at [335, 380] on textarea "107005" at bounding box center [379, 379] width 125 height 12
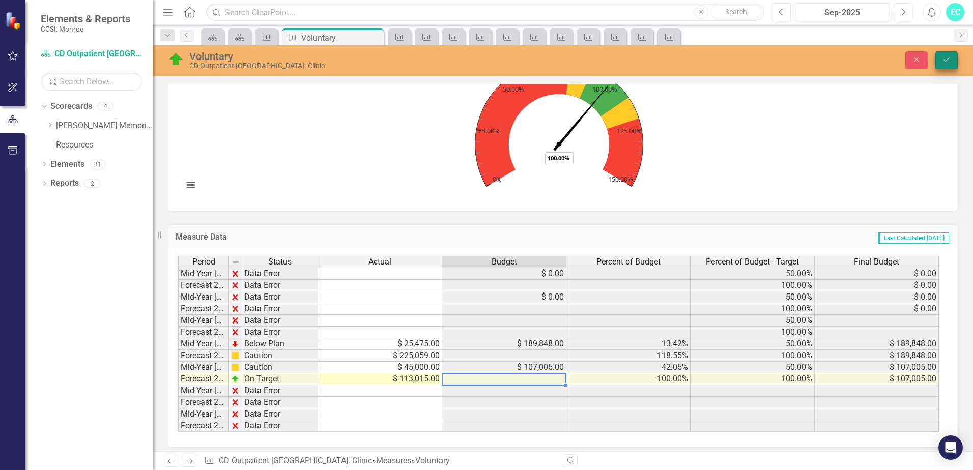
type textarea "113015"
click at [942, 61] on icon "Save" at bounding box center [945, 59] width 9 height 7
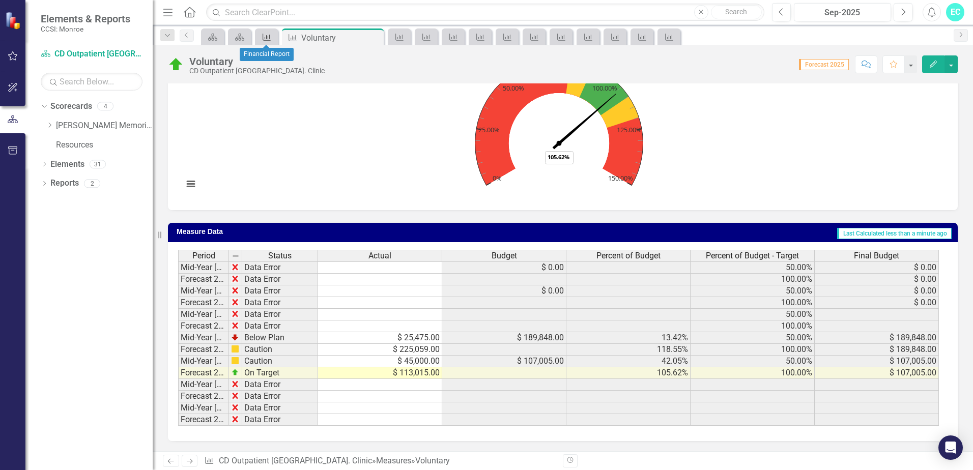
click at [271, 36] on icon "Measure" at bounding box center [266, 37] width 10 height 8
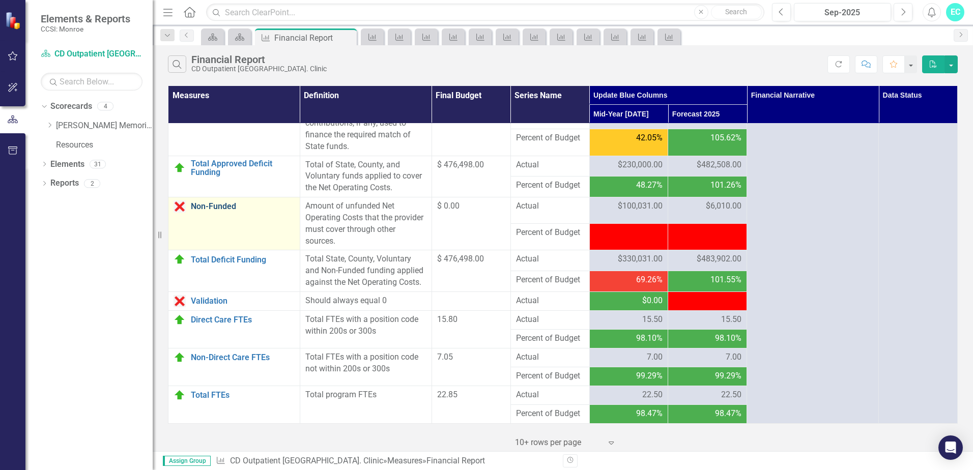
scroll to position [1276, 0]
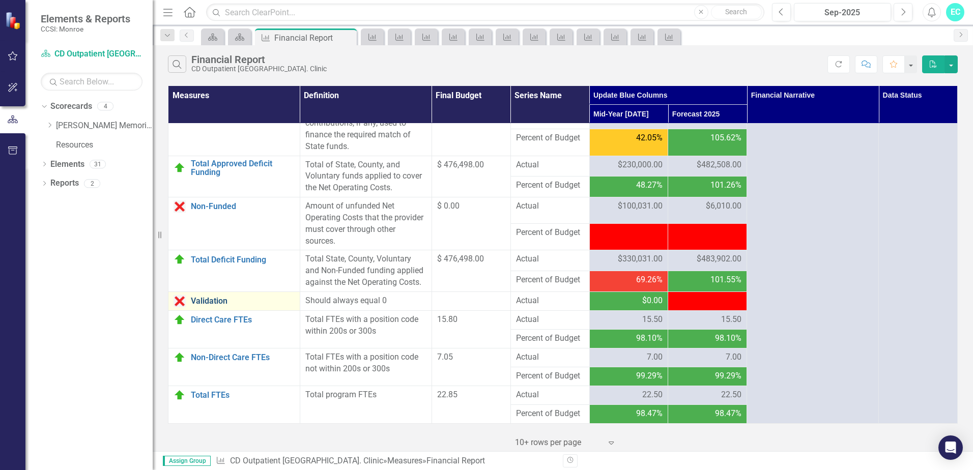
click at [198, 301] on link "Validation" at bounding box center [243, 301] width 104 height 9
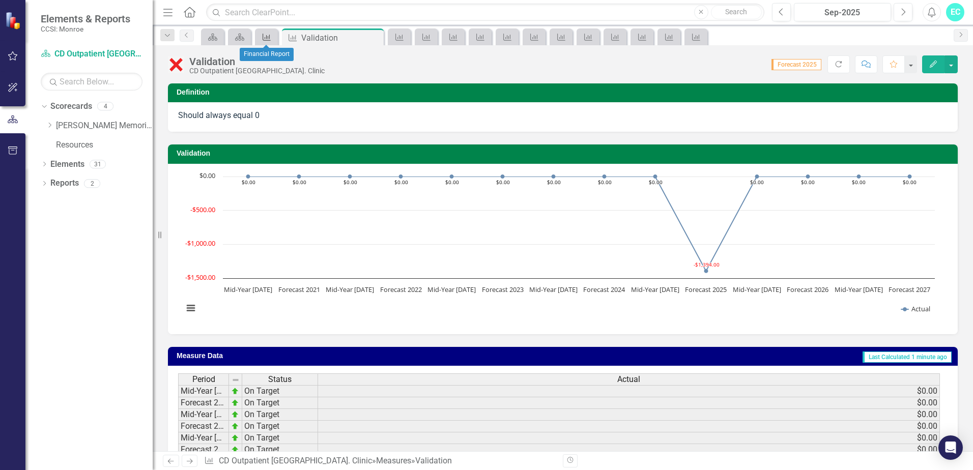
click at [266, 34] on icon "Measure" at bounding box center [266, 37] width 10 height 8
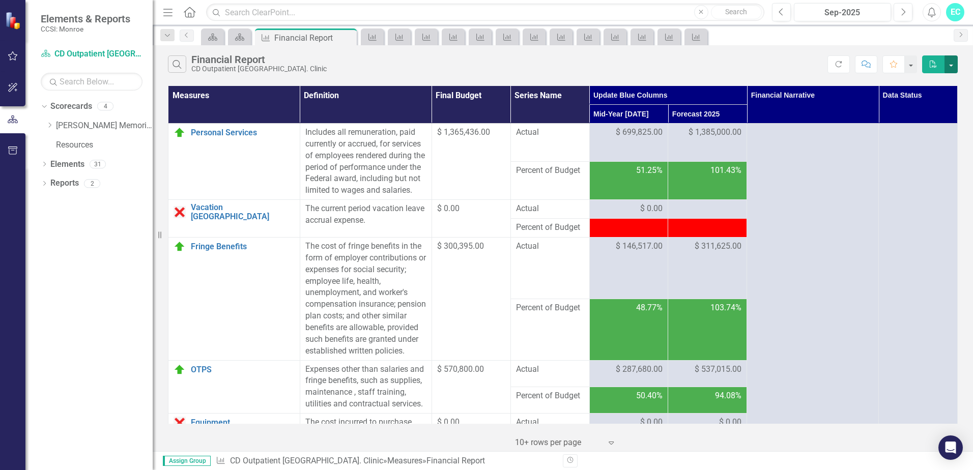
click at [950, 64] on button "button" at bounding box center [950, 64] width 13 height 18
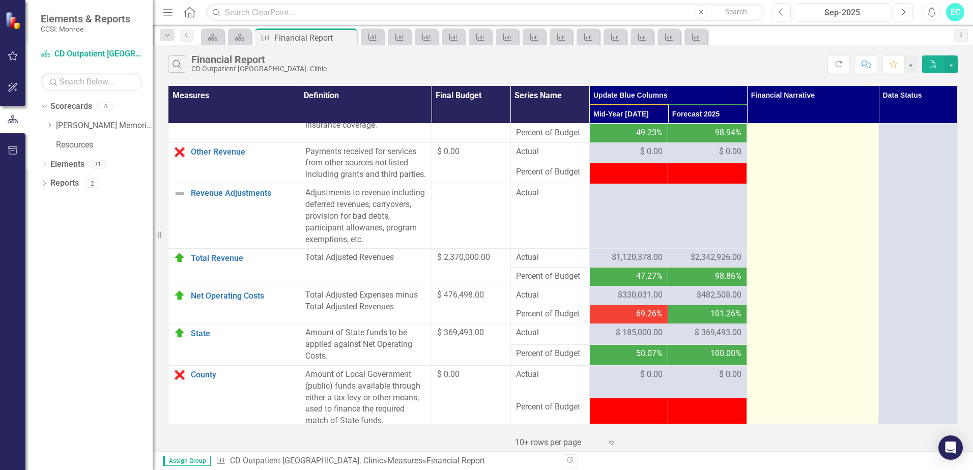
scroll to position [865, 0]
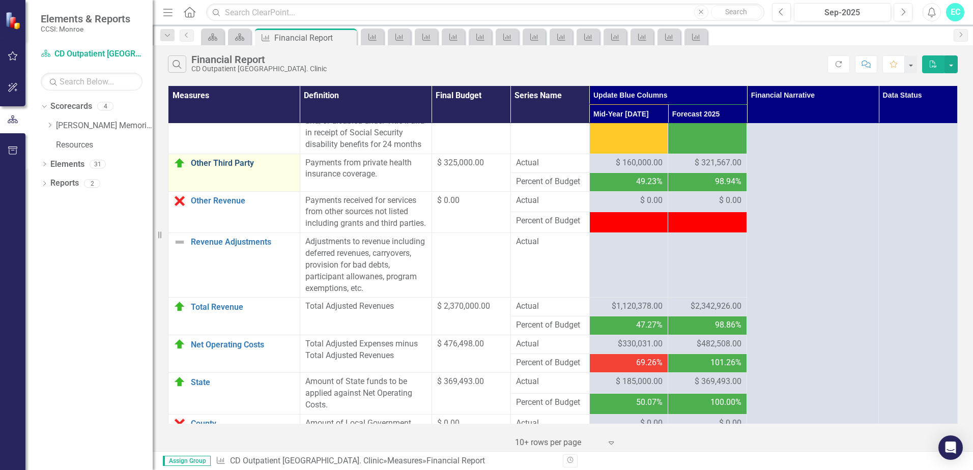
click at [233, 168] on link "Other Third Party" at bounding box center [243, 163] width 104 height 9
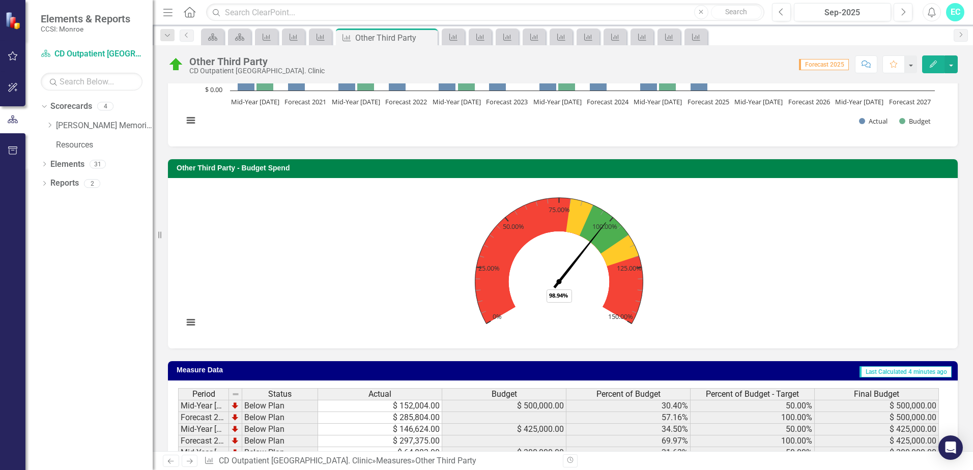
scroll to position [326, 0]
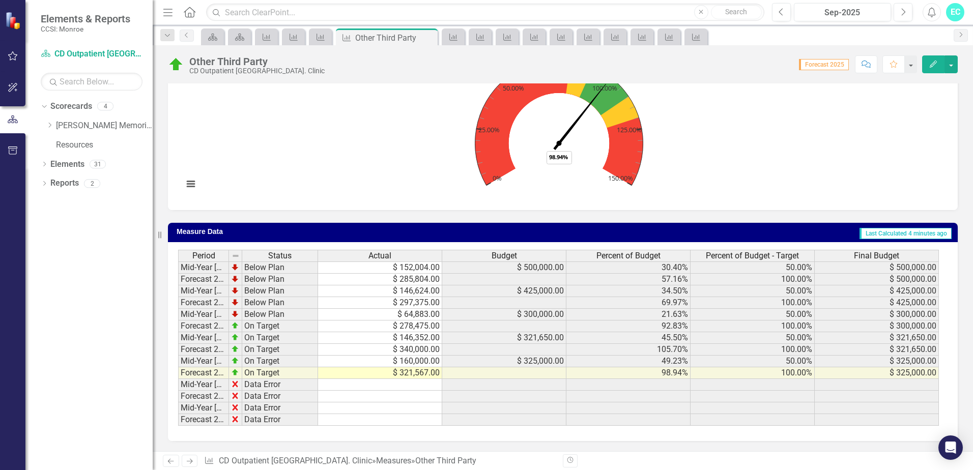
click at [419, 374] on td "$ 321,567.00" at bounding box center [380, 373] width 124 height 12
type textarea "321567"
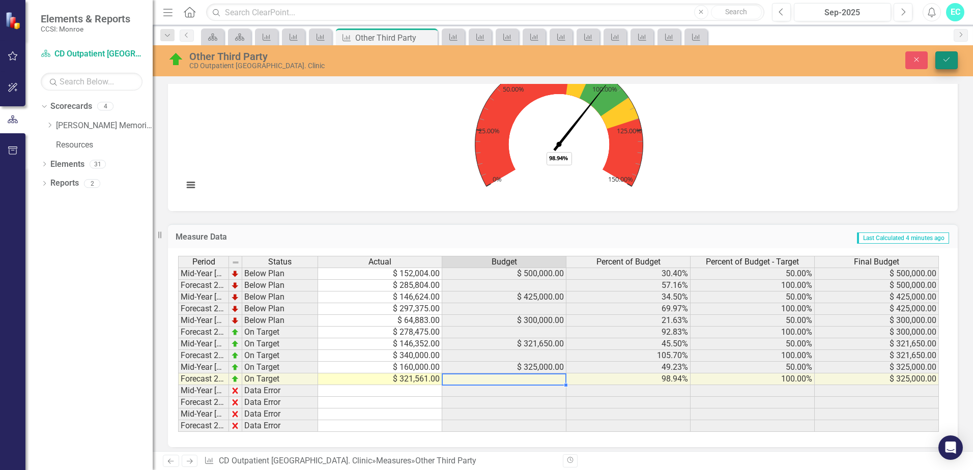
type textarea "321561"
click at [943, 59] on icon "Save" at bounding box center [945, 59] width 9 height 7
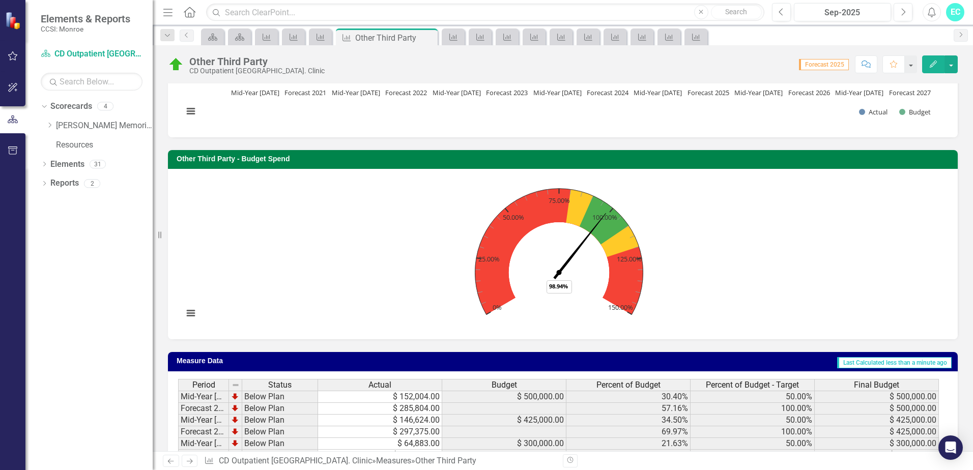
scroll to position [173, 0]
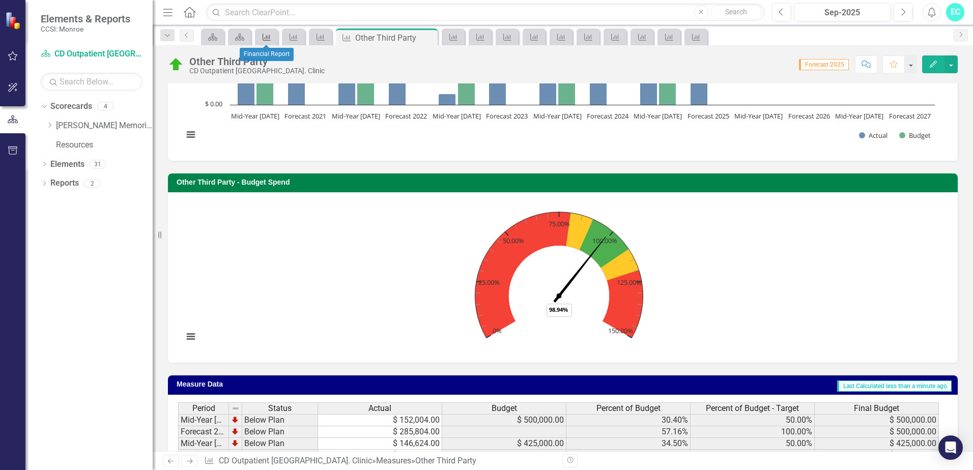
click at [266, 34] on icon "Measure" at bounding box center [266, 37] width 10 height 8
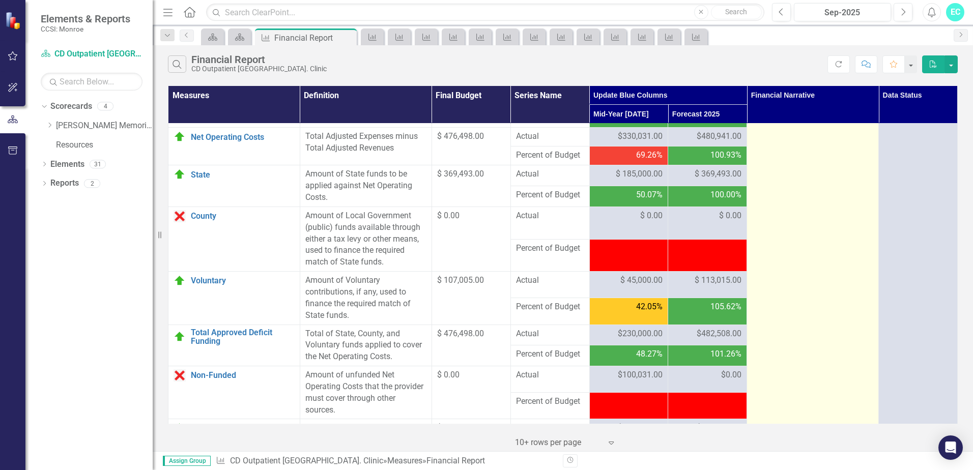
scroll to position [1021, 0]
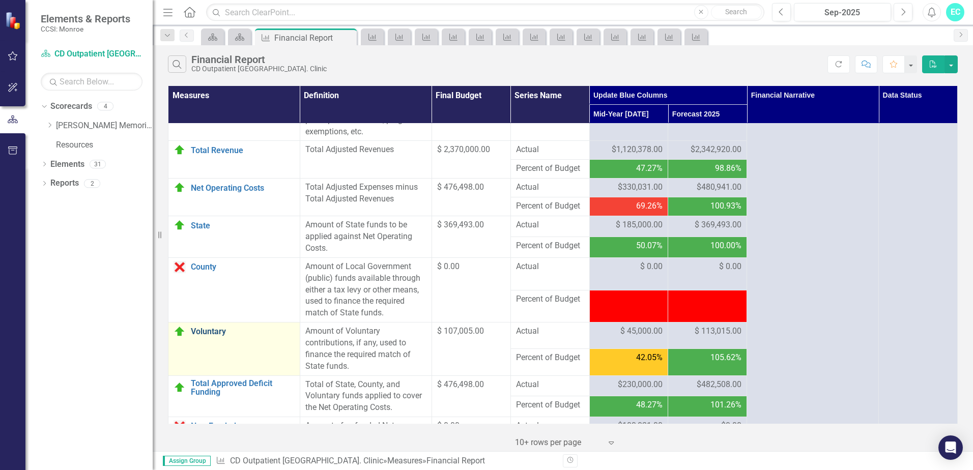
click at [215, 336] on link "Voluntary" at bounding box center [243, 331] width 104 height 9
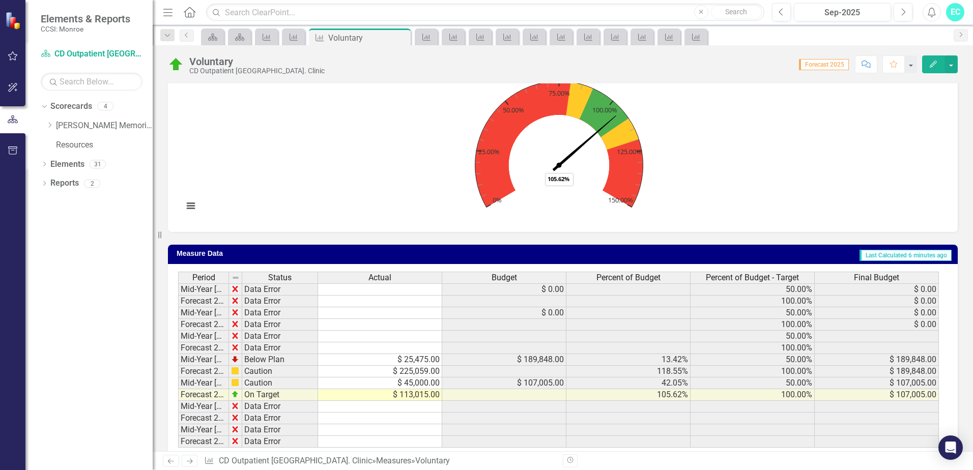
scroll to position [305, 0]
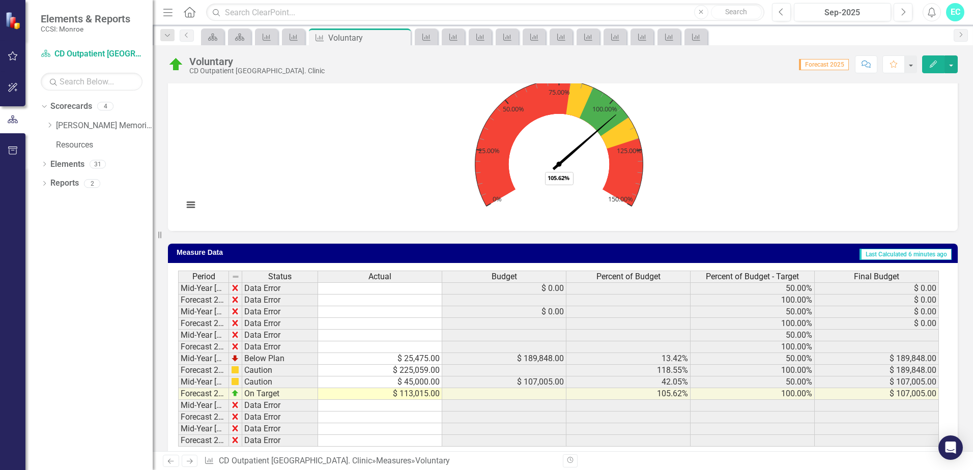
click at [421, 396] on td "$ 113,015.00" at bounding box center [380, 394] width 124 height 12
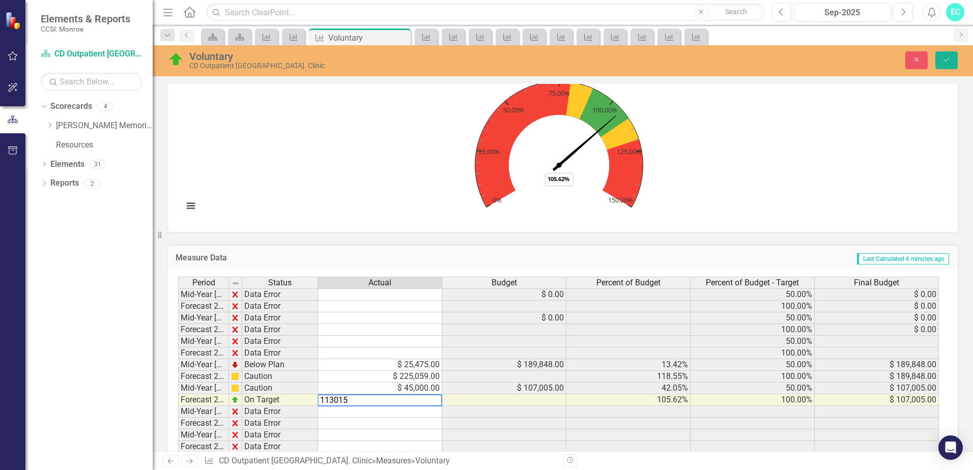
click at [325, 399] on textarea "113015" at bounding box center [379, 400] width 125 height 12
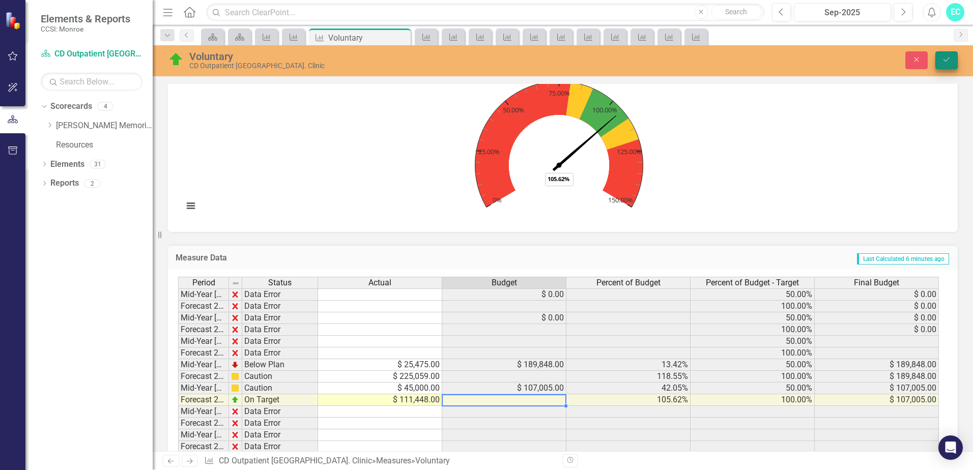
type textarea "111448"
click at [944, 60] on icon "Save" at bounding box center [945, 59] width 9 height 7
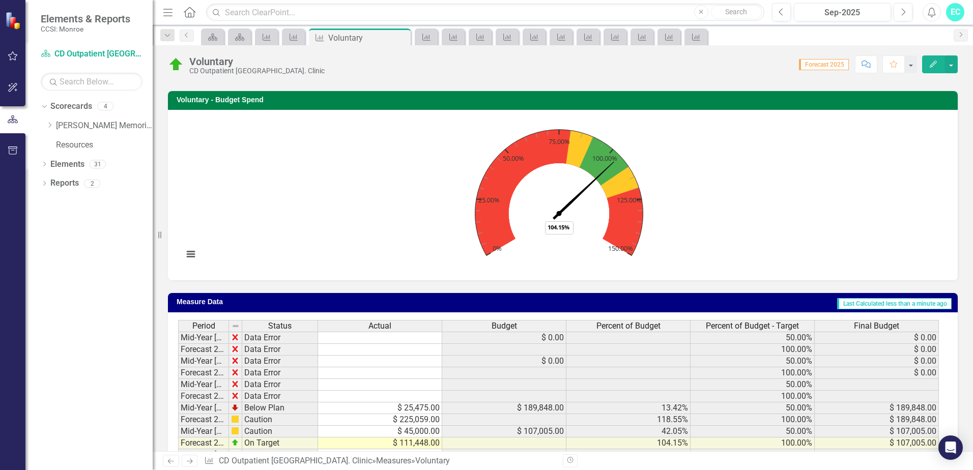
scroll to position [224, 0]
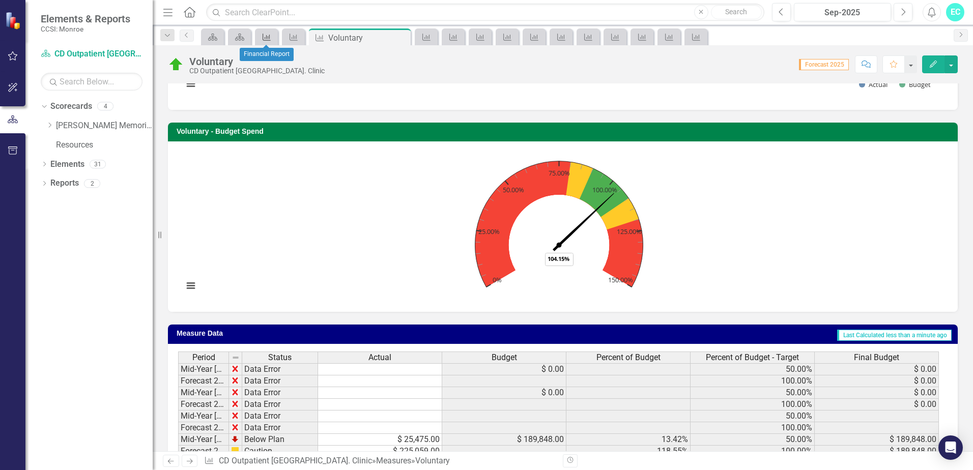
click at [266, 39] on icon "Measure" at bounding box center [266, 37] width 10 height 8
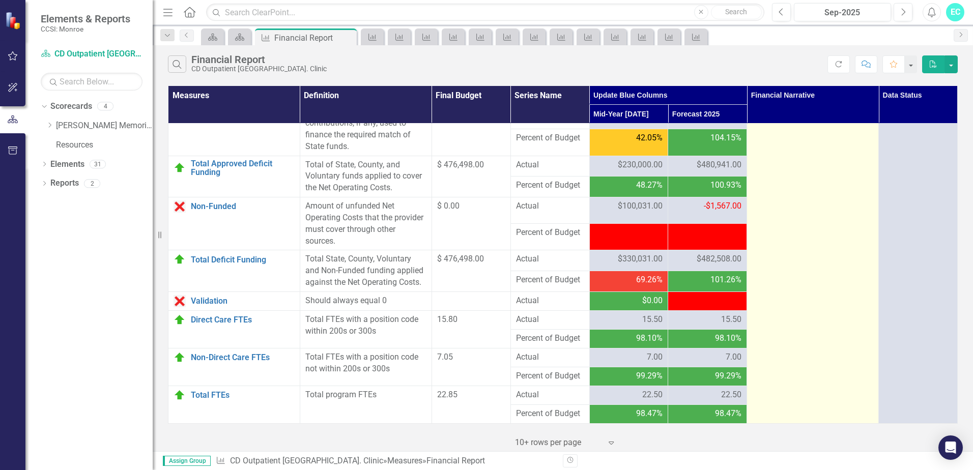
scroll to position [1225, 0]
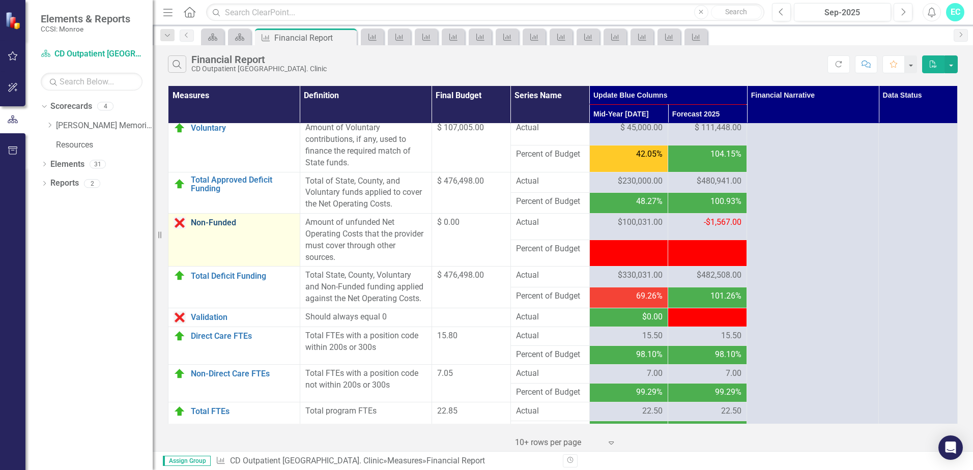
click at [200, 227] on link "Non-Funded" at bounding box center [243, 222] width 104 height 9
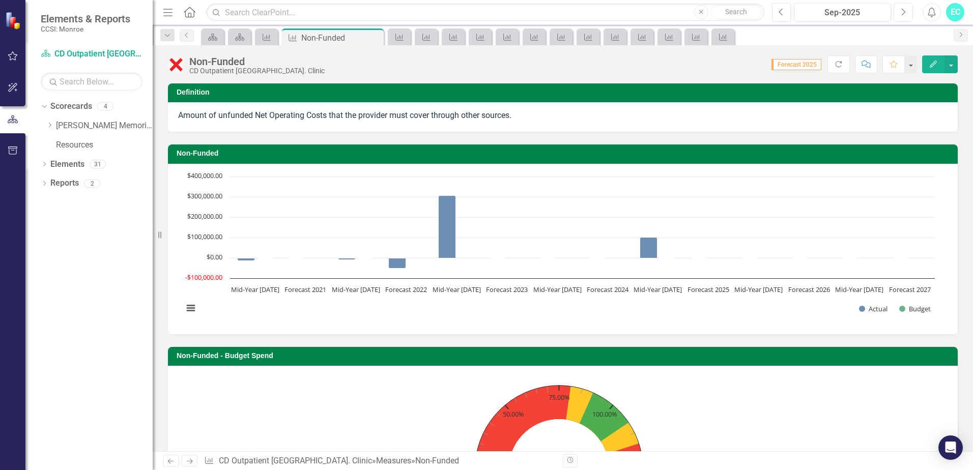
click at [954, 13] on div "EC" at bounding box center [955, 12] width 18 height 18
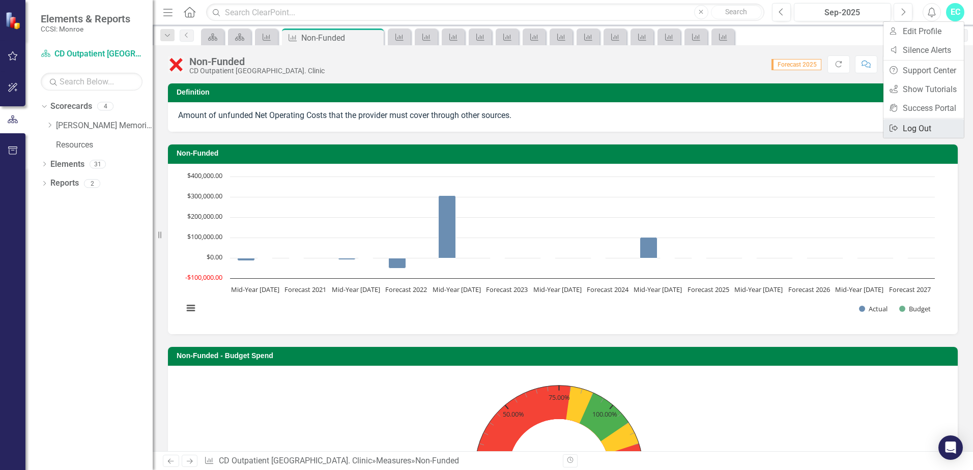
click at [904, 127] on link "Logout Log Out" at bounding box center [923, 128] width 80 height 19
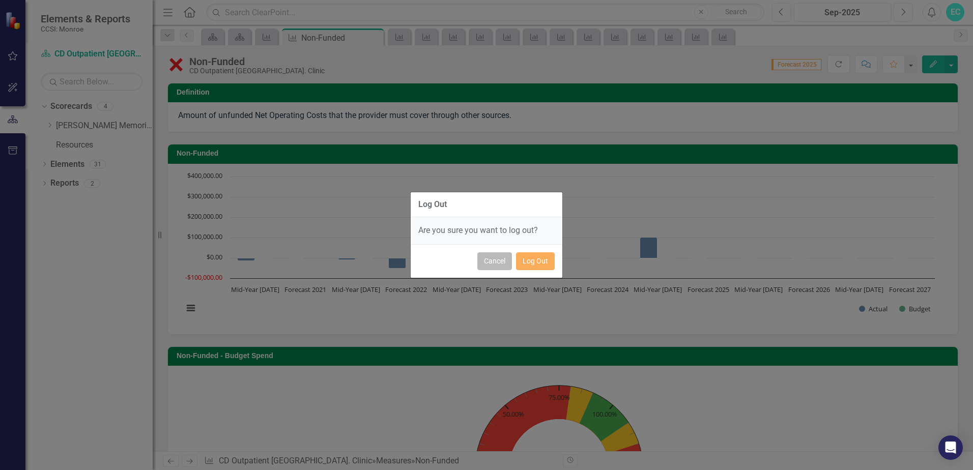
click at [499, 266] on button "Cancel" at bounding box center [494, 261] width 35 height 18
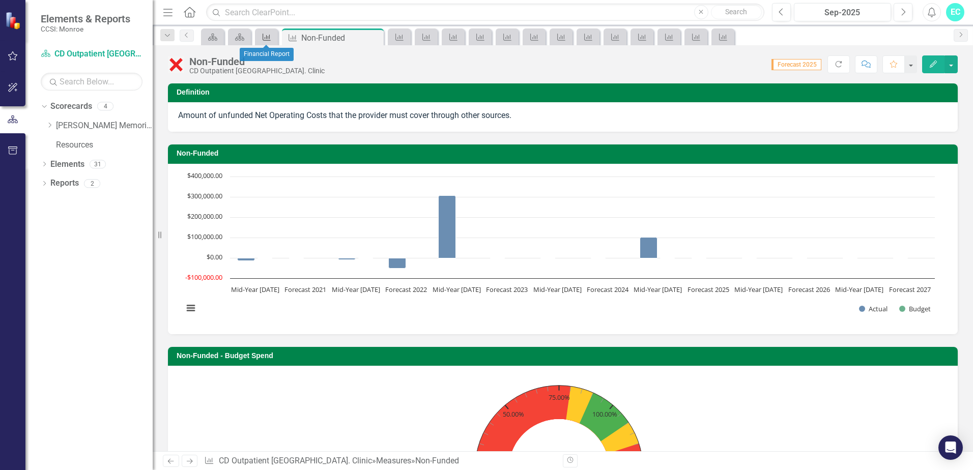
click at [268, 37] on icon at bounding box center [266, 37] width 8 height 7
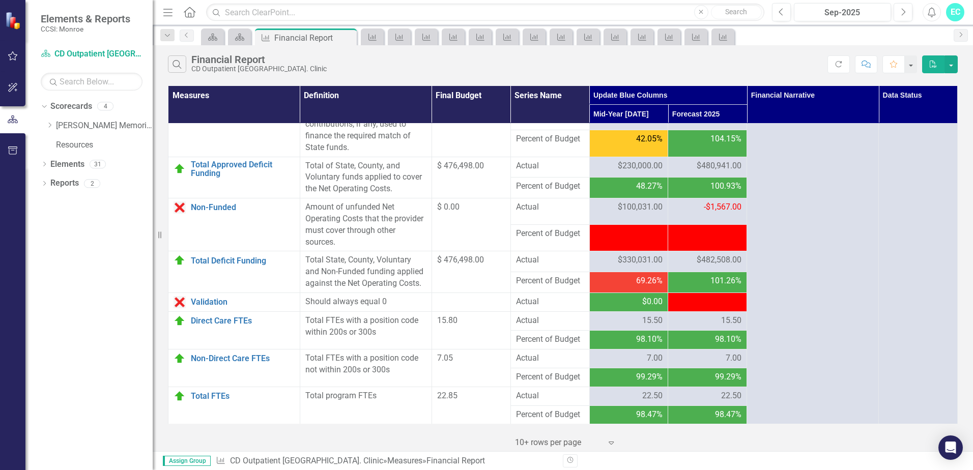
scroll to position [1276, 0]
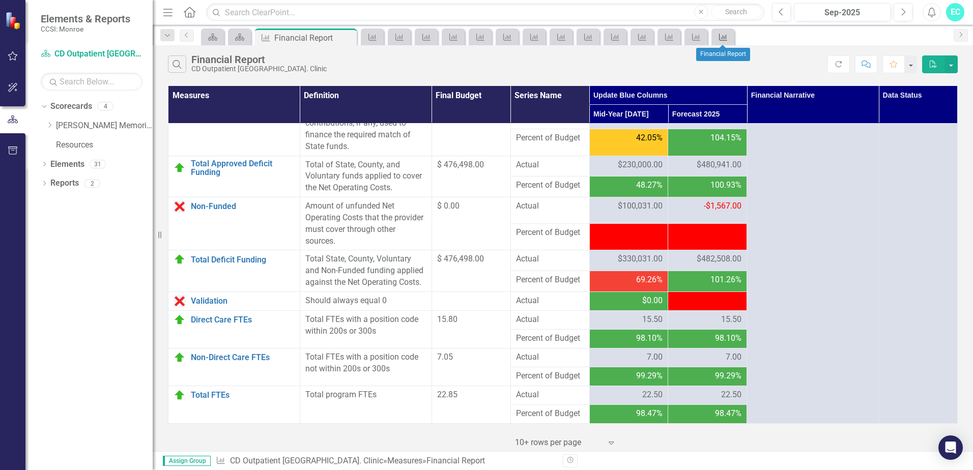
click at [726, 37] on icon "Measure" at bounding box center [723, 37] width 10 height 8
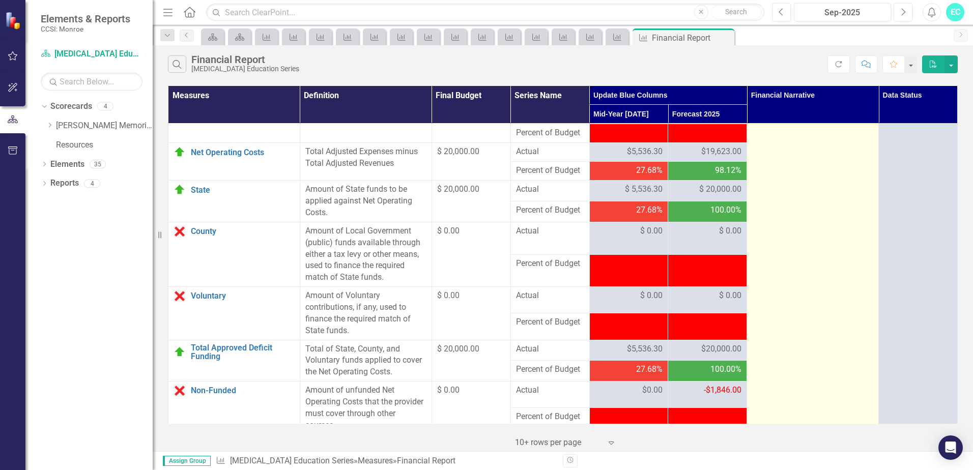
scroll to position [1068, 0]
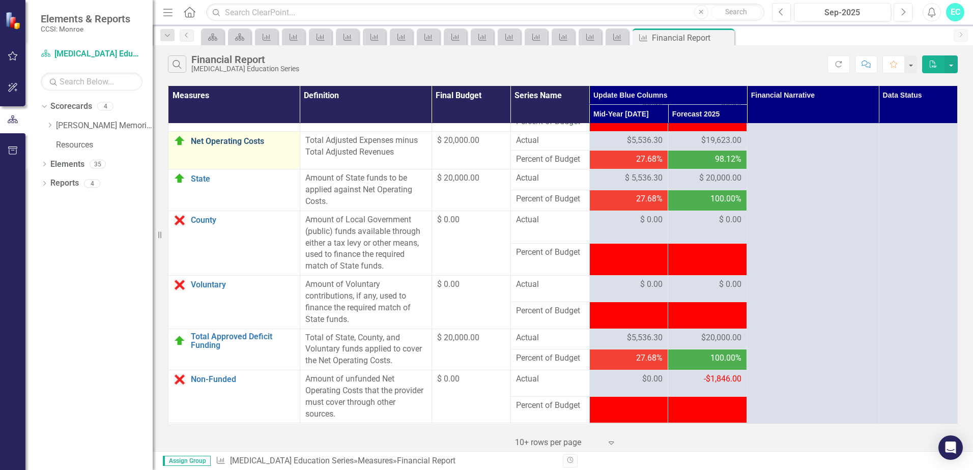
click at [201, 146] on link "Net Operating Costs" at bounding box center [243, 141] width 104 height 9
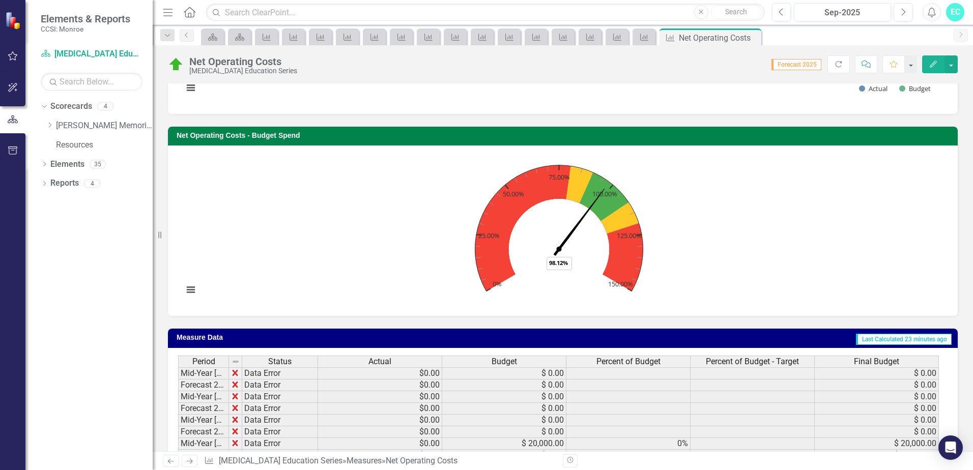
scroll to position [326, 0]
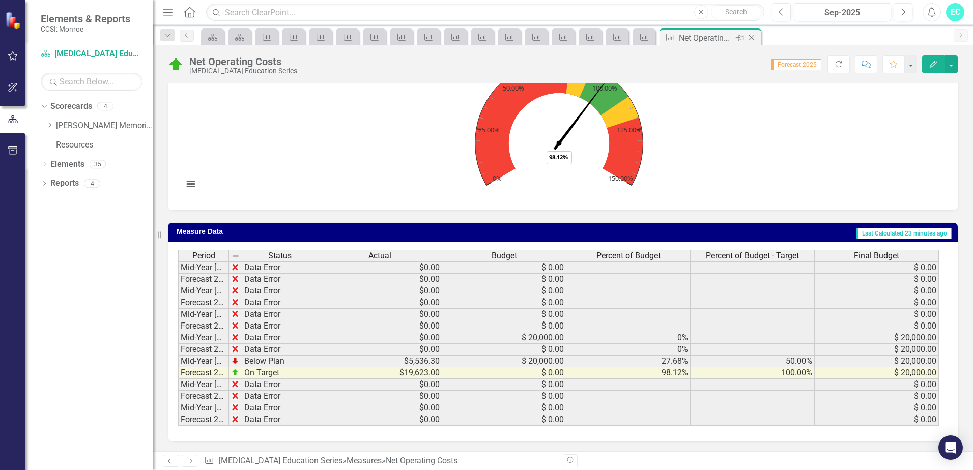
click at [749, 35] on icon "Close" at bounding box center [751, 38] width 10 height 8
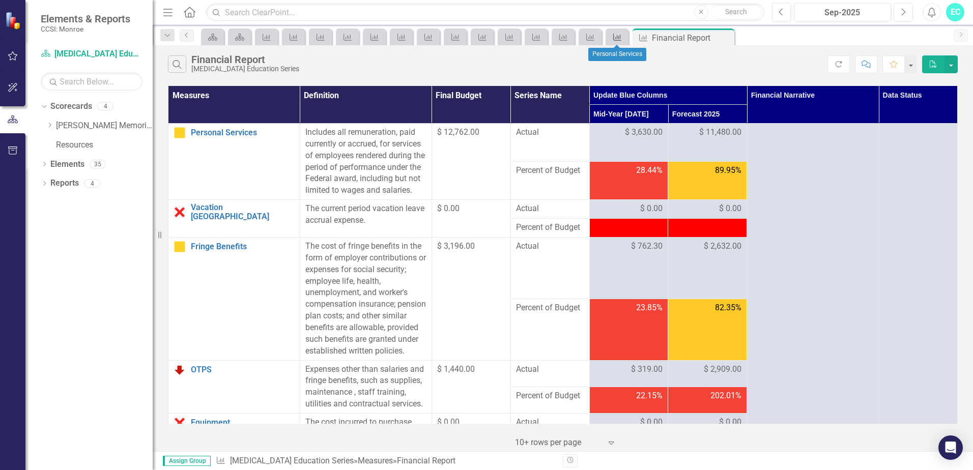
click at [616, 37] on icon "Measure" at bounding box center [617, 37] width 10 height 8
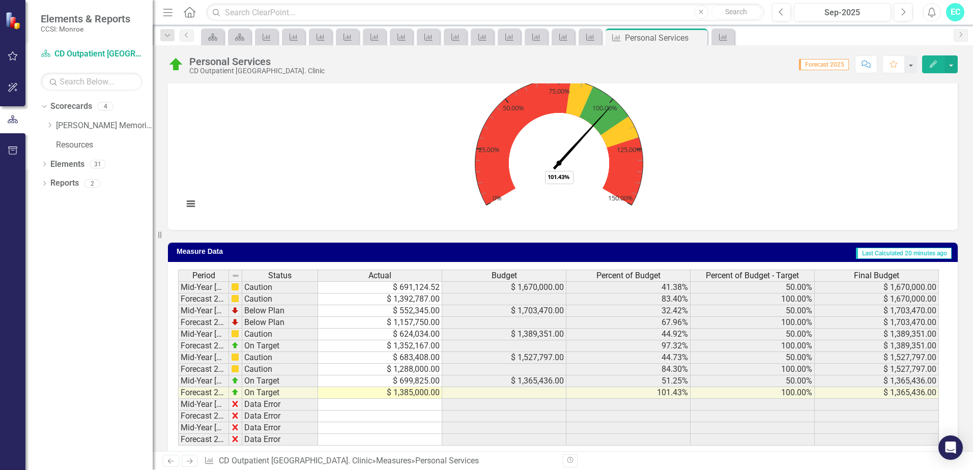
scroll to position [326, 0]
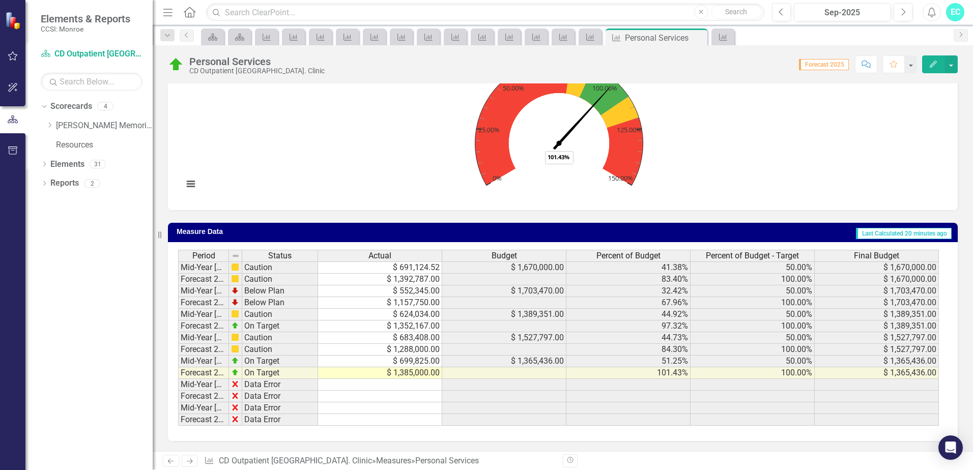
click at [949, 11] on div "EC" at bounding box center [955, 12] width 18 height 18
click at [904, 126] on link "Logout Log Out" at bounding box center [923, 128] width 80 height 19
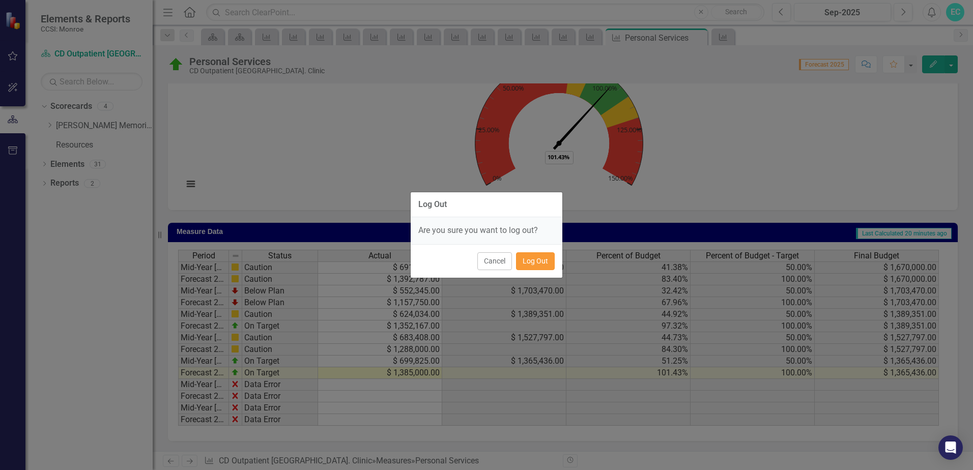
click at [537, 260] on button "Log Out" at bounding box center [535, 261] width 39 height 18
